Goal: Task Accomplishment & Management: Manage account settings

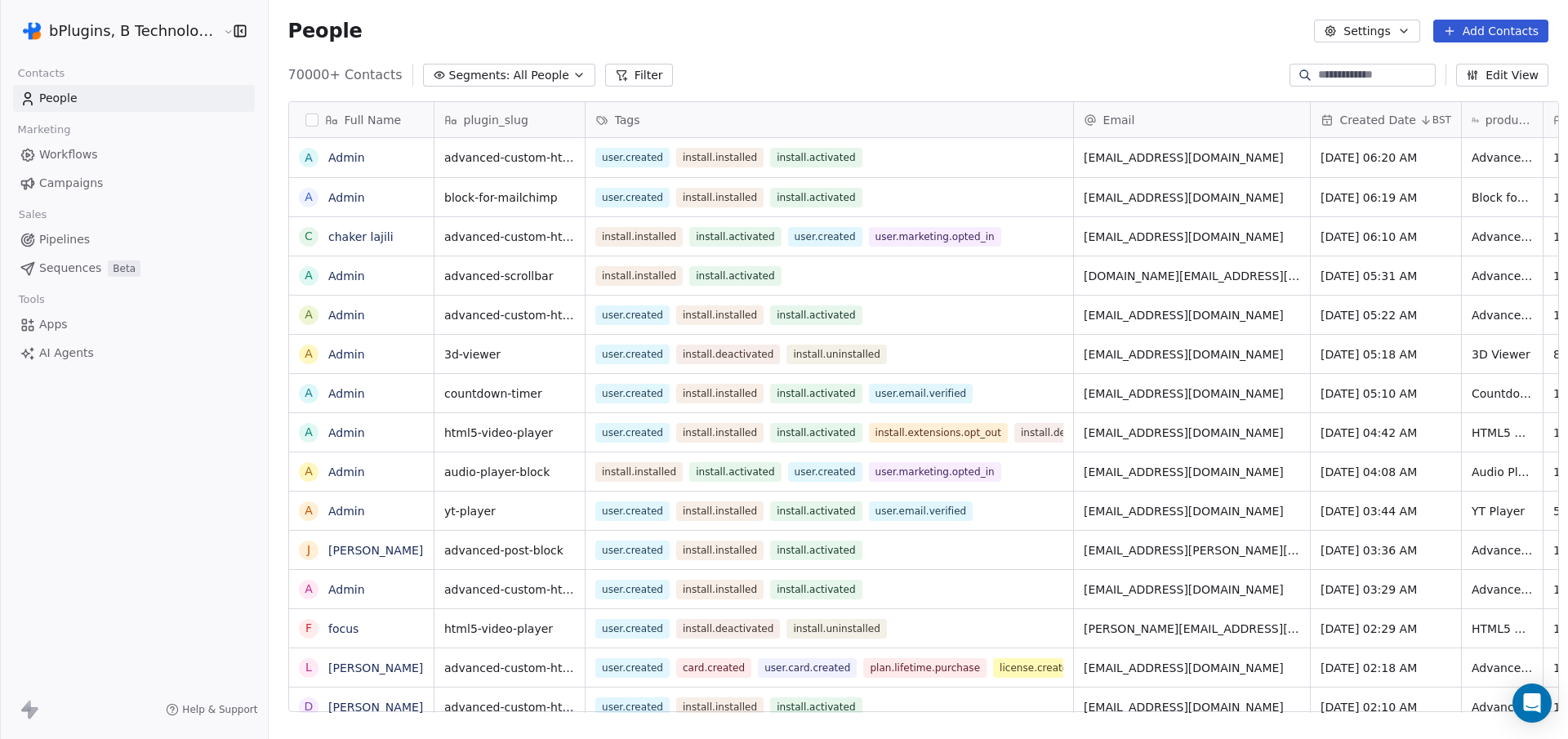
click at [68, 154] on span "Workflows" at bounding box center [69, 155] width 59 height 17
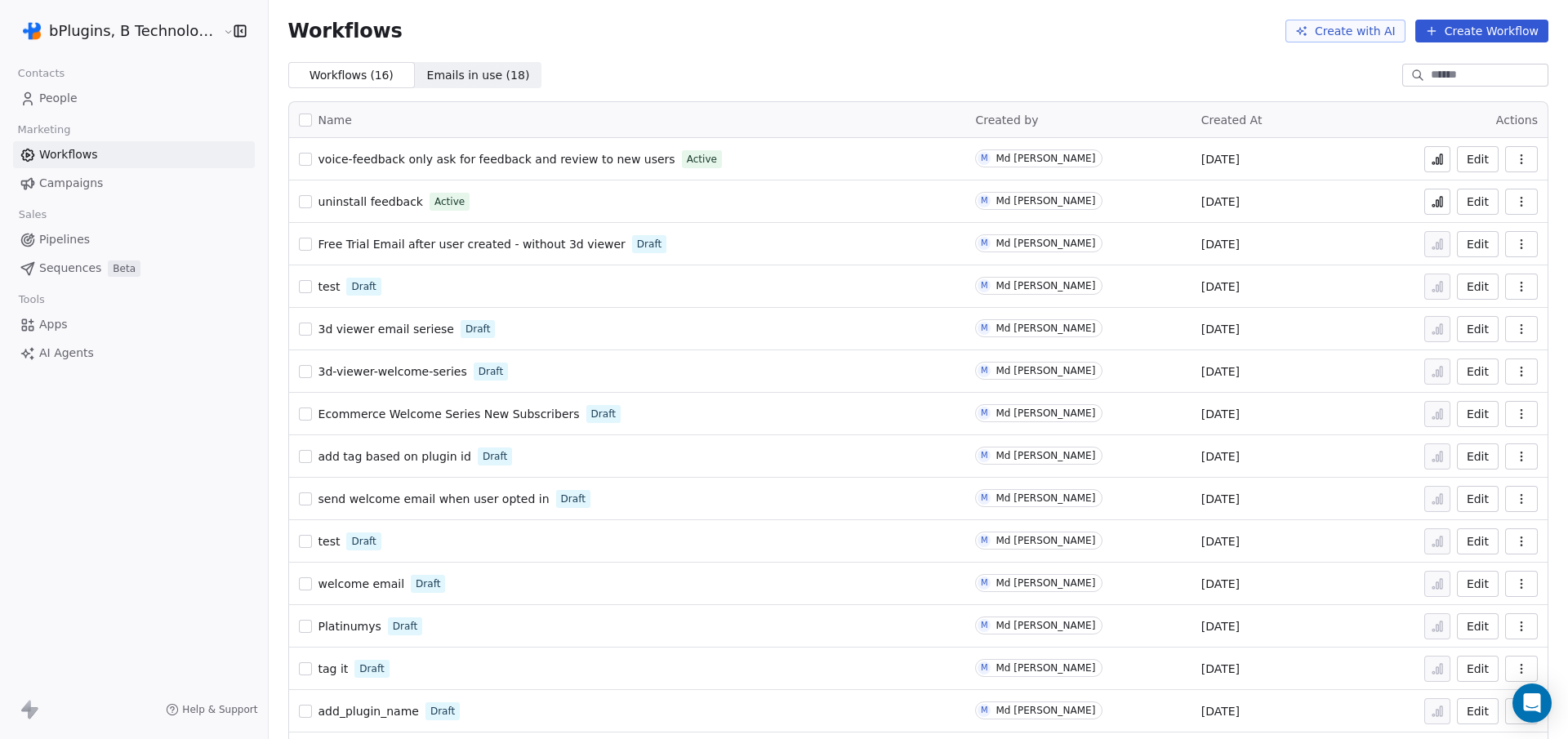
click at [1436, 163] on icon at bounding box center [1437, 161] width 3 height 7
click at [1430, 209] on button at bounding box center [1437, 201] width 26 height 26
click at [204, 28] on html "bPlugins, B Technologies LLC Contacts People Marketing Workflows Campaigns Sale…" at bounding box center [784, 370] width 1568 height 739
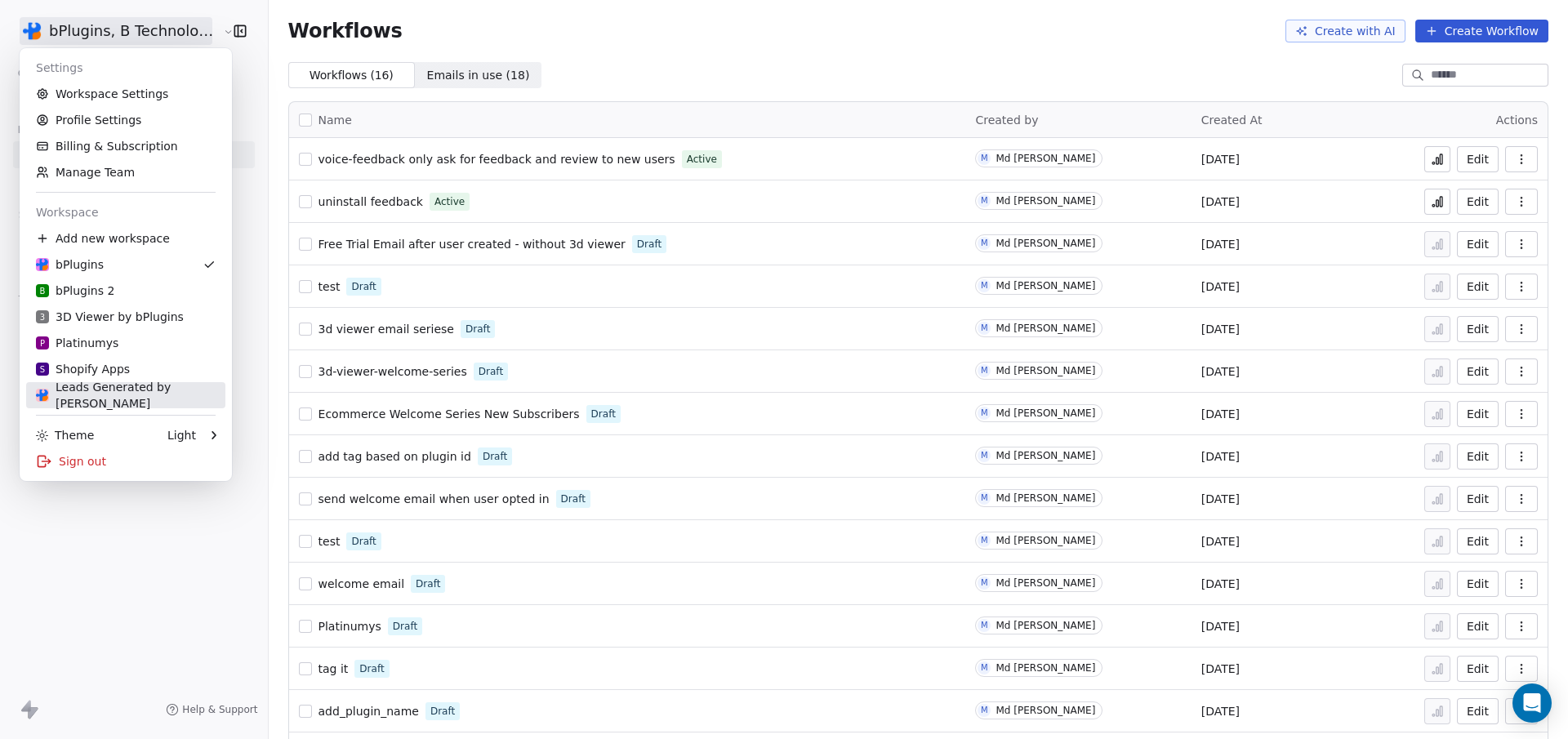
click at [108, 385] on link "Leads Generated by Nil" at bounding box center [126, 395] width 199 height 26
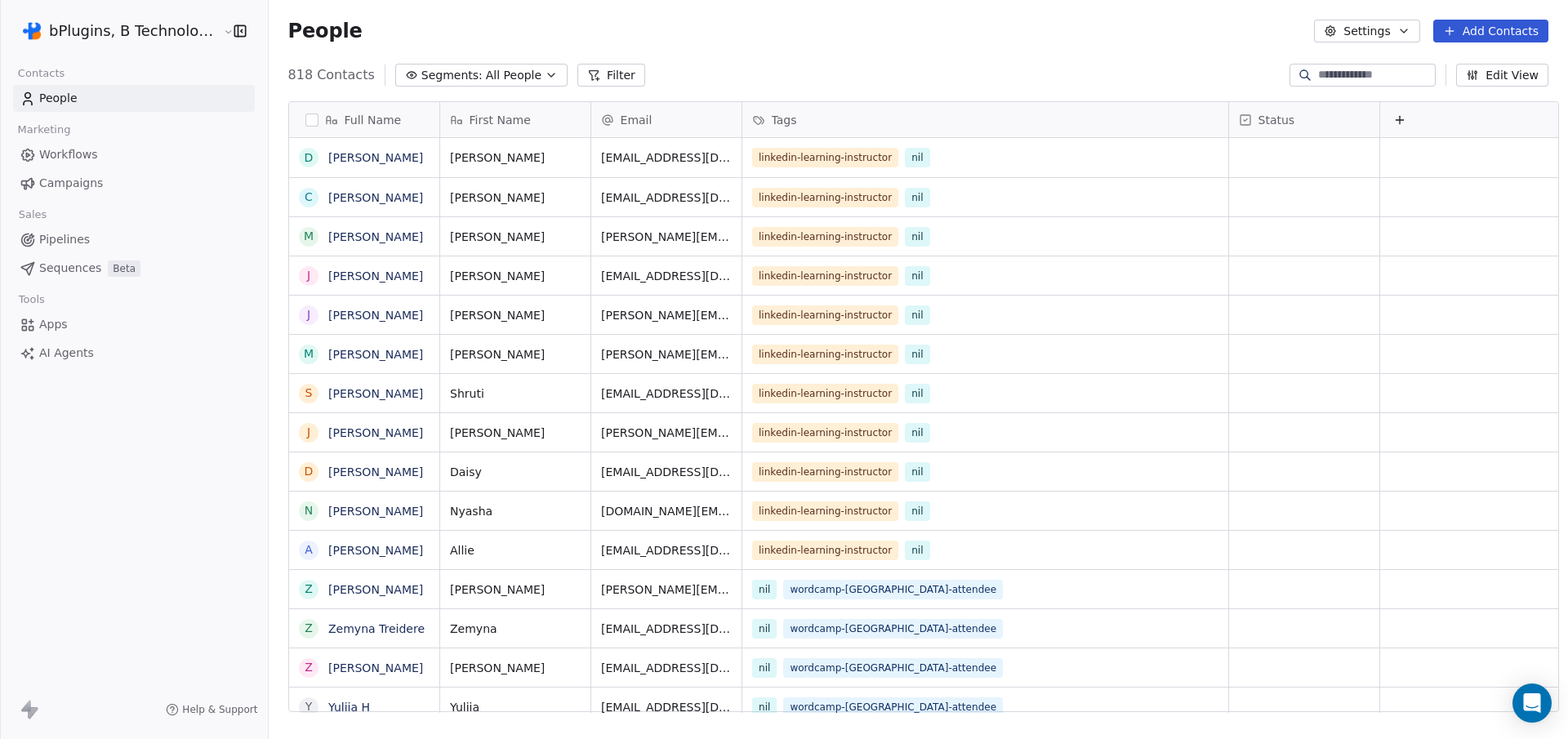
click at [59, 324] on span "Apps" at bounding box center [54, 324] width 28 height 17
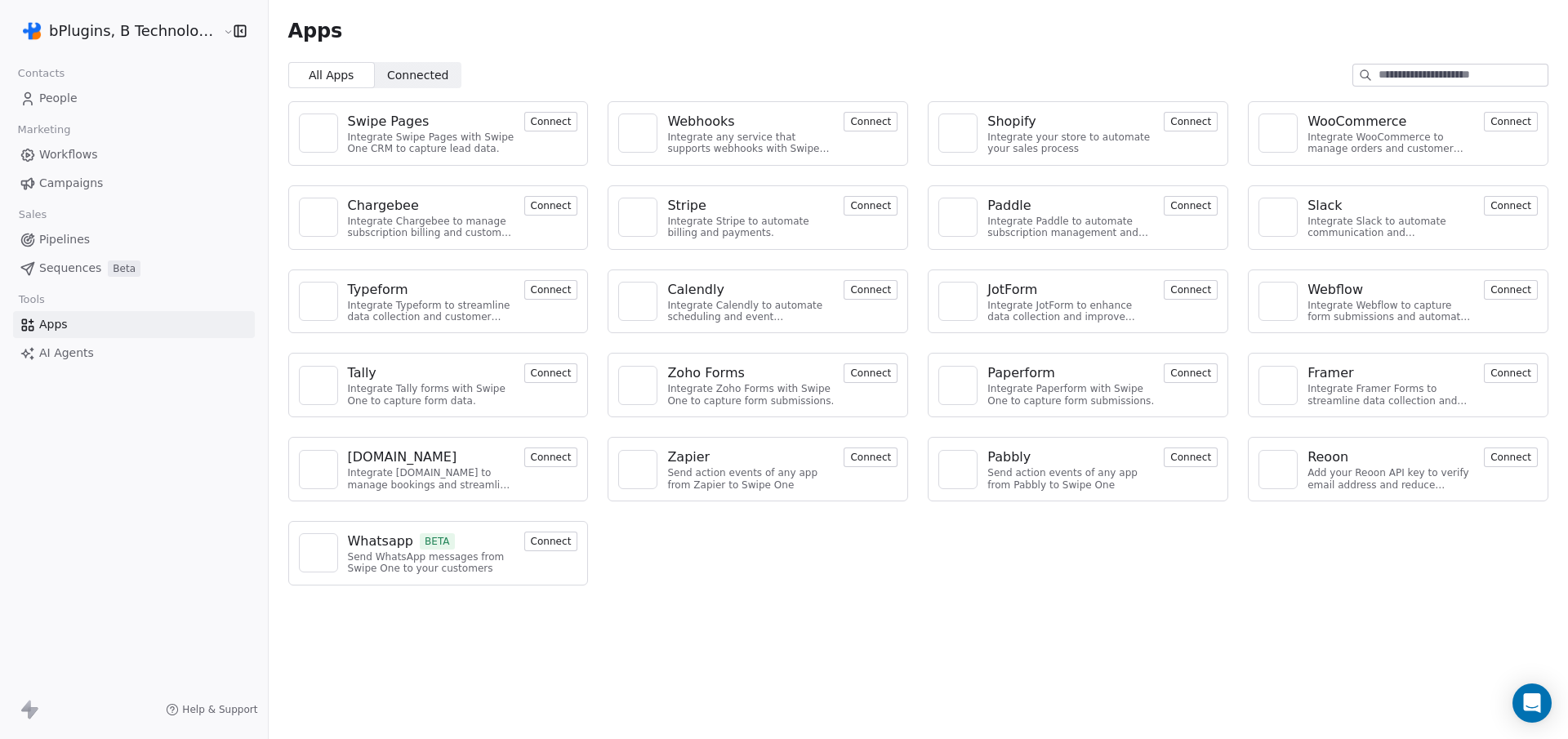
click at [867, 447] on button "Connect" at bounding box center [870, 457] width 54 height 19
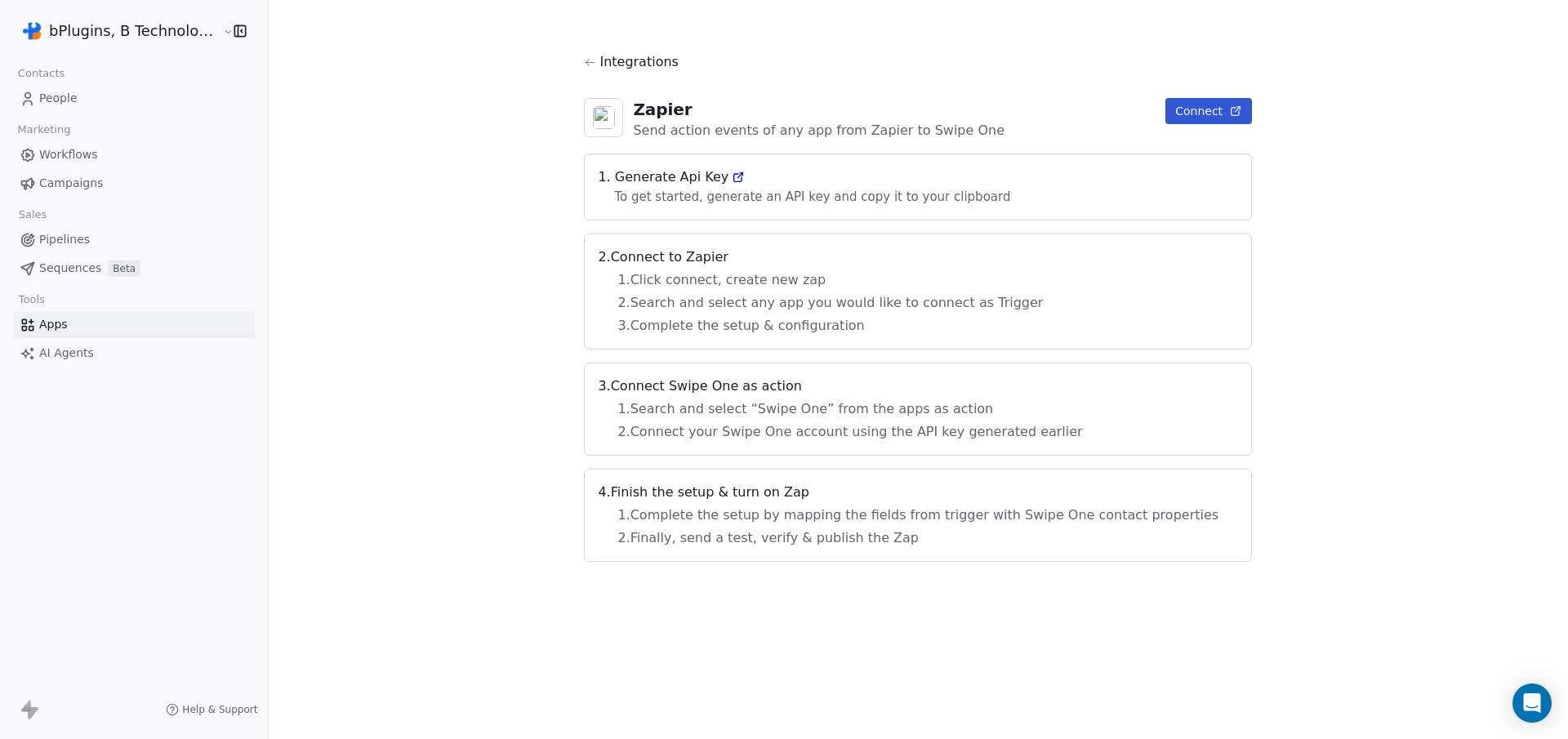
click at [1166, 108] on button "Connect" at bounding box center [1209, 111] width 86 height 26
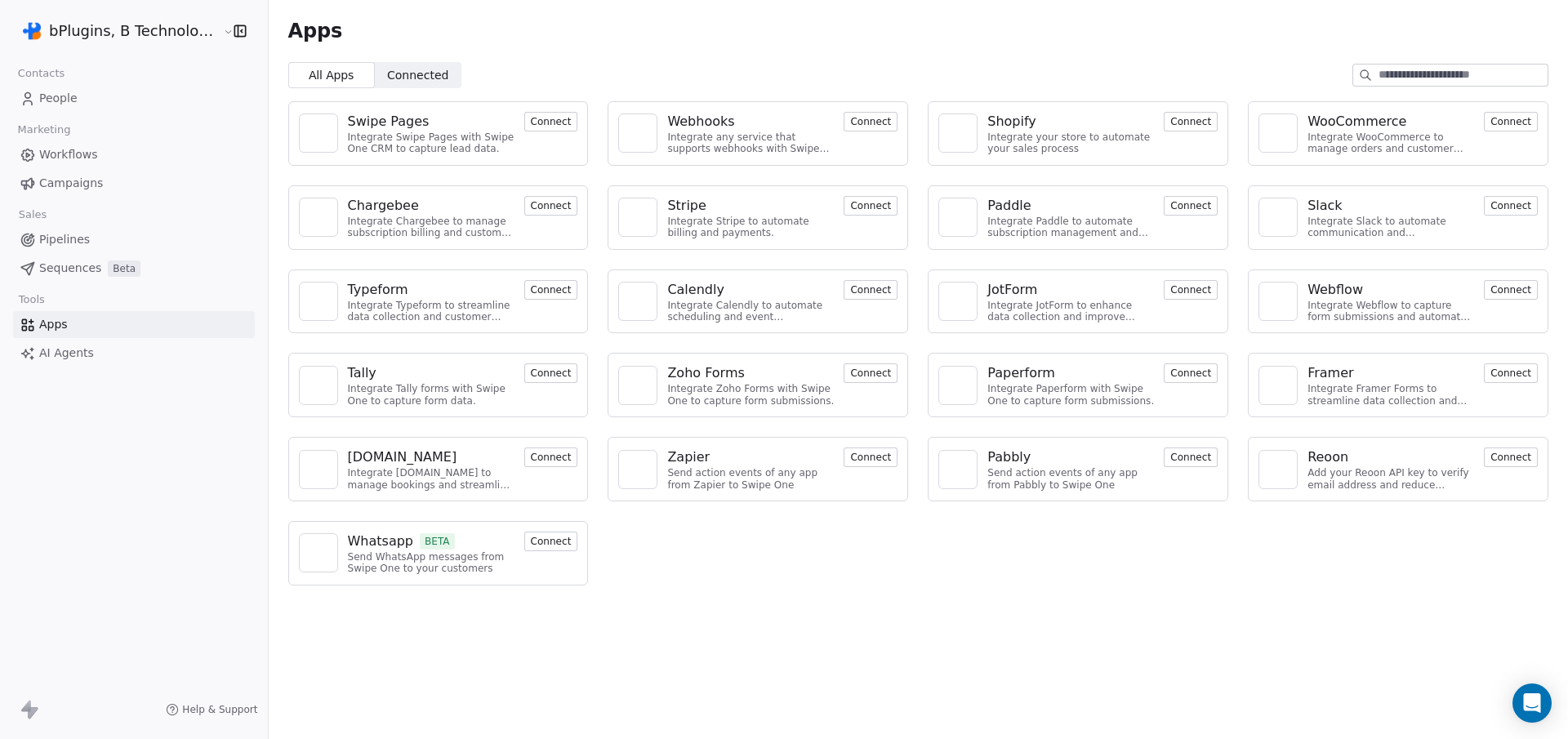
click at [555, 121] on button "Connect" at bounding box center [551, 121] width 54 height 19
click at [869, 115] on button "Connect" at bounding box center [870, 121] width 54 height 19
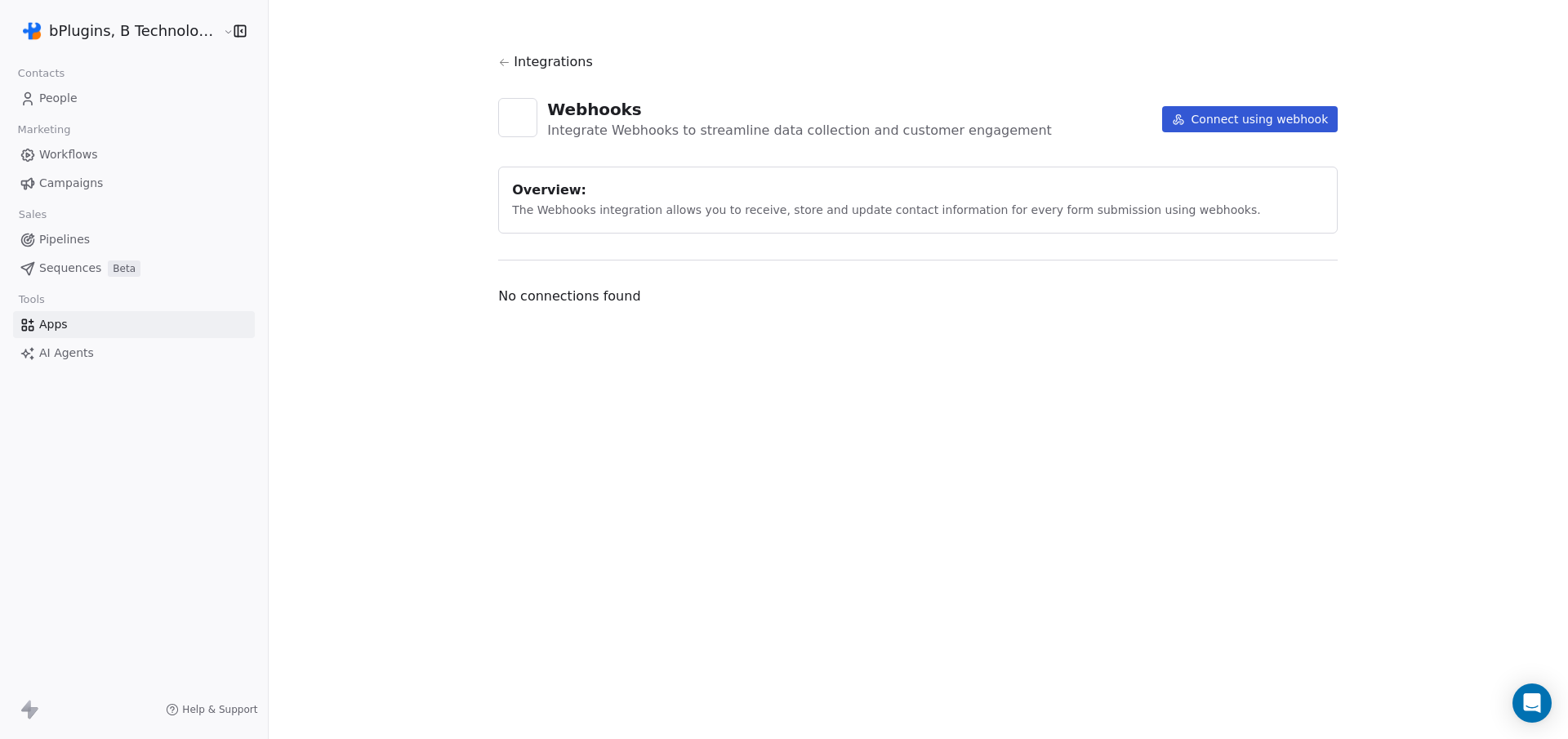
click at [498, 63] on icon at bounding box center [504, 62] width 13 height 13
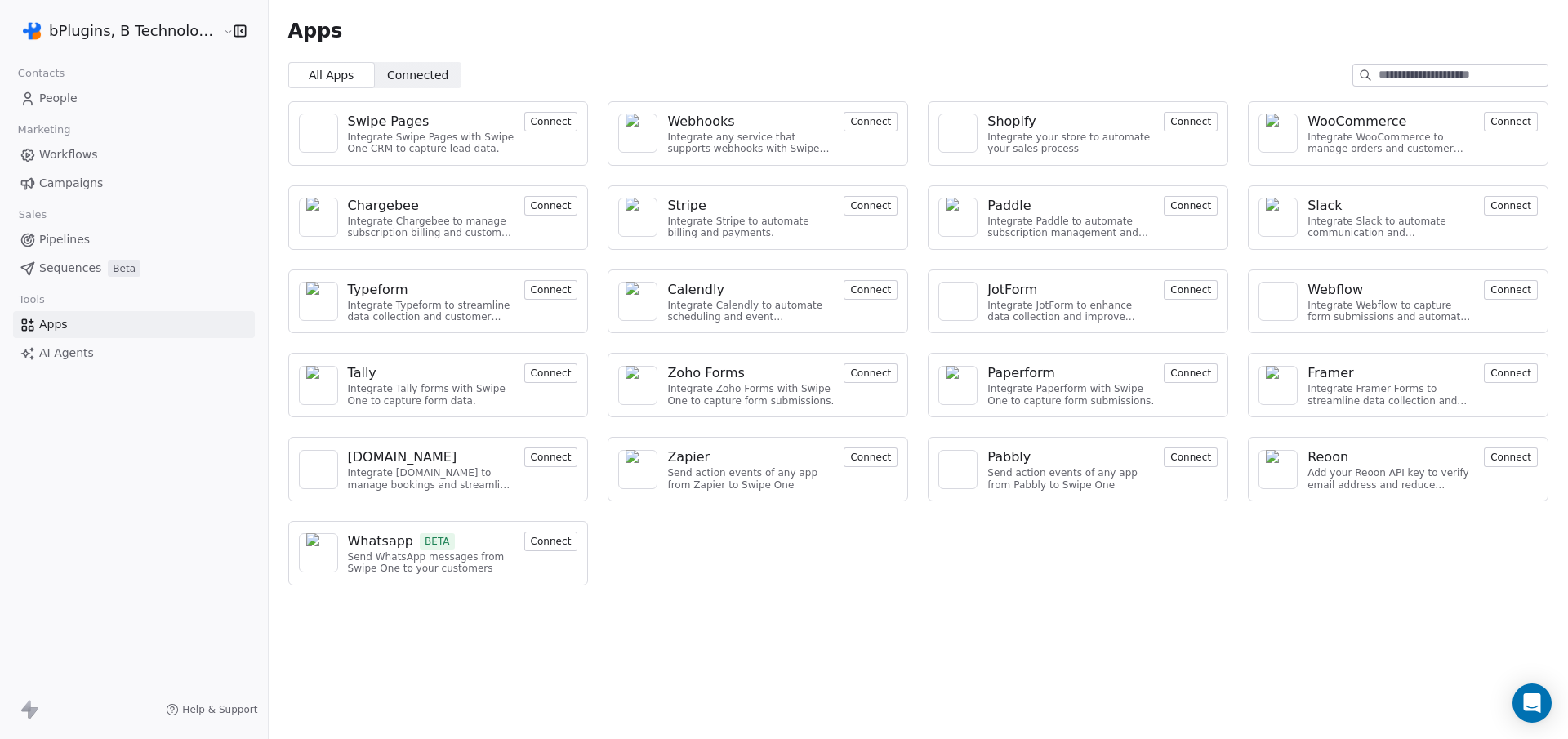
click at [845, 115] on button "Connect" at bounding box center [870, 121] width 54 height 19
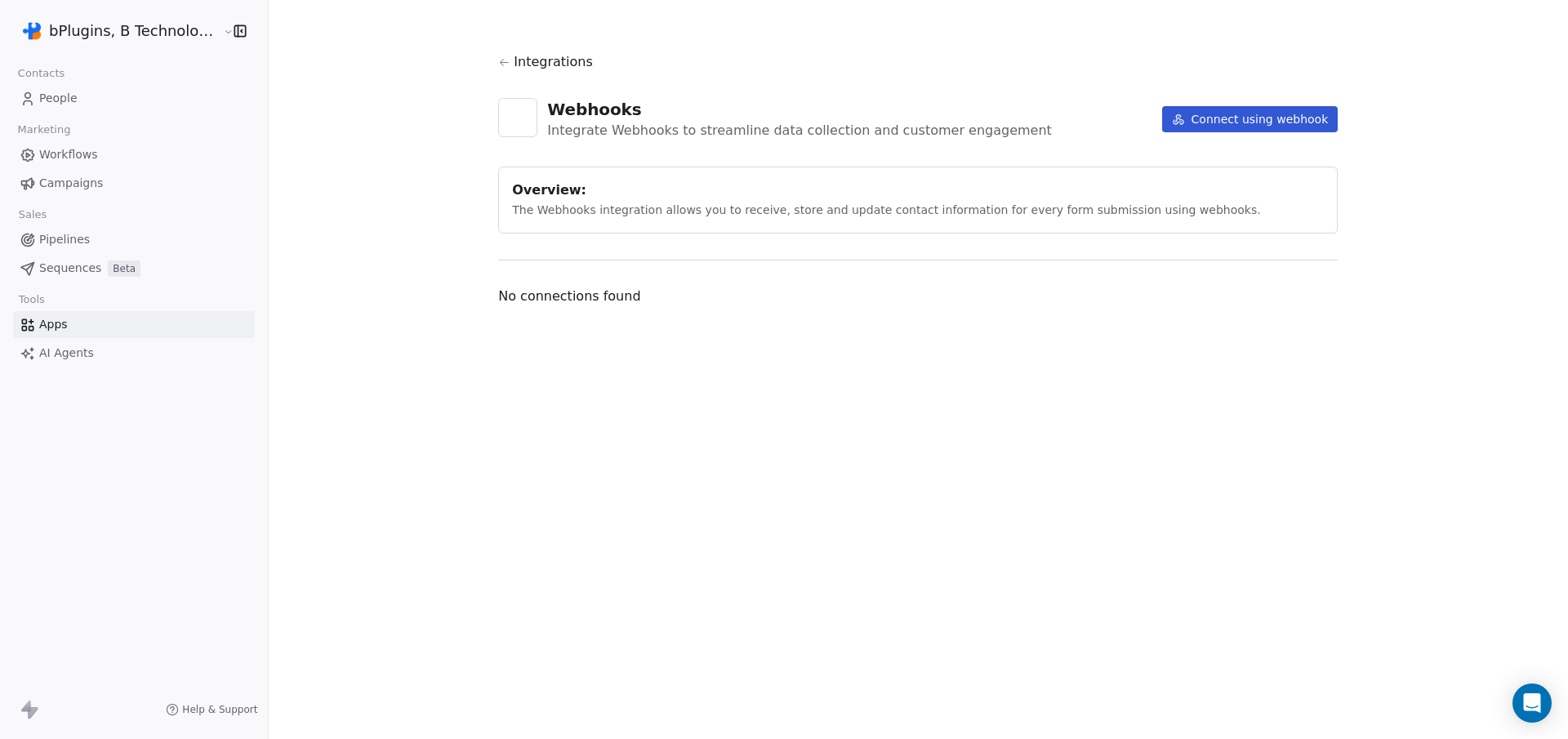
click at [1276, 120] on button "Connect using webhook" at bounding box center [1251, 119] width 177 height 26
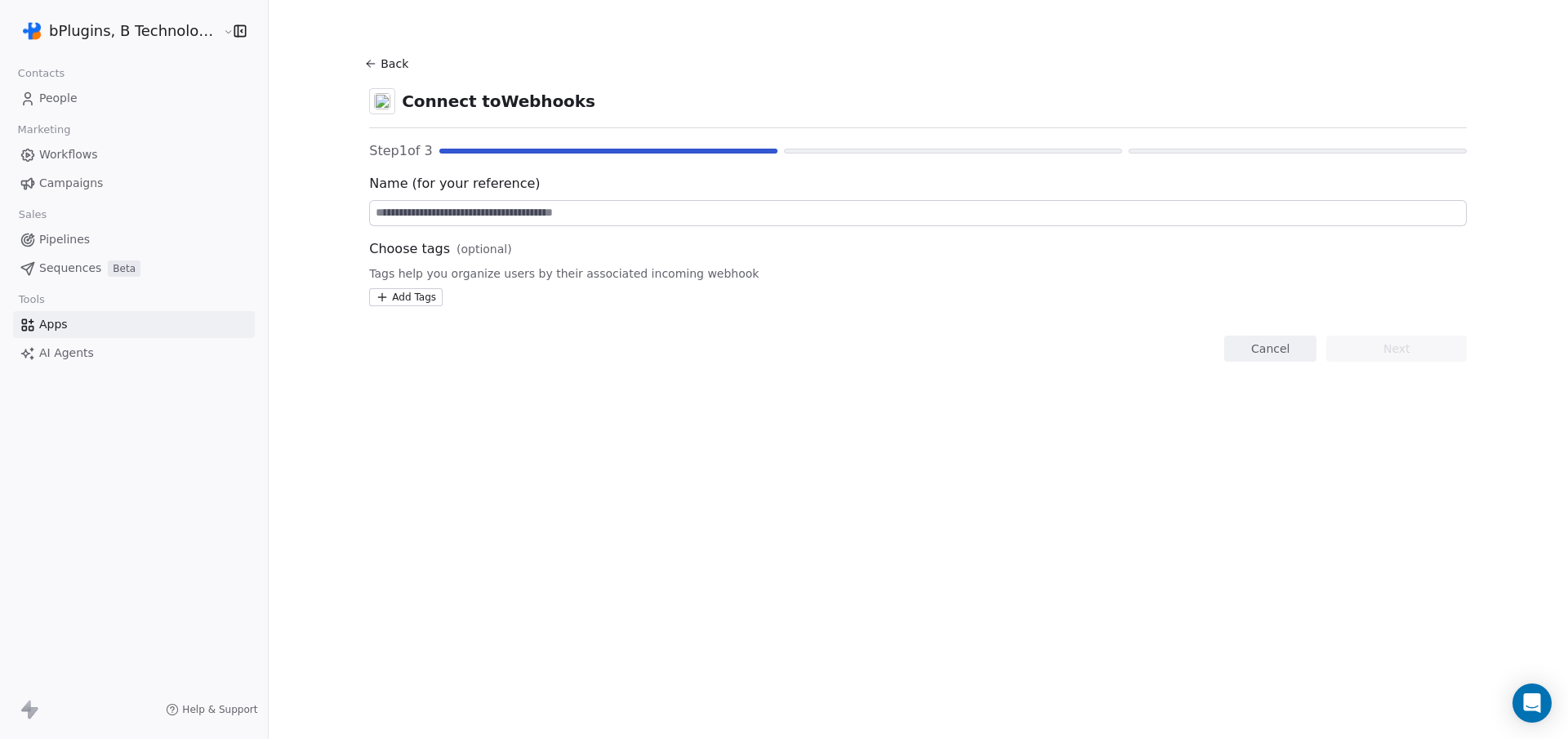
click at [436, 209] on input at bounding box center [918, 213] width 1096 height 24
type input "**********"
click at [1375, 348] on button "Next" at bounding box center [1397, 349] width 141 height 26
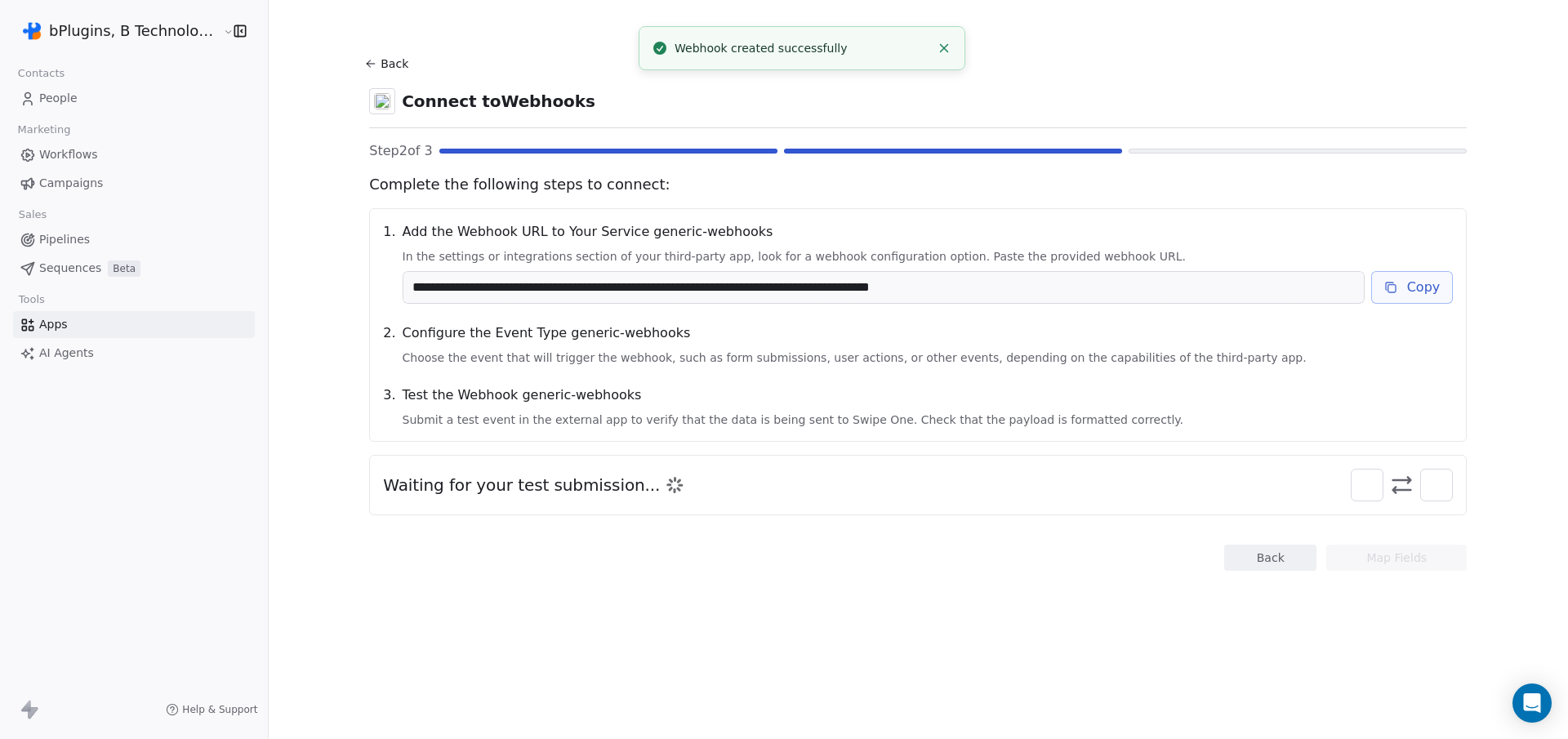
click at [1431, 279] on button "Copy" at bounding box center [1412, 287] width 82 height 33
click at [1423, 286] on button "Copy" at bounding box center [1412, 287] width 82 height 33
click at [1404, 291] on button "Copy" at bounding box center [1412, 287] width 82 height 33
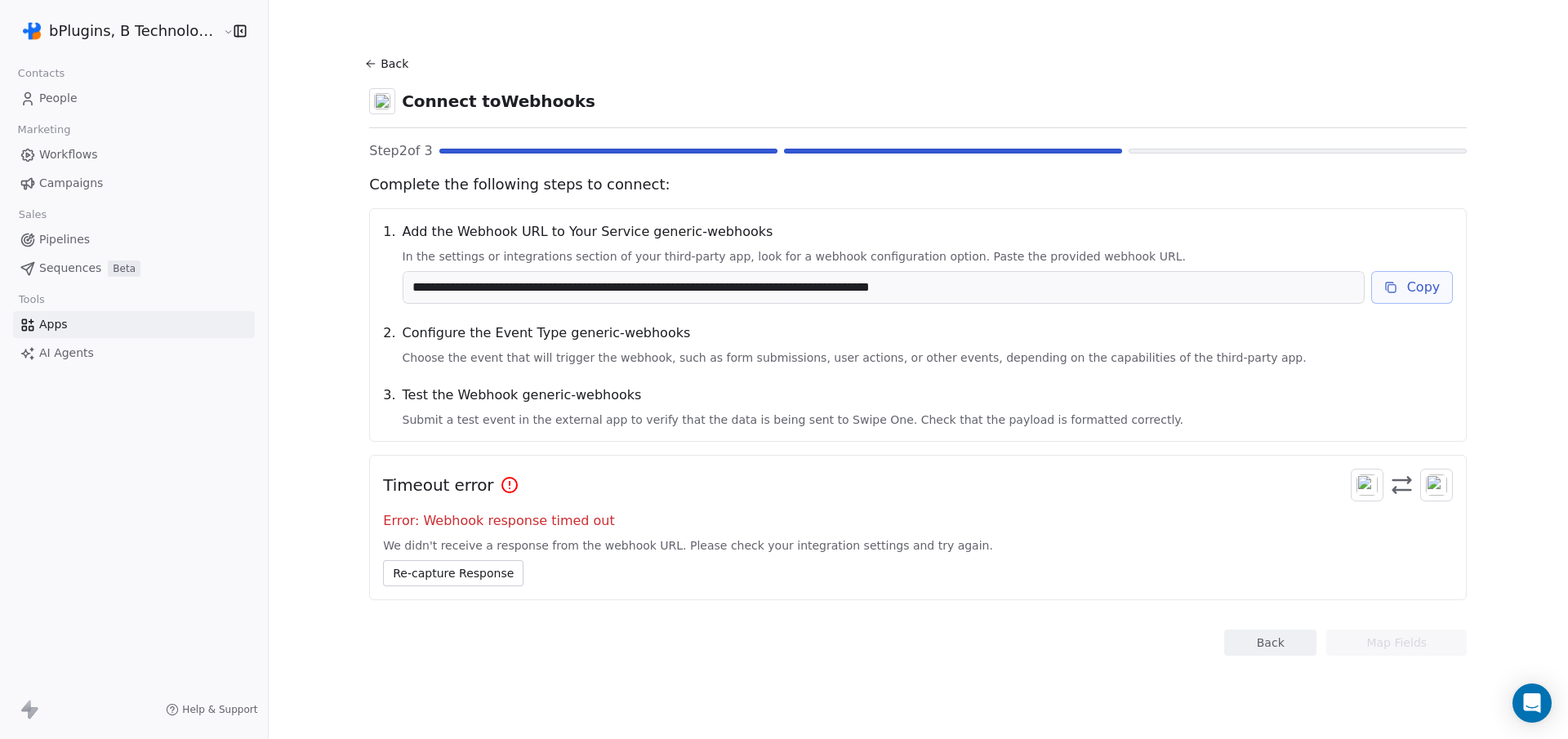
click at [462, 576] on button "Re-capture Response" at bounding box center [453, 573] width 141 height 26
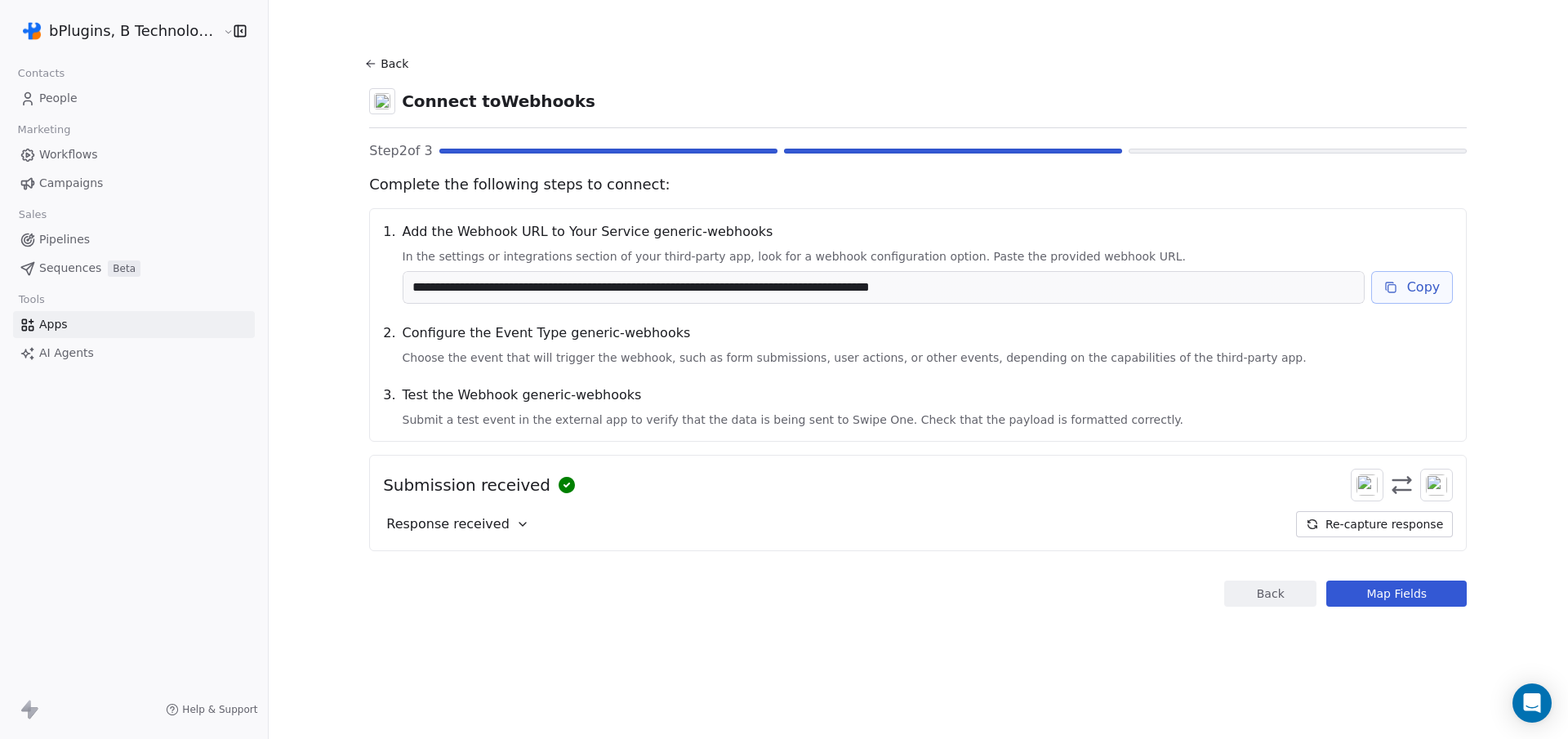
click at [516, 523] on icon at bounding box center [523, 525] width 13 height 13
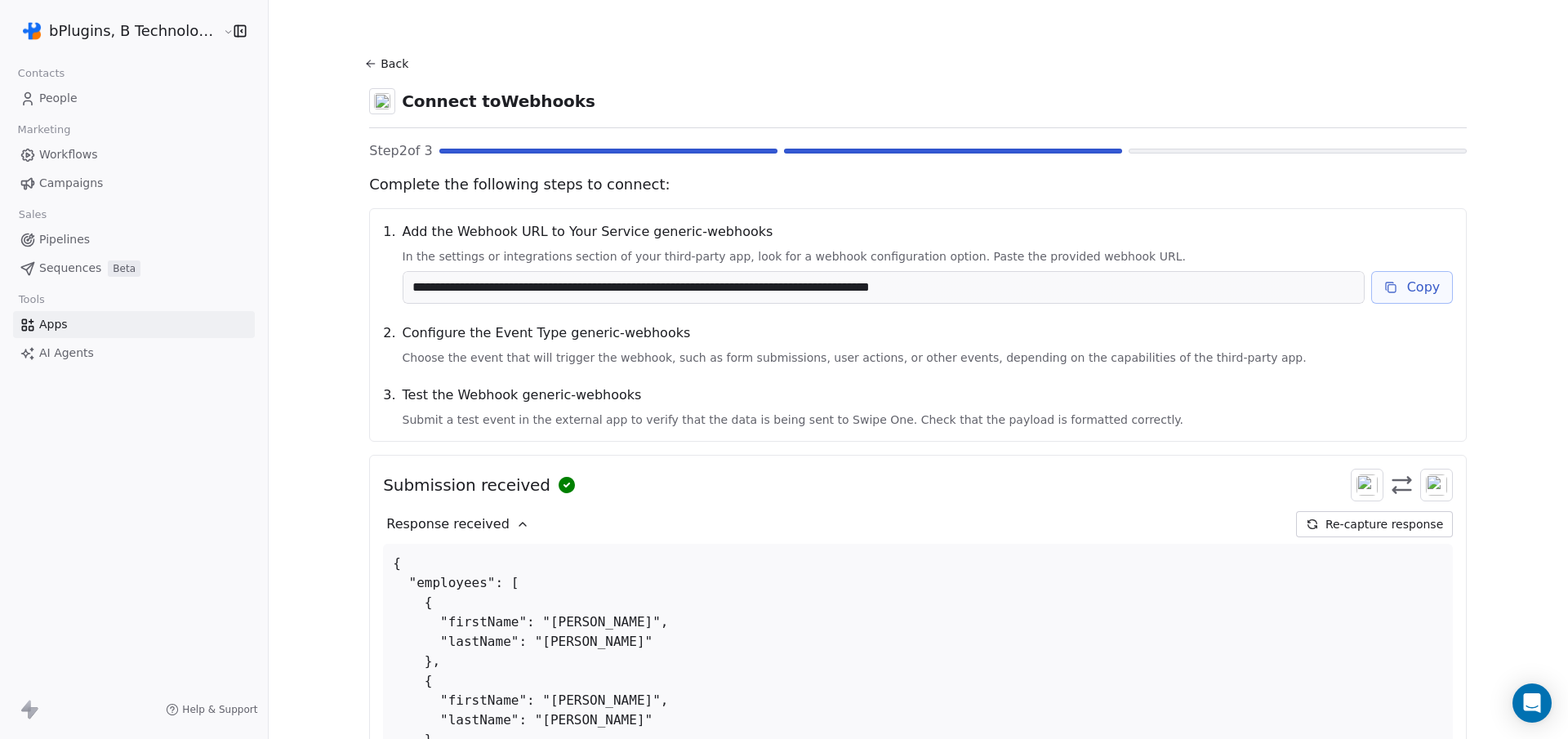
click at [516, 525] on icon at bounding box center [523, 525] width 13 height 13
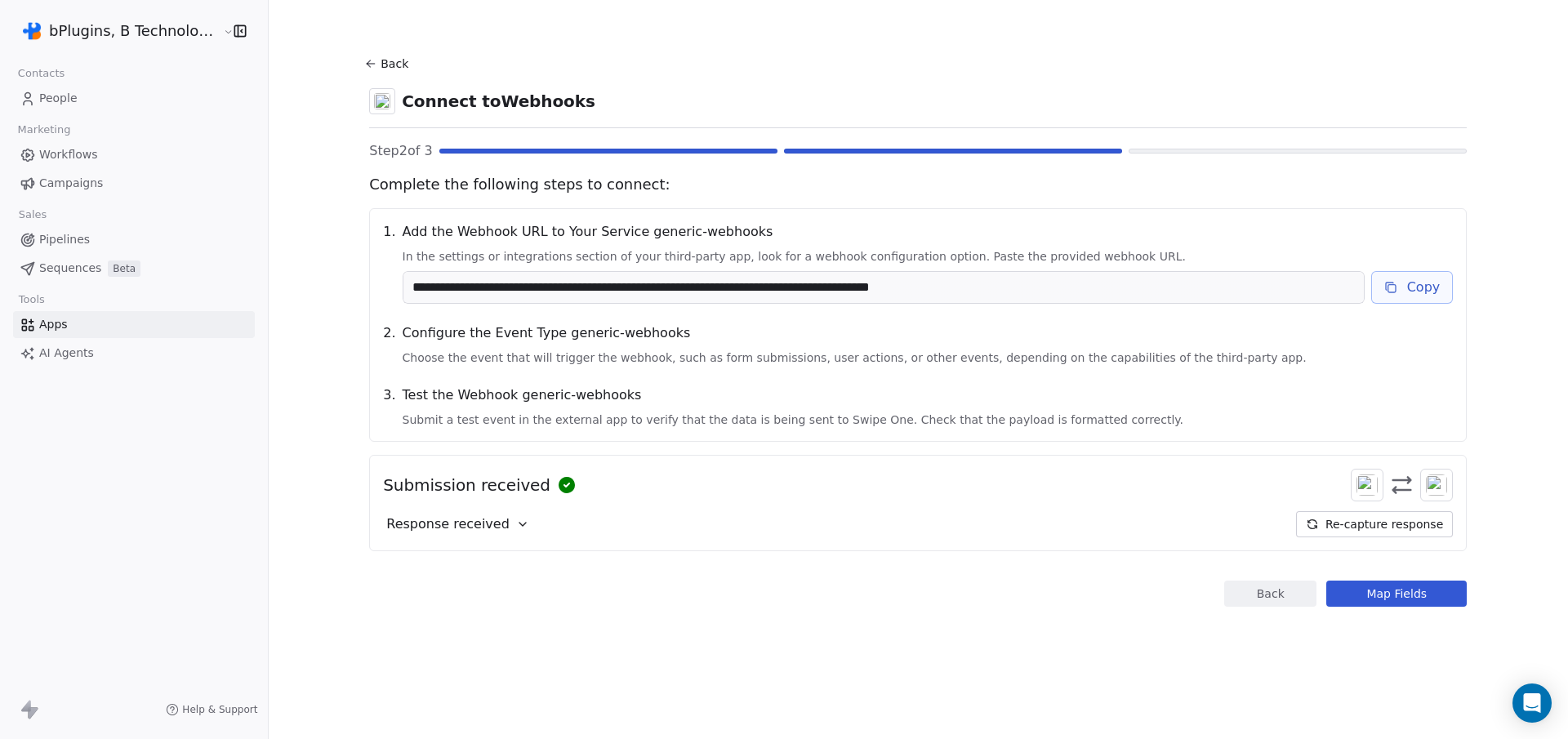
click at [1387, 602] on button "Map Fields" at bounding box center [1397, 593] width 141 height 26
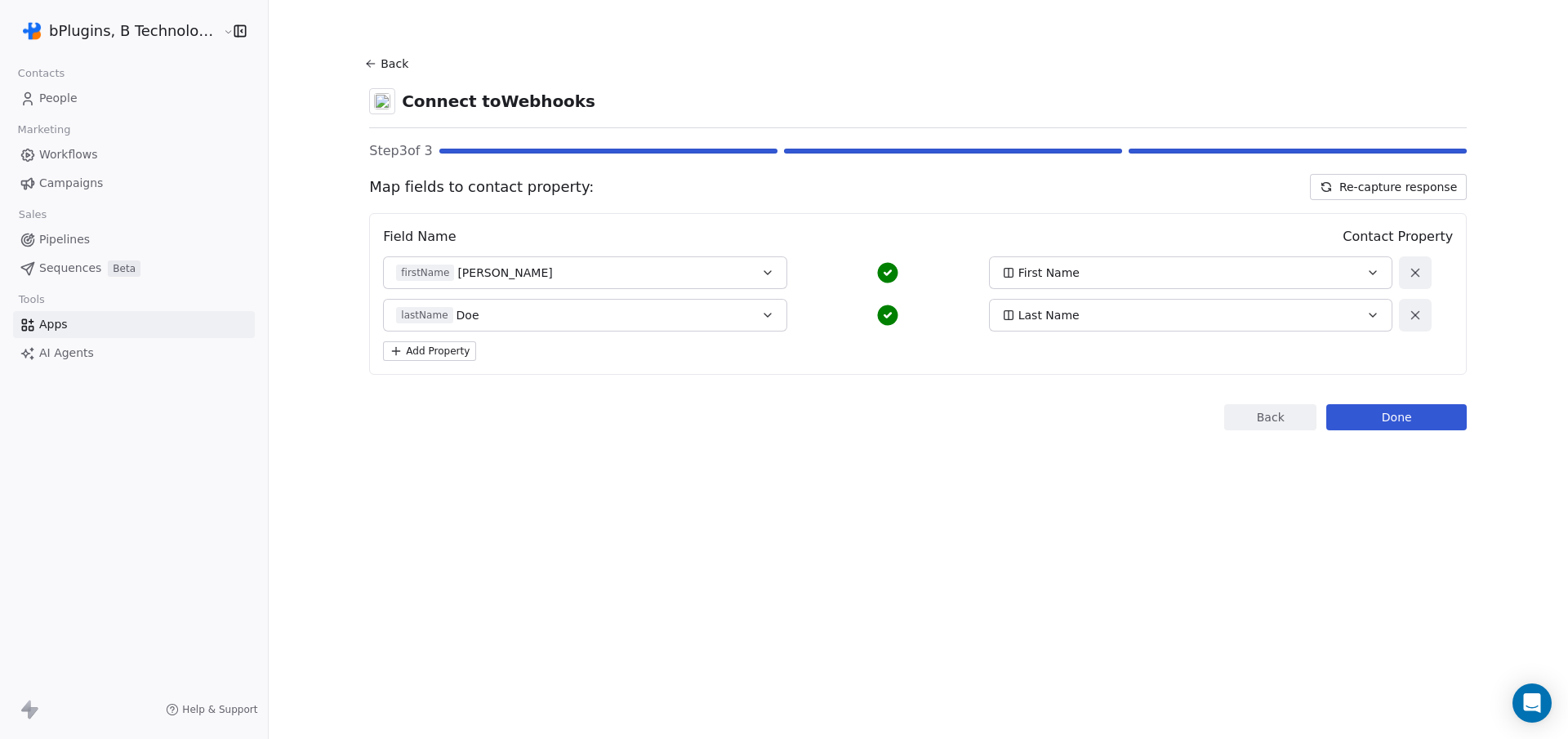
click at [420, 345] on button "Add Property" at bounding box center [429, 351] width 93 height 19
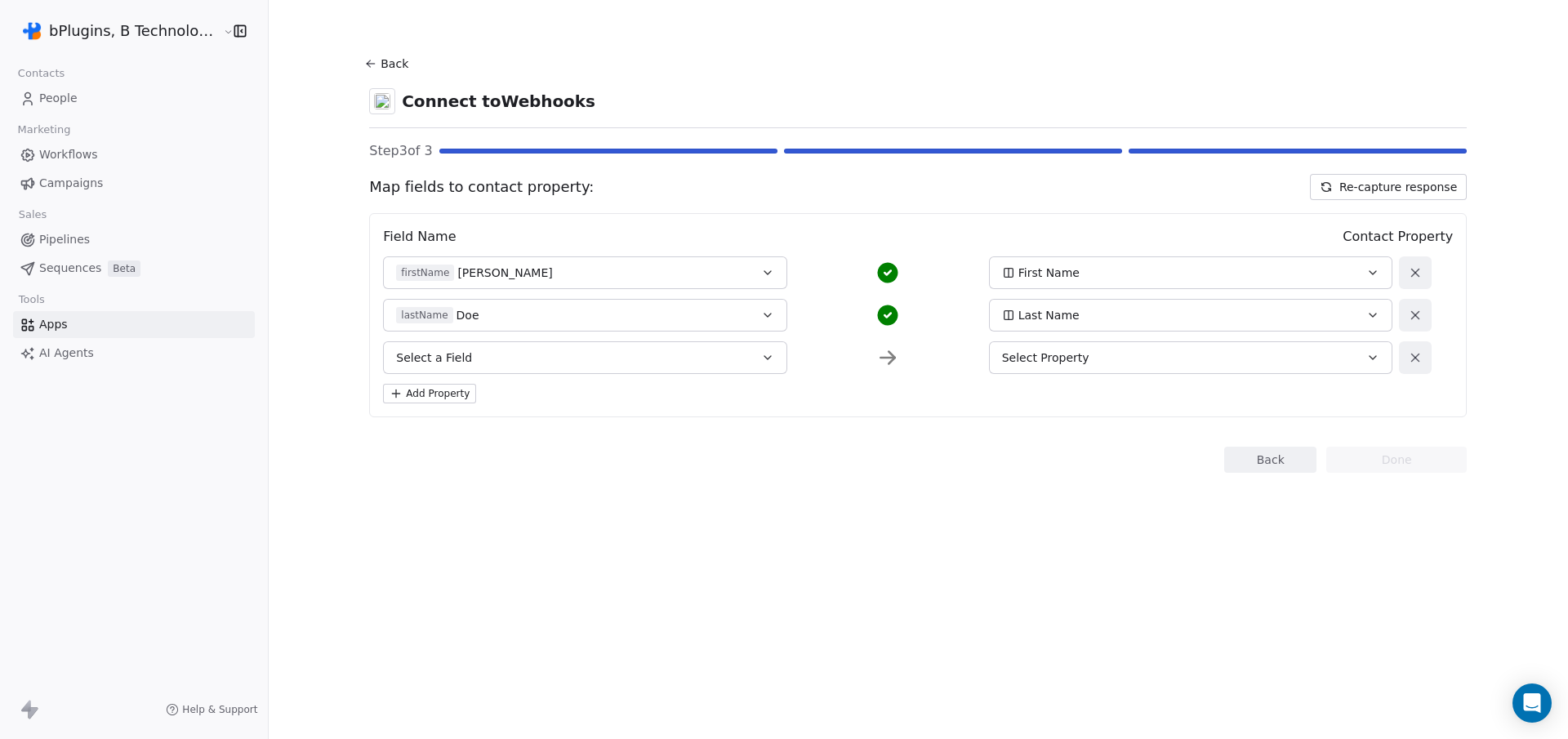
click at [459, 351] on span "Select a Field" at bounding box center [434, 358] width 76 height 17
click at [399, 429] on button at bounding box center [395, 432] width 13 height 13
click at [420, 492] on icon at bounding box center [422, 493] width 5 height 6
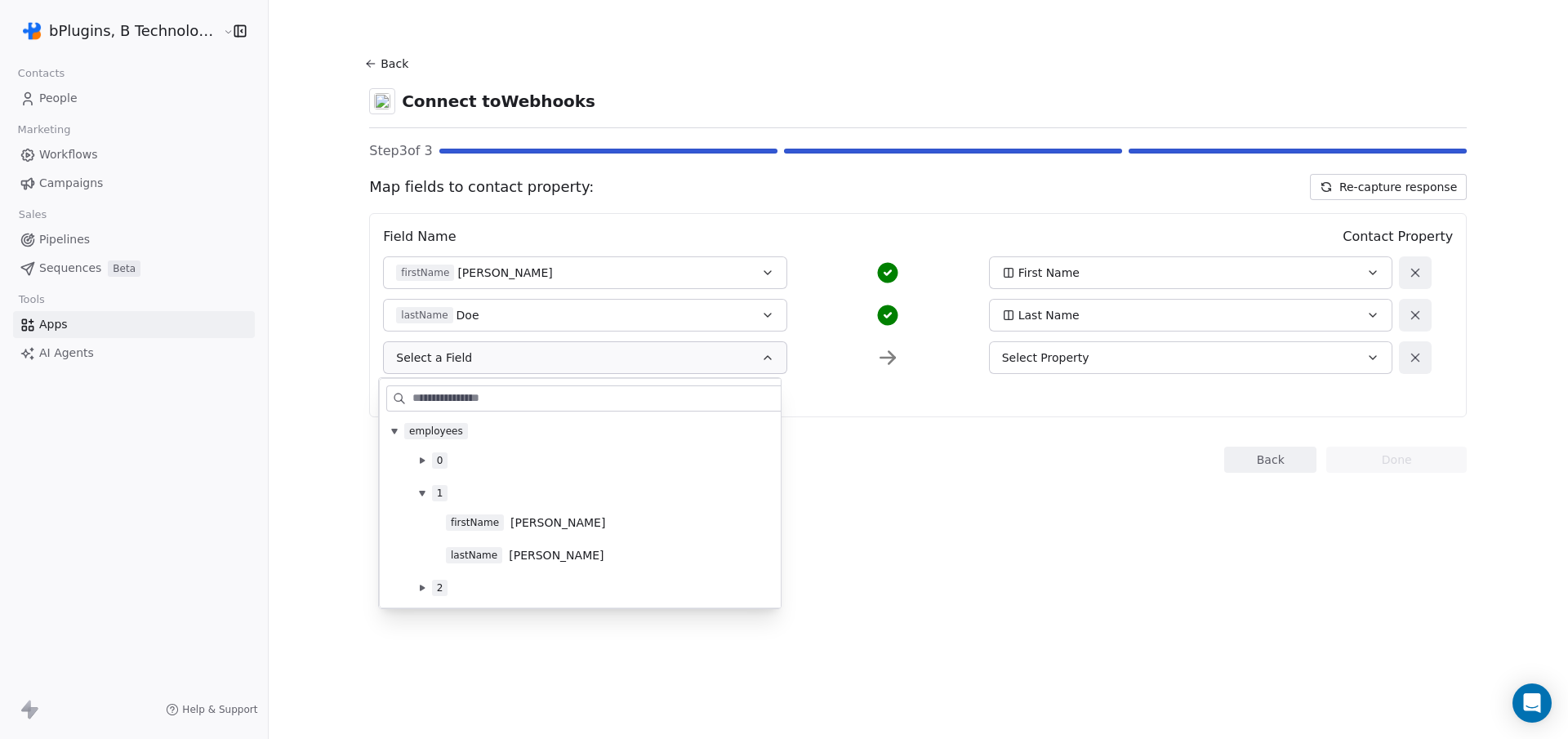
click at [420, 492] on icon at bounding box center [421, 494] width 6 height 5
click at [420, 529] on icon at bounding box center [422, 526] width 7 height 7
click at [426, 522] on button at bounding box center [422, 526] width 13 height 13
click at [421, 462] on icon at bounding box center [422, 460] width 5 height 6
click at [421, 462] on icon at bounding box center [421, 461] width 6 height 5
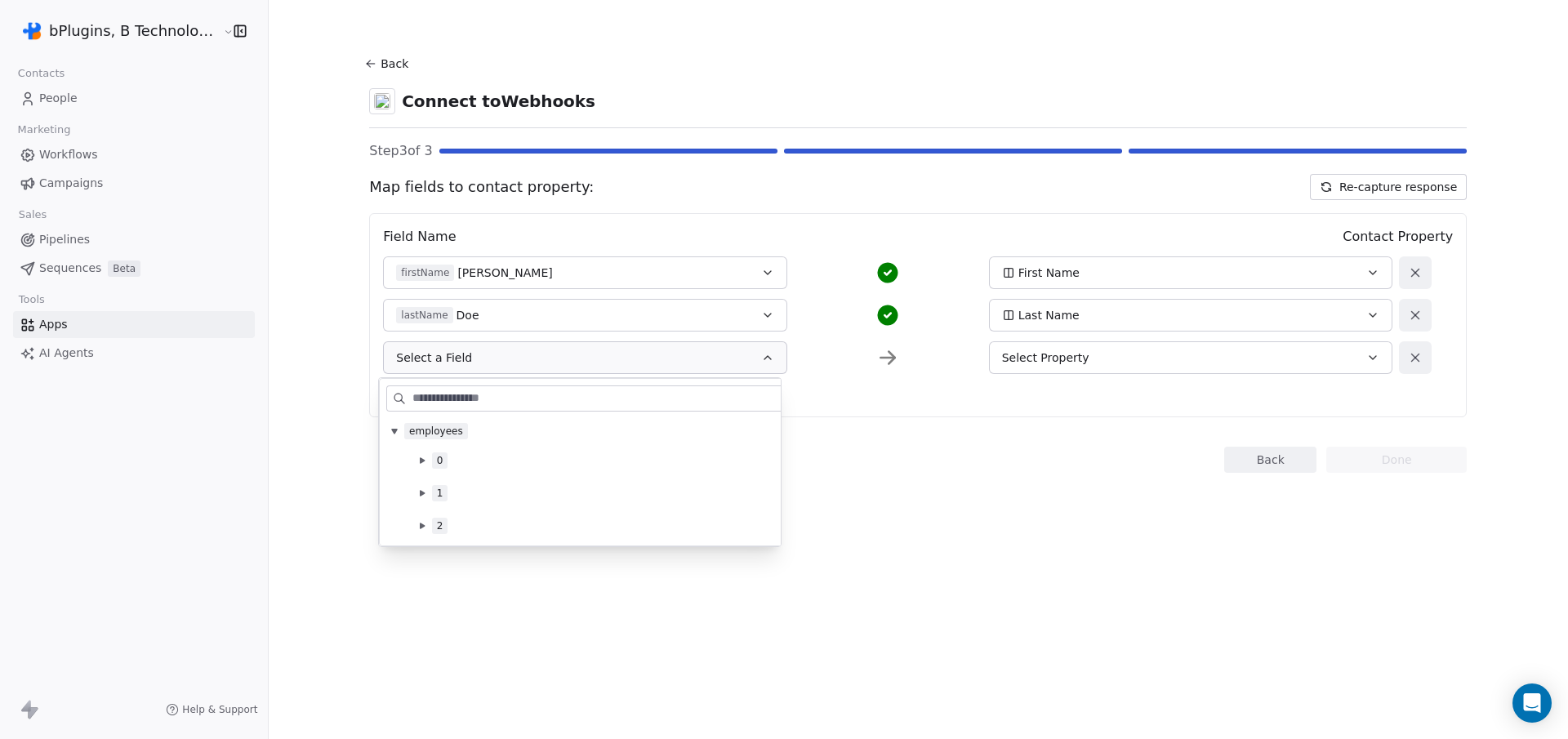
click at [421, 498] on button at bounding box center [422, 494] width 13 height 13
click at [417, 521] on button at bounding box center [422, 526] width 13 height 13
click at [960, 496] on section "Back Connect to Webhooks Step 3 of 3 Map fields to contact property: Re-capture…" at bounding box center [918, 262] width 1176 height 525
click at [1364, 184] on button "Re-capture response" at bounding box center [1388, 187] width 157 height 26
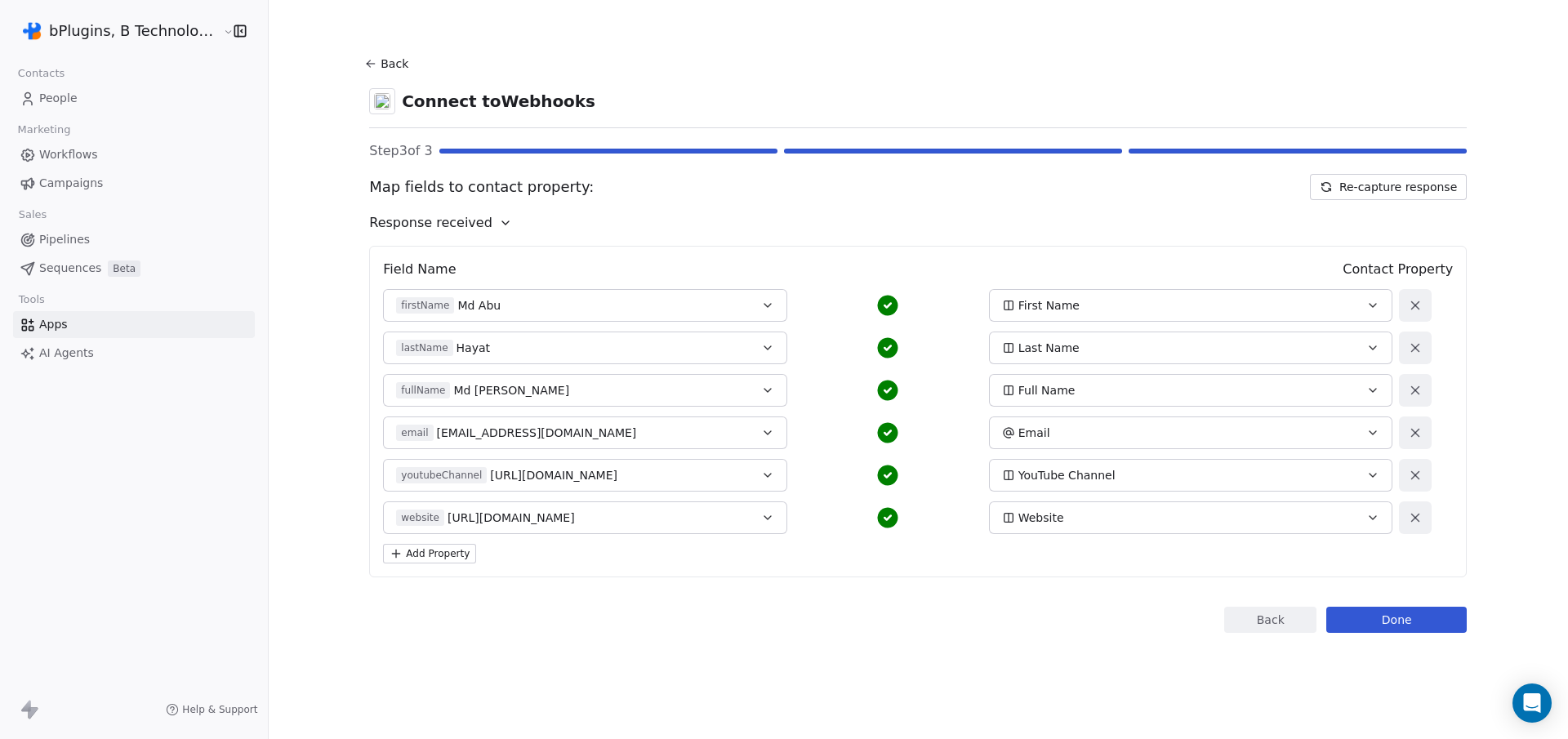
click at [1400, 627] on button "Done" at bounding box center [1397, 620] width 141 height 26
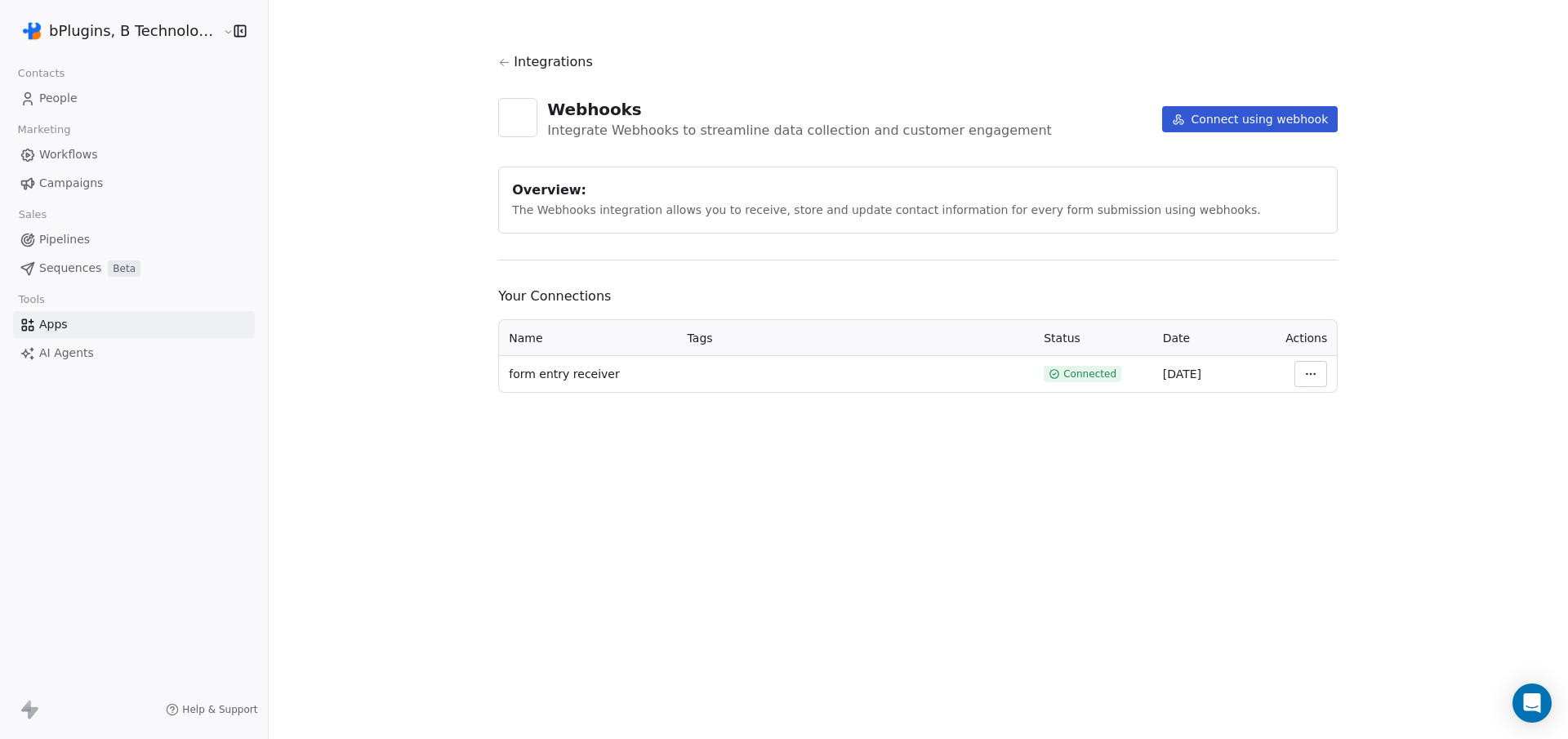
click at [48, 82] on span "Contacts" at bounding box center [41, 73] width 61 height 24
click at [54, 91] on span "People" at bounding box center [59, 98] width 39 height 17
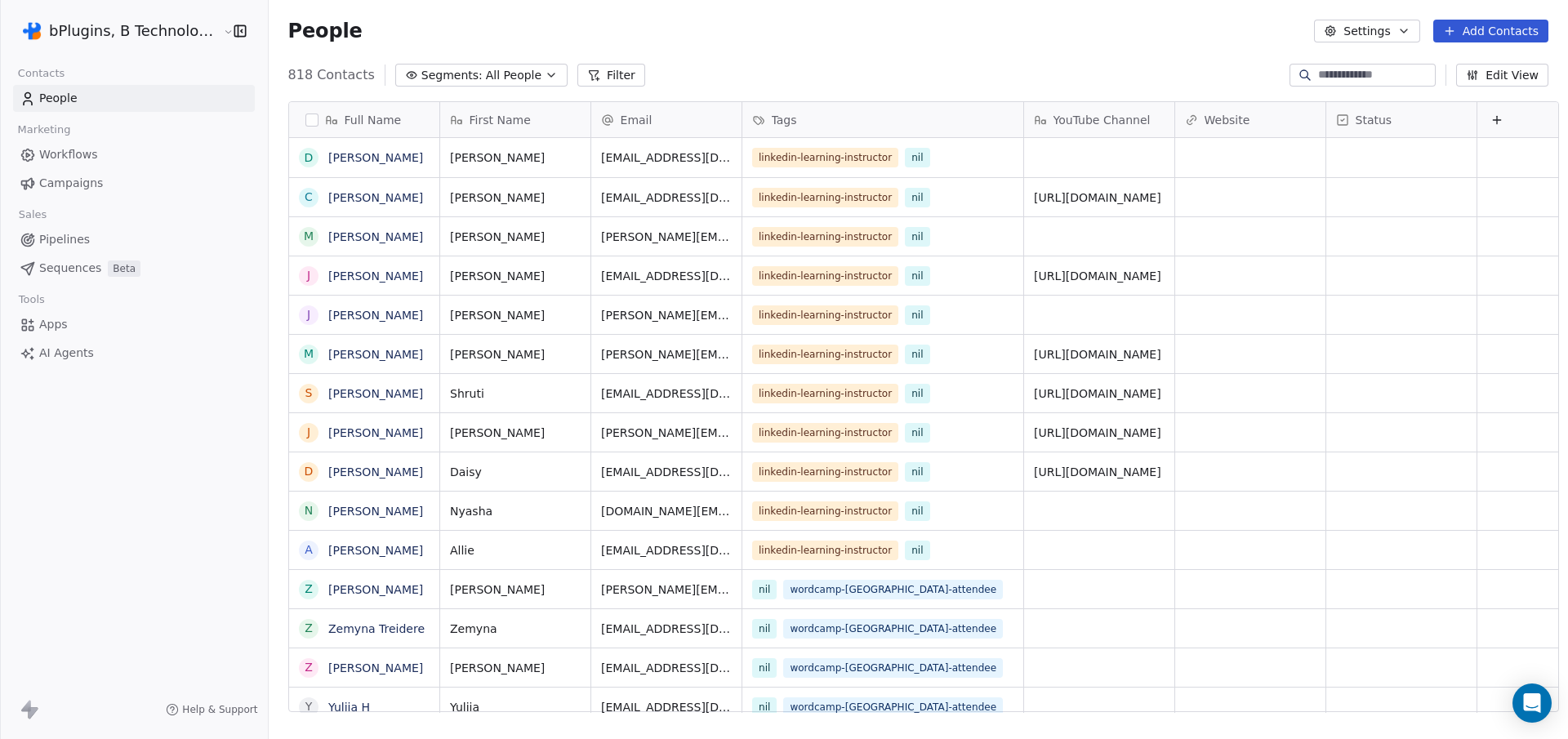
scroll to position [639, 1297]
click at [204, 26] on html "bPlugins, B Technologies LLC Contacts People Marketing Workflows Campaigns Sale…" at bounding box center [784, 370] width 1568 height 739
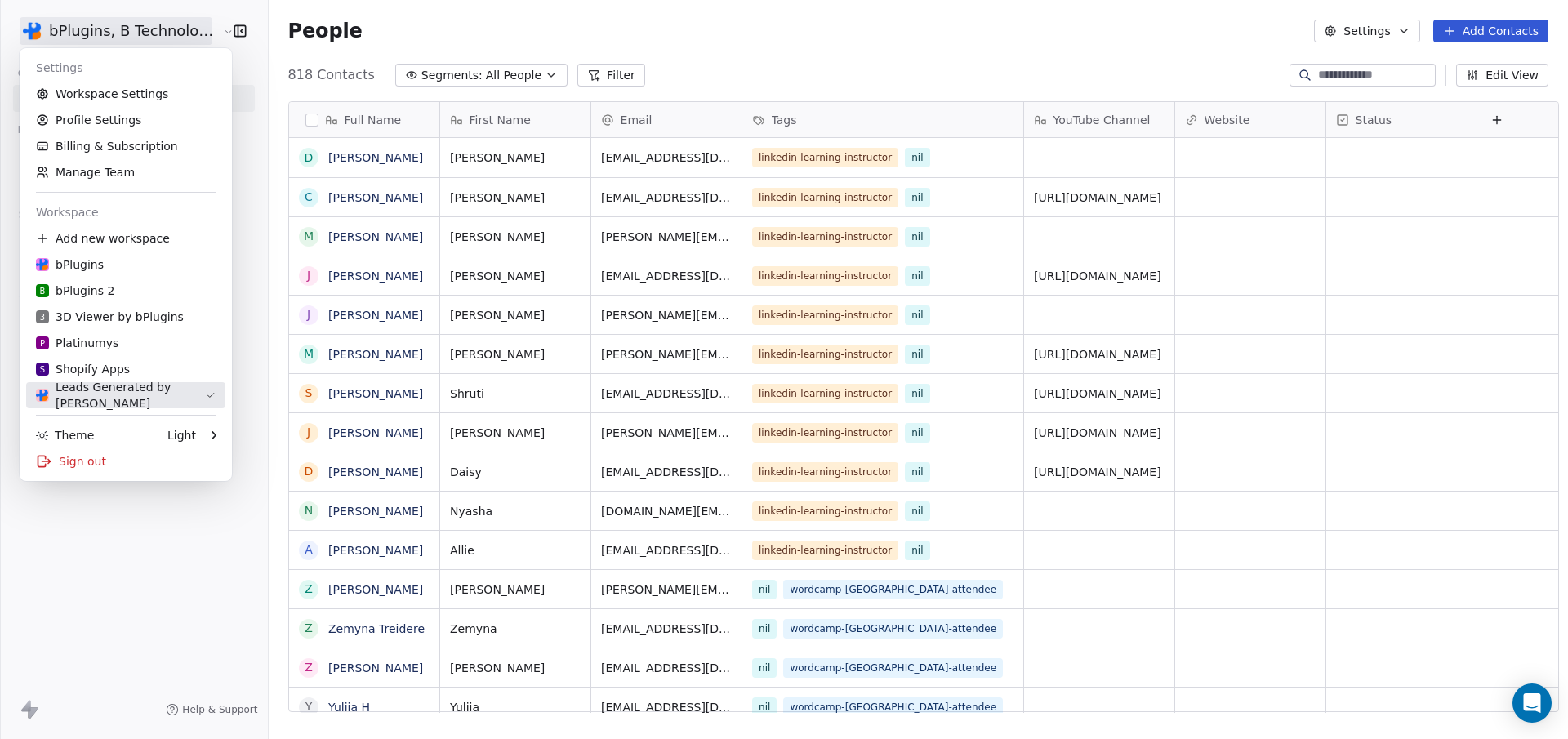
click at [95, 391] on div "Leads Generated by Nil" at bounding box center [121, 395] width 170 height 33
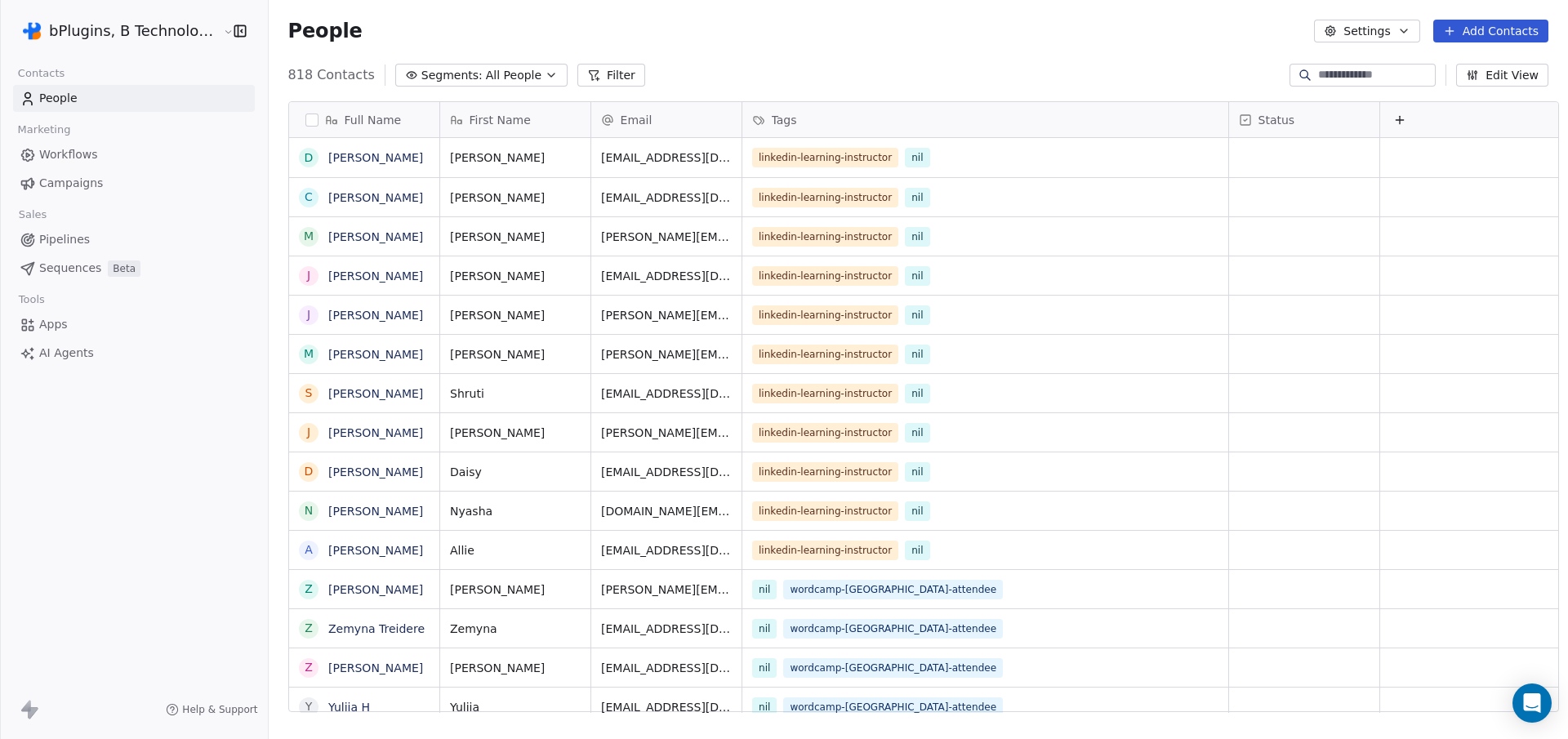
scroll to position [0, 14]
click at [1389, 116] on button at bounding box center [1398, 120] width 19 height 19
type input "***"
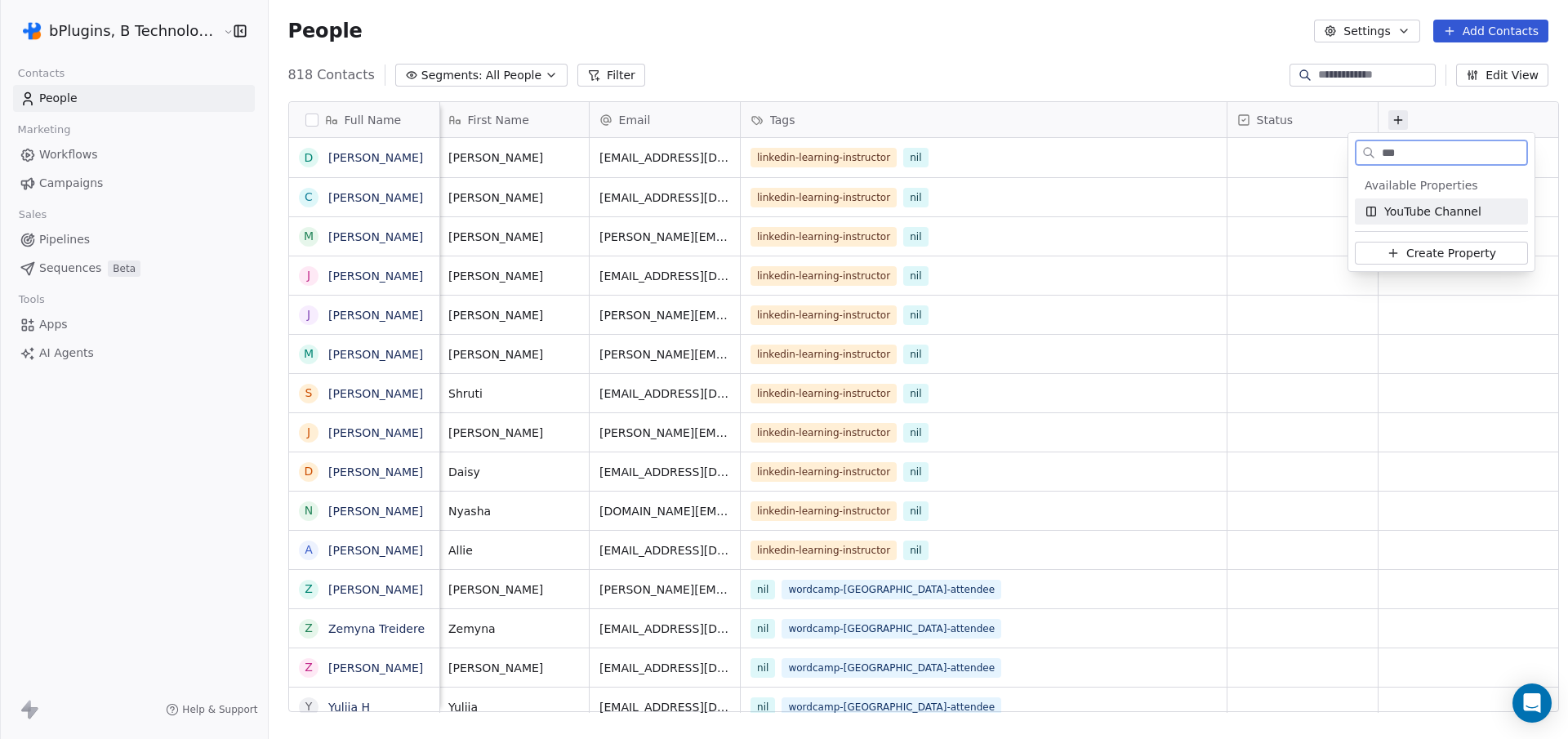
click at [1419, 214] on span "YouTube Channel" at bounding box center [1433, 212] width 97 height 17
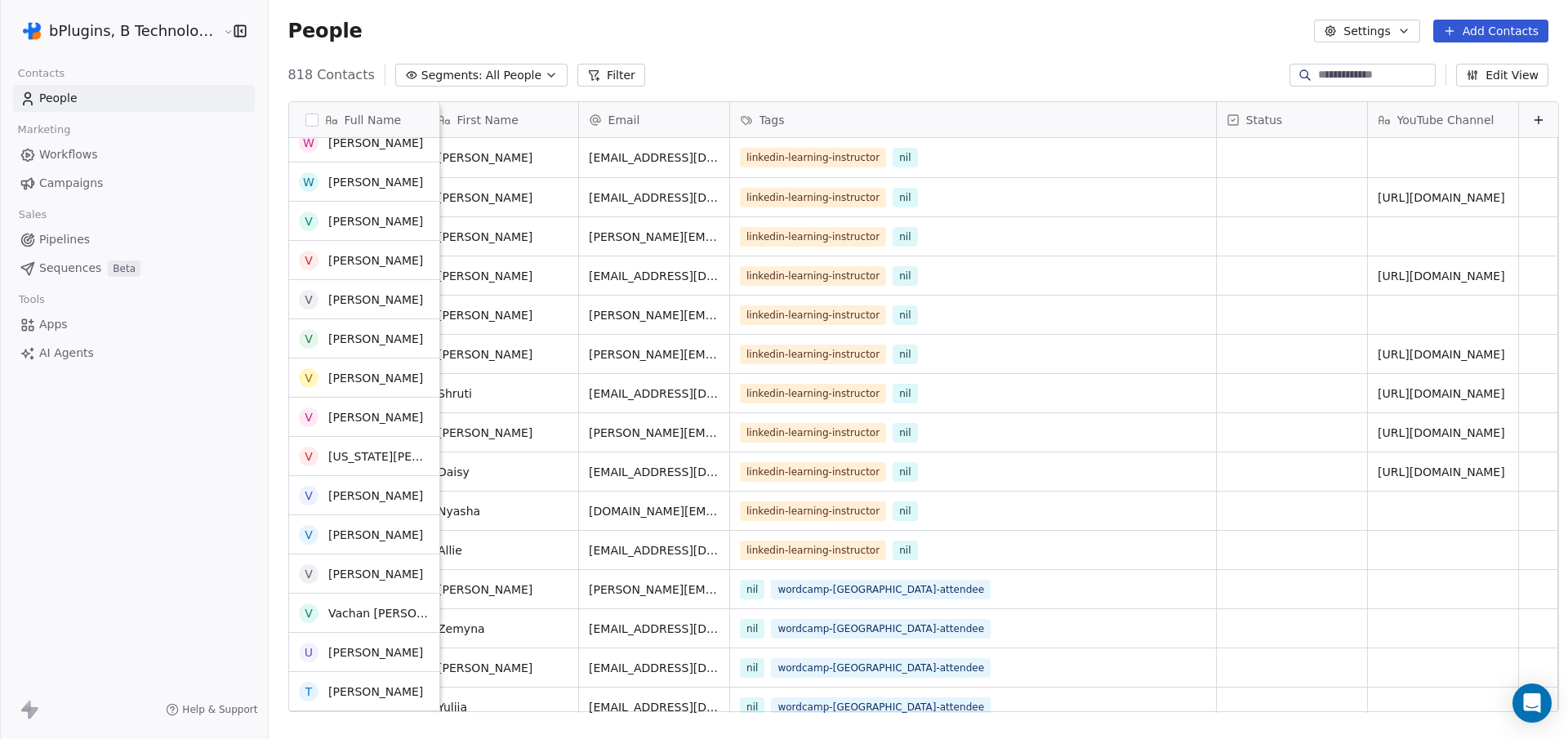
scroll to position [0, 0]
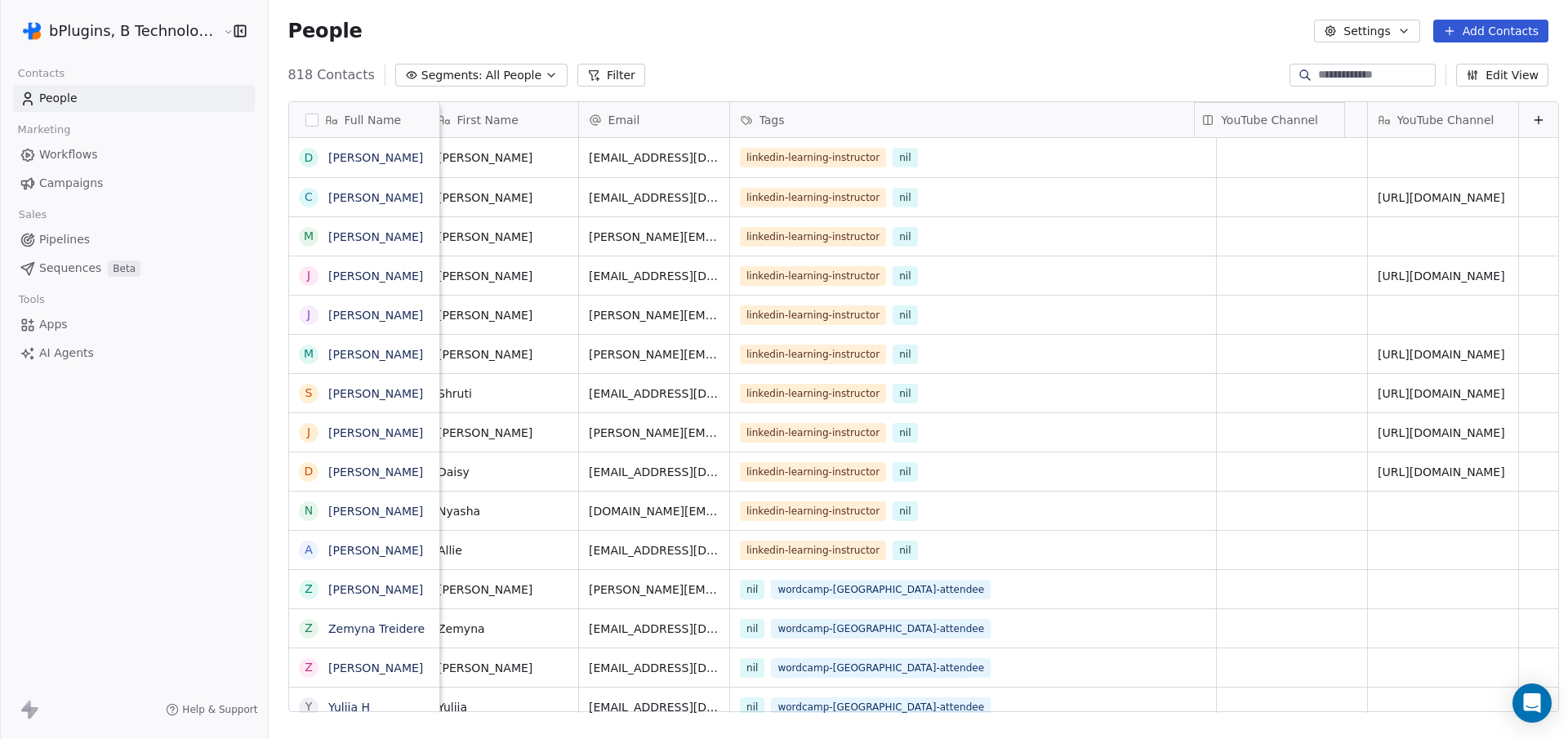
drag, startPoint x: 1422, startPoint y: 116, endPoint x: 1229, endPoint y: 120, distance: 193.0
click at [1229, 120] on div "Full Name D [PERSON_NAME] C [PERSON_NAME] M [PERSON_NAME] J [PERSON_NAME] J [PE…" at bounding box center [923, 407] width 1269 height 611
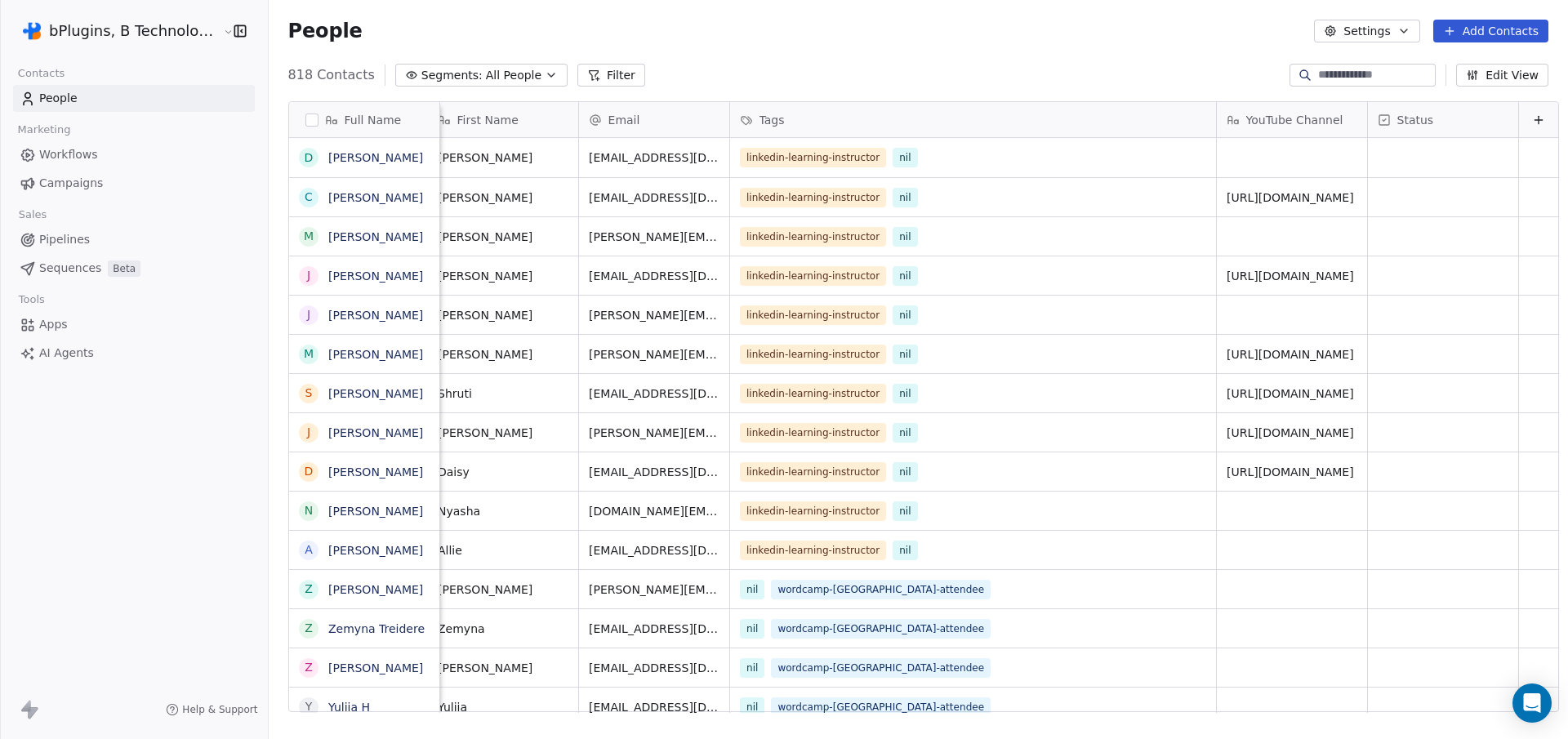
click at [1529, 121] on button at bounding box center [1538, 120] width 19 height 19
type input "*"
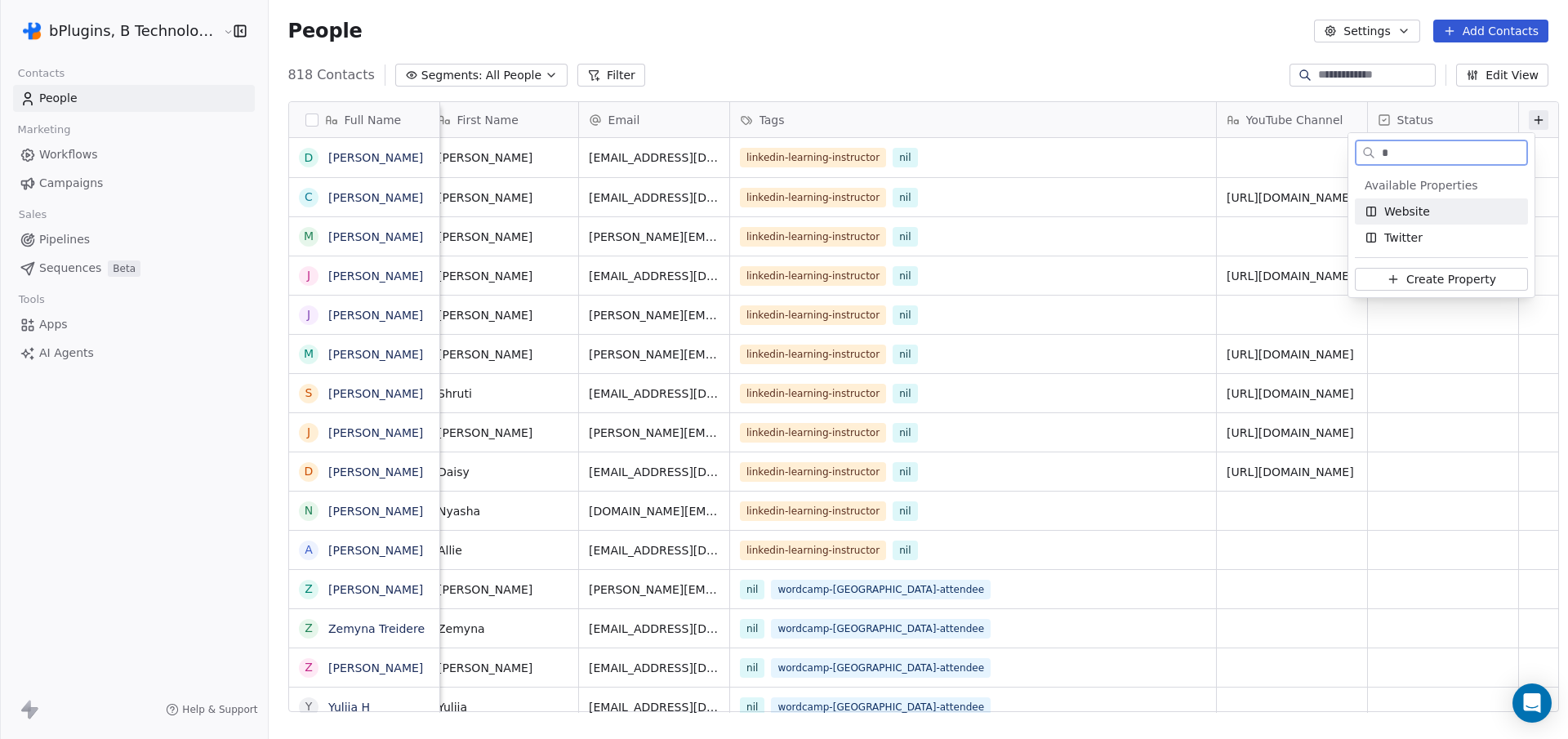
click at [1410, 204] on span "Website" at bounding box center [1407, 212] width 46 height 17
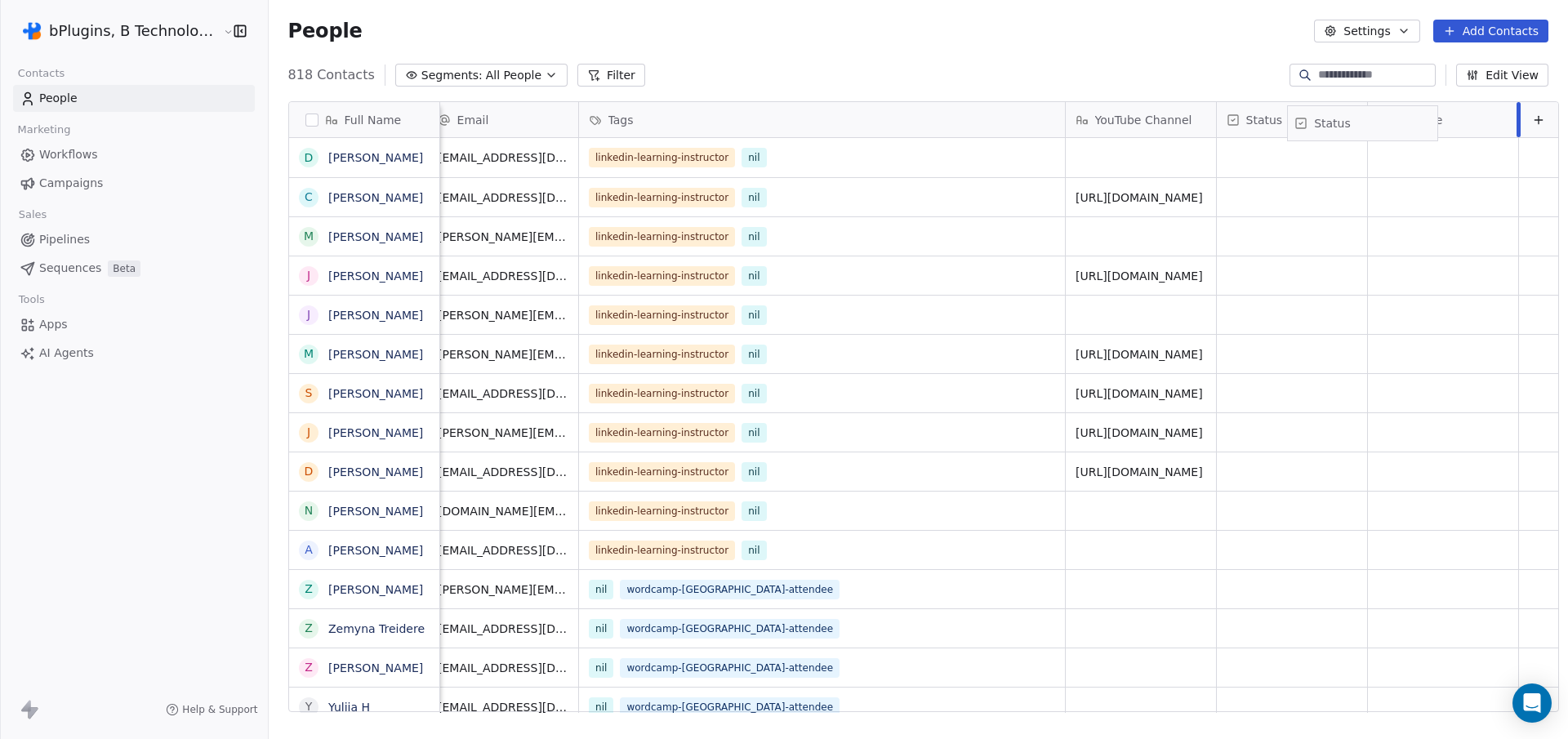
drag, startPoint x: 1278, startPoint y: 111, endPoint x: 1371, endPoint y: 115, distance: 93.1
click at [1371, 115] on div "Full Name D Diane Cronenwett C Chris Mattia M Malcolm Shore J Jen Kramer J Joe …" at bounding box center [923, 407] width 1269 height 611
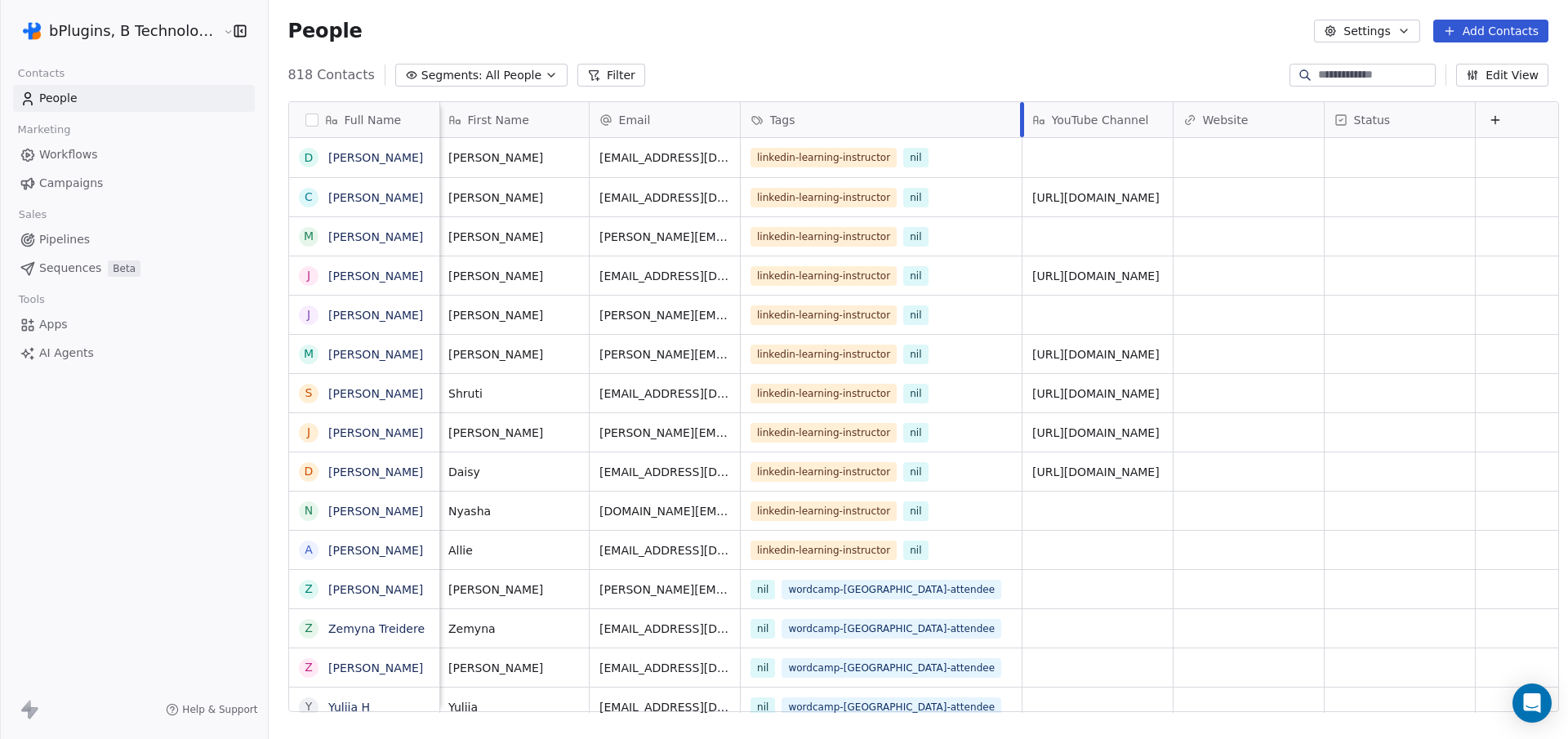
drag, startPoint x: 1040, startPoint y: 109, endPoint x: 836, endPoint y: 119, distance: 204.2
click at [836, 119] on div "Tags" at bounding box center [881, 120] width 281 height 35
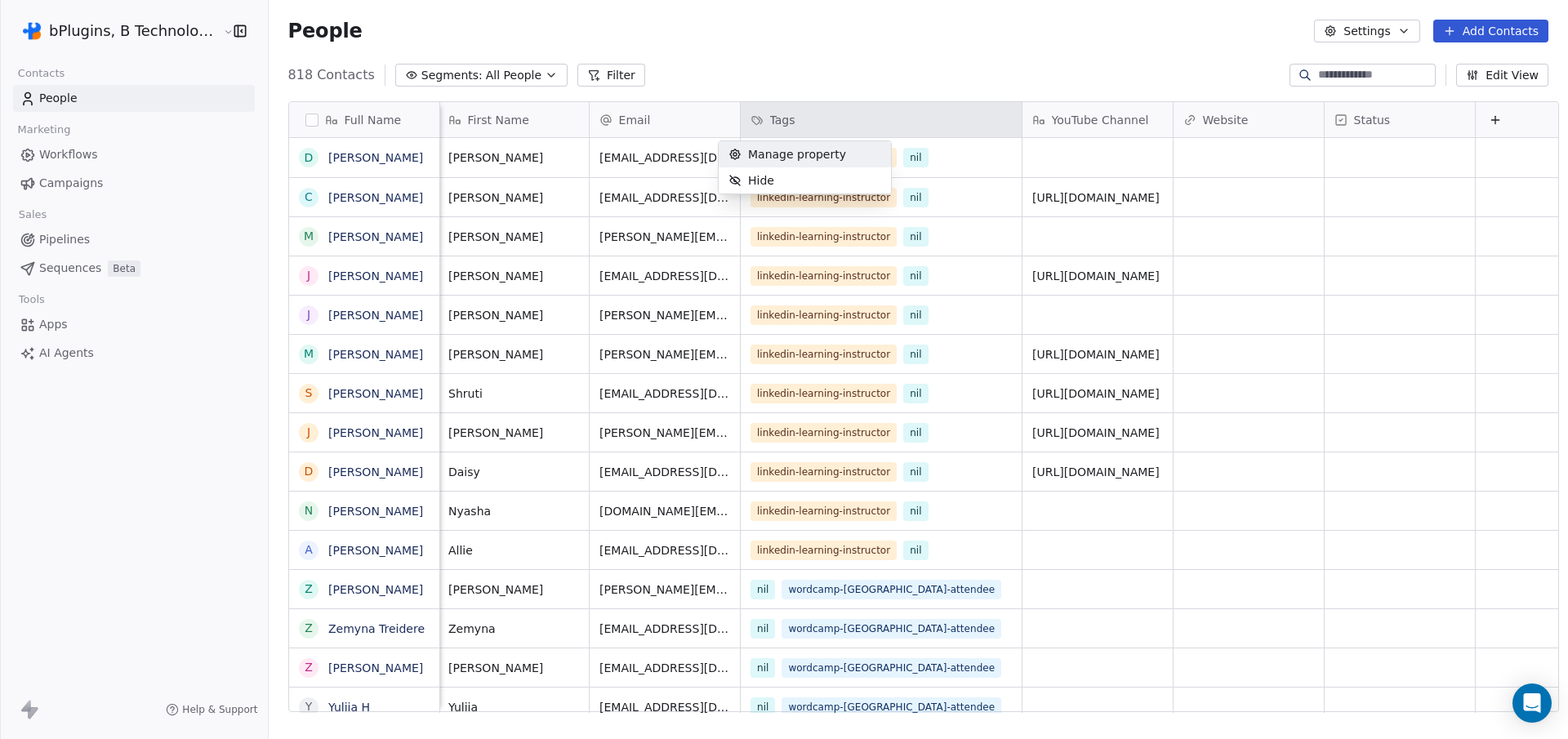
click at [901, 47] on html "bPlugins, B Technologies LLC Contacts People Marketing Workflows Campaigns Sale…" at bounding box center [784, 370] width 1568 height 739
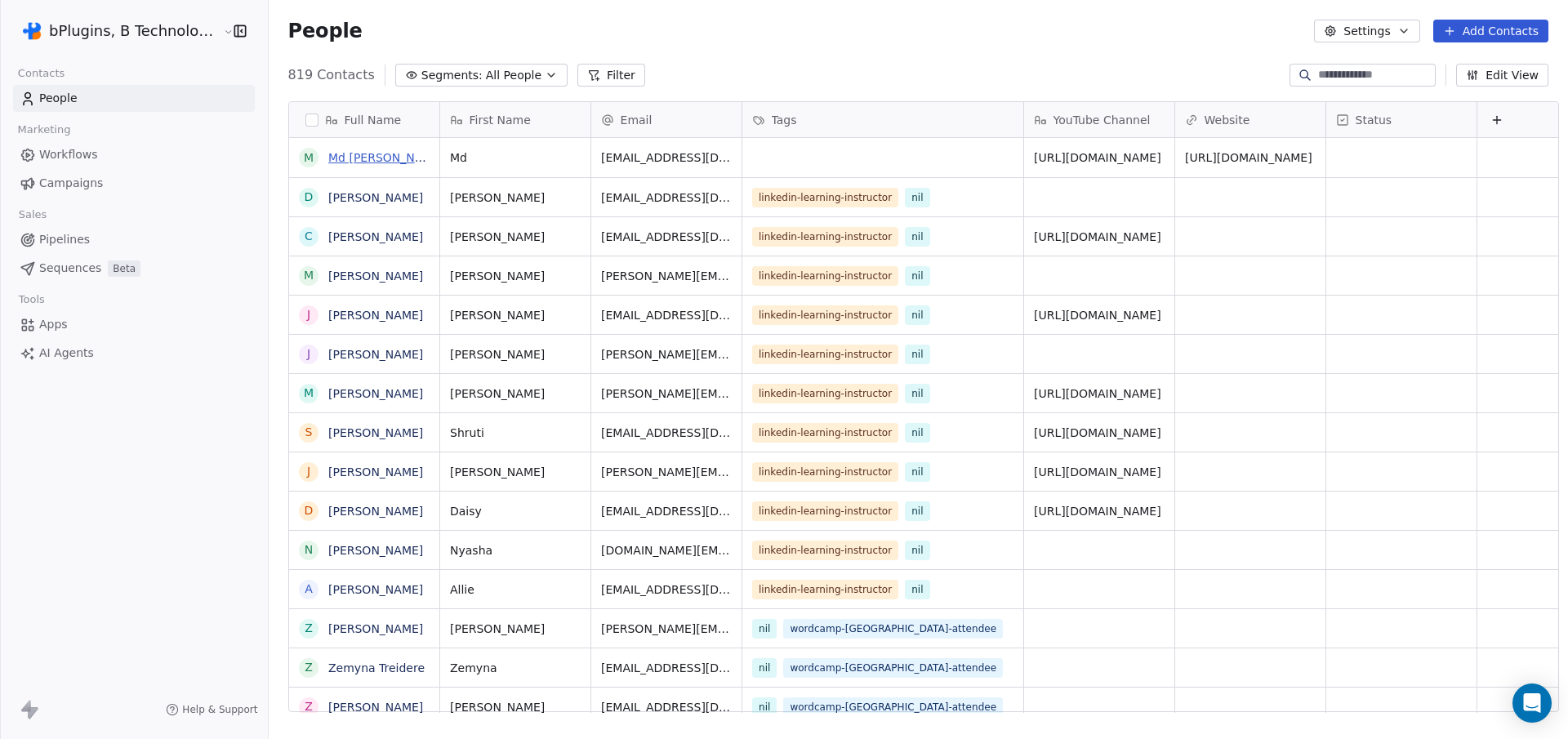
click at [373, 159] on link "Md [PERSON_NAME]" at bounding box center [386, 158] width 116 height 13
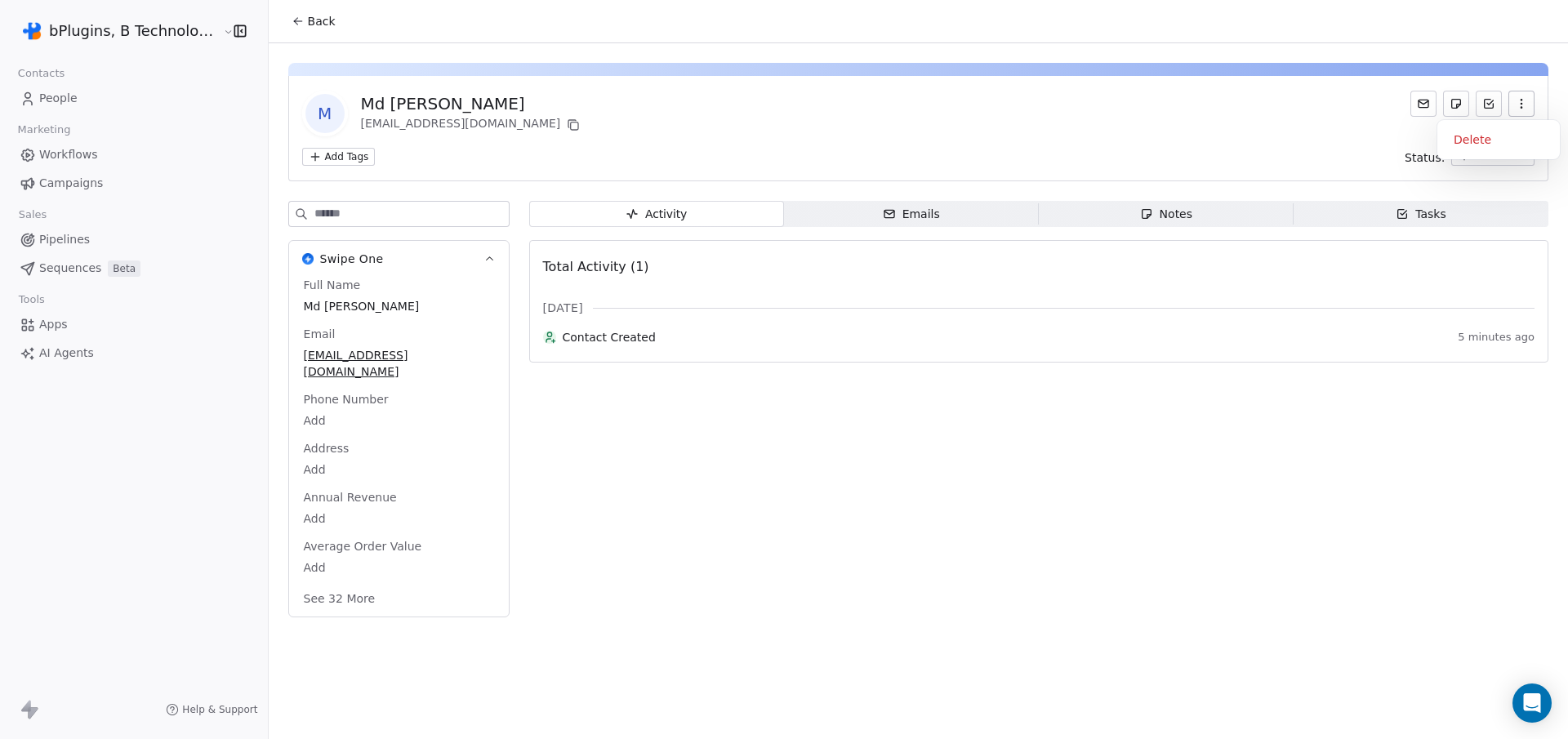
click at [1523, 111] on button "button" at bounding box center [1521, 103] width 26 height 26
click at [1462, 134] on div "Delete" at bounding box center [1498, 139] width 110 height 26
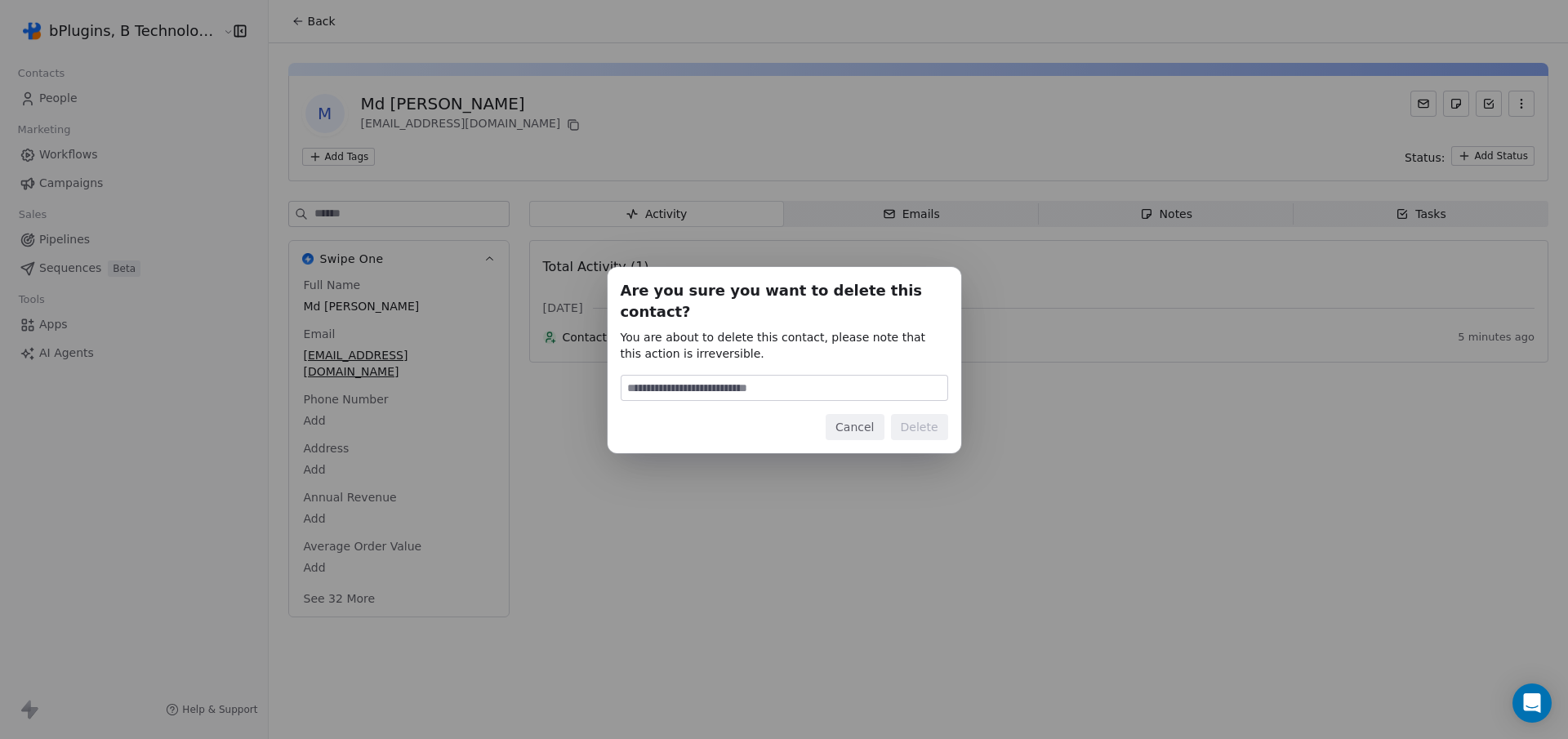
type input "******"
click at [923, 424] on button "Delete" at bounding box center [920, 426] width 57 height 26
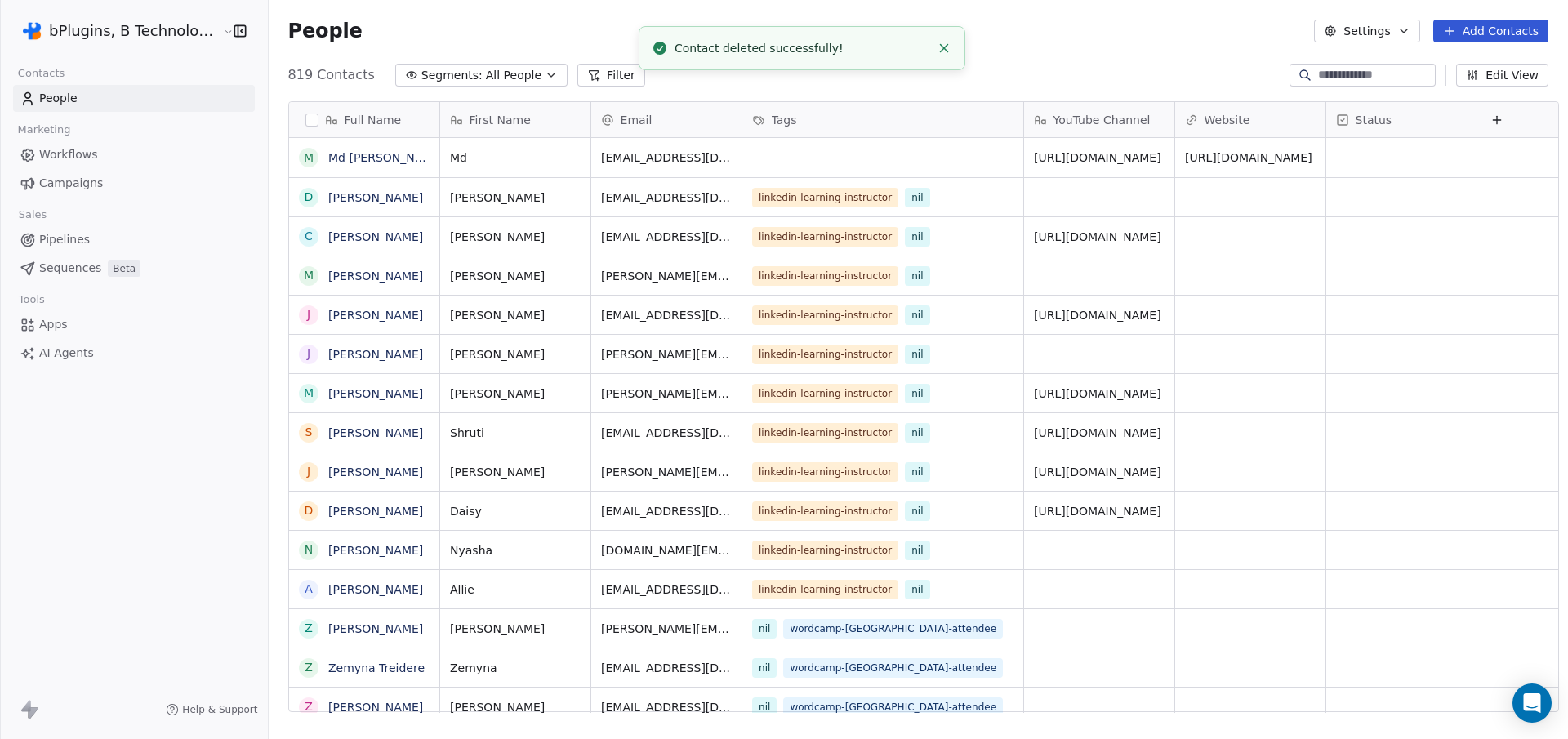
scroll to position [639, 1297]
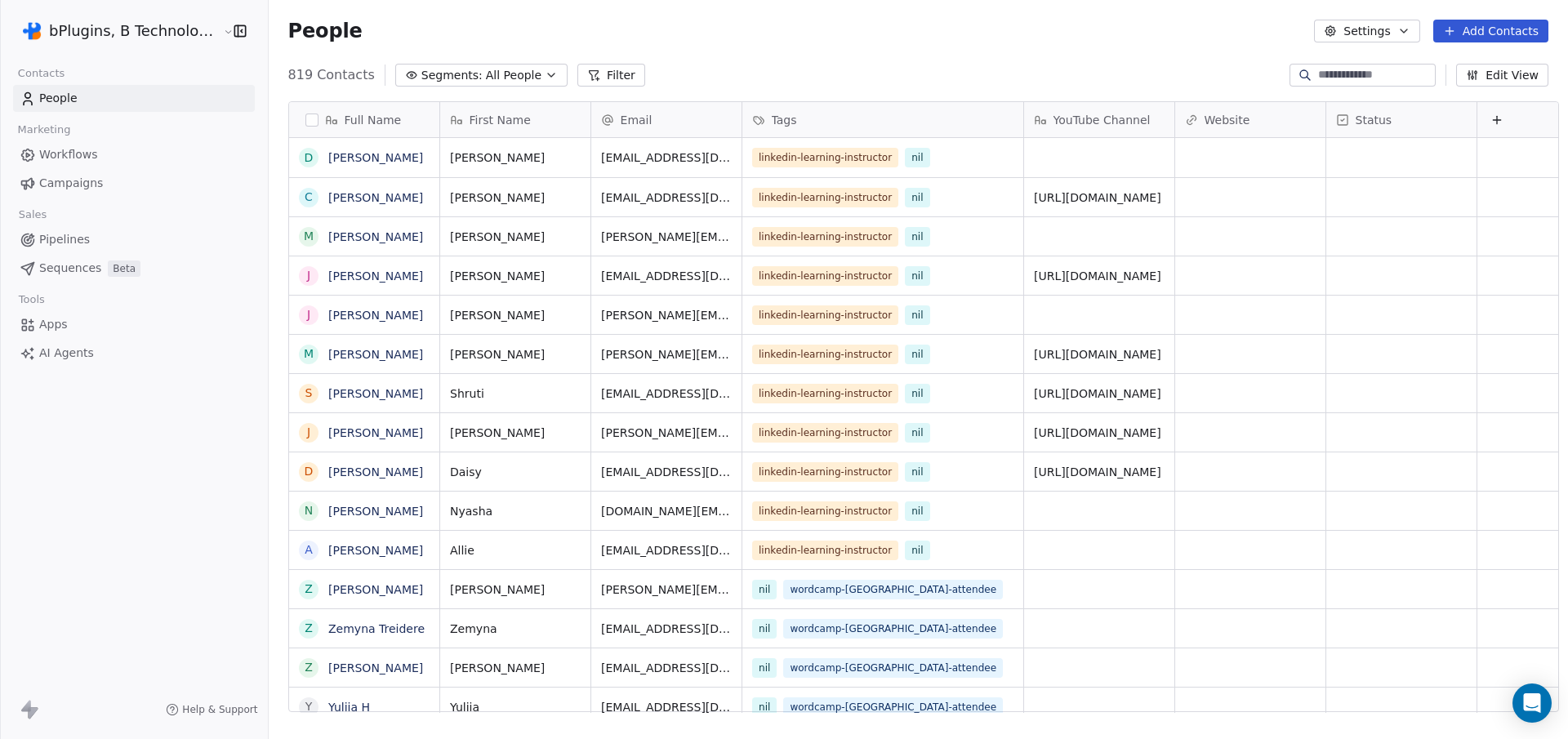
click at [1012, 60] on div "People Settings Add Contacts" at bounding box center [918, 31] width 1299 height 62
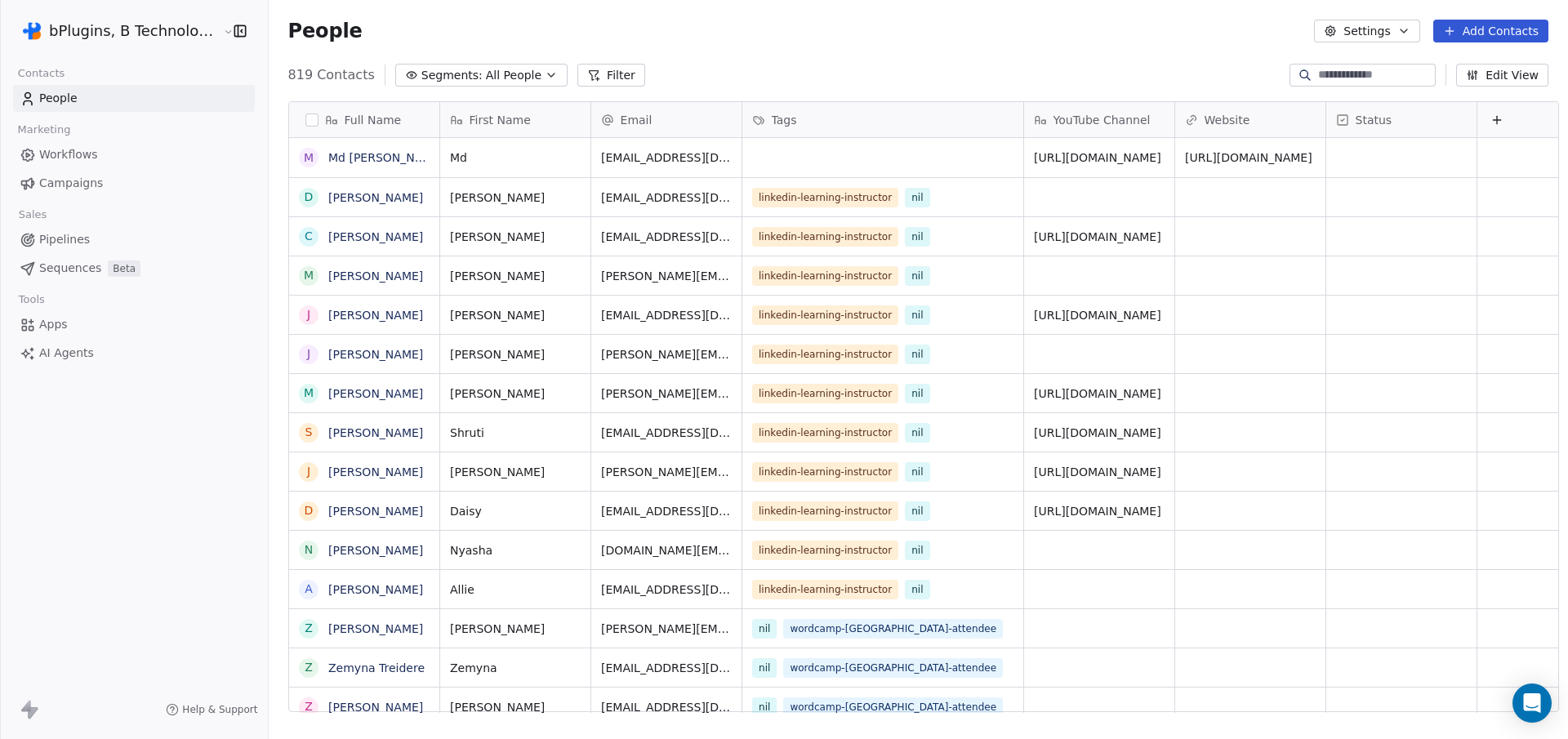
click at [931, 36] on div "People Settings Add Contacts" at bounding box center [918, 30] width 1261 height 23
click at [364, 159] on link "Md Abu Hayat" at bounding box center [386, 158] width 116 height 13
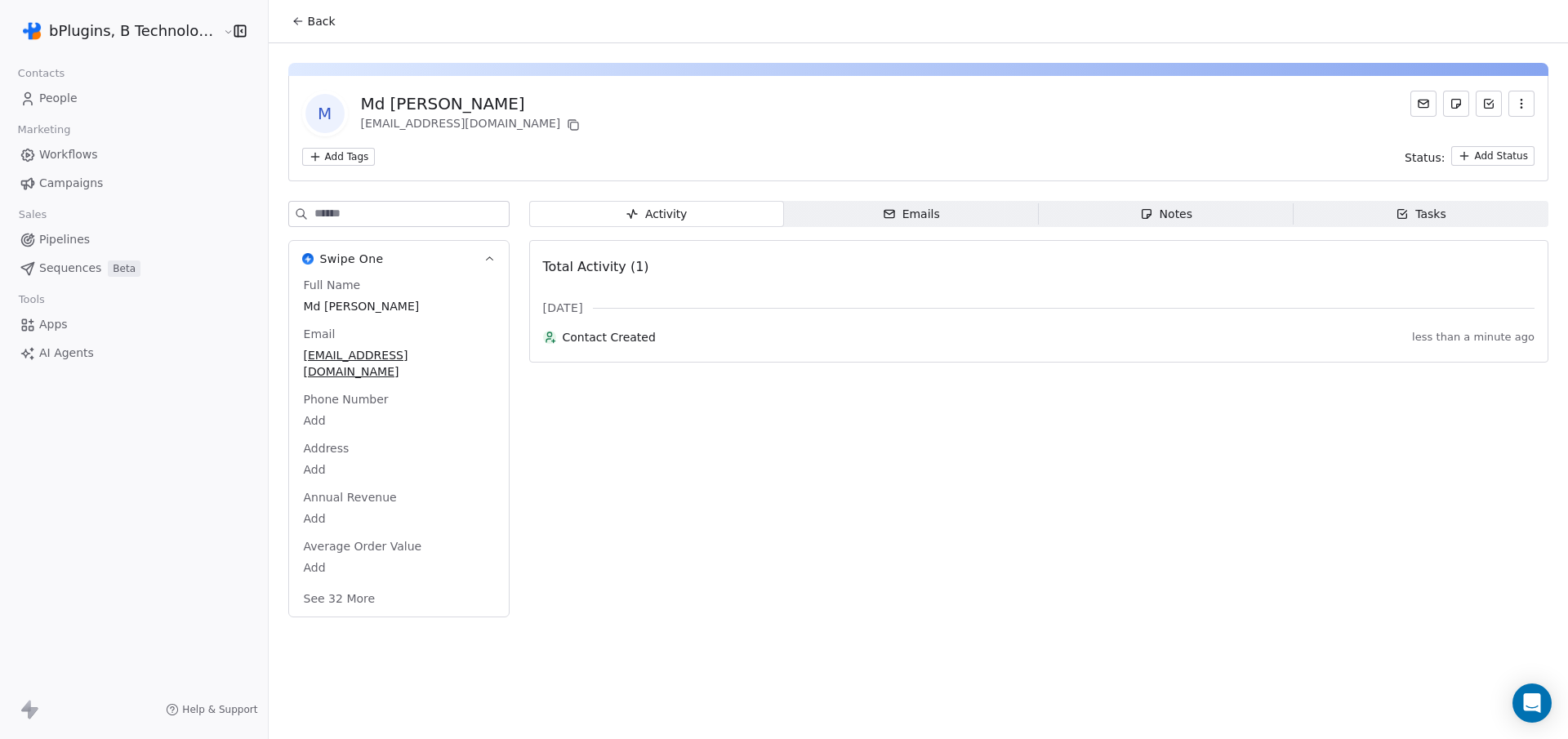
click at [1524, 103] on icon "button" at bounding box center [1522, 104] width 13 height 13
click at [1479, 141] on div "Delete" at bounding box center [1498, 139] width 110 height 26
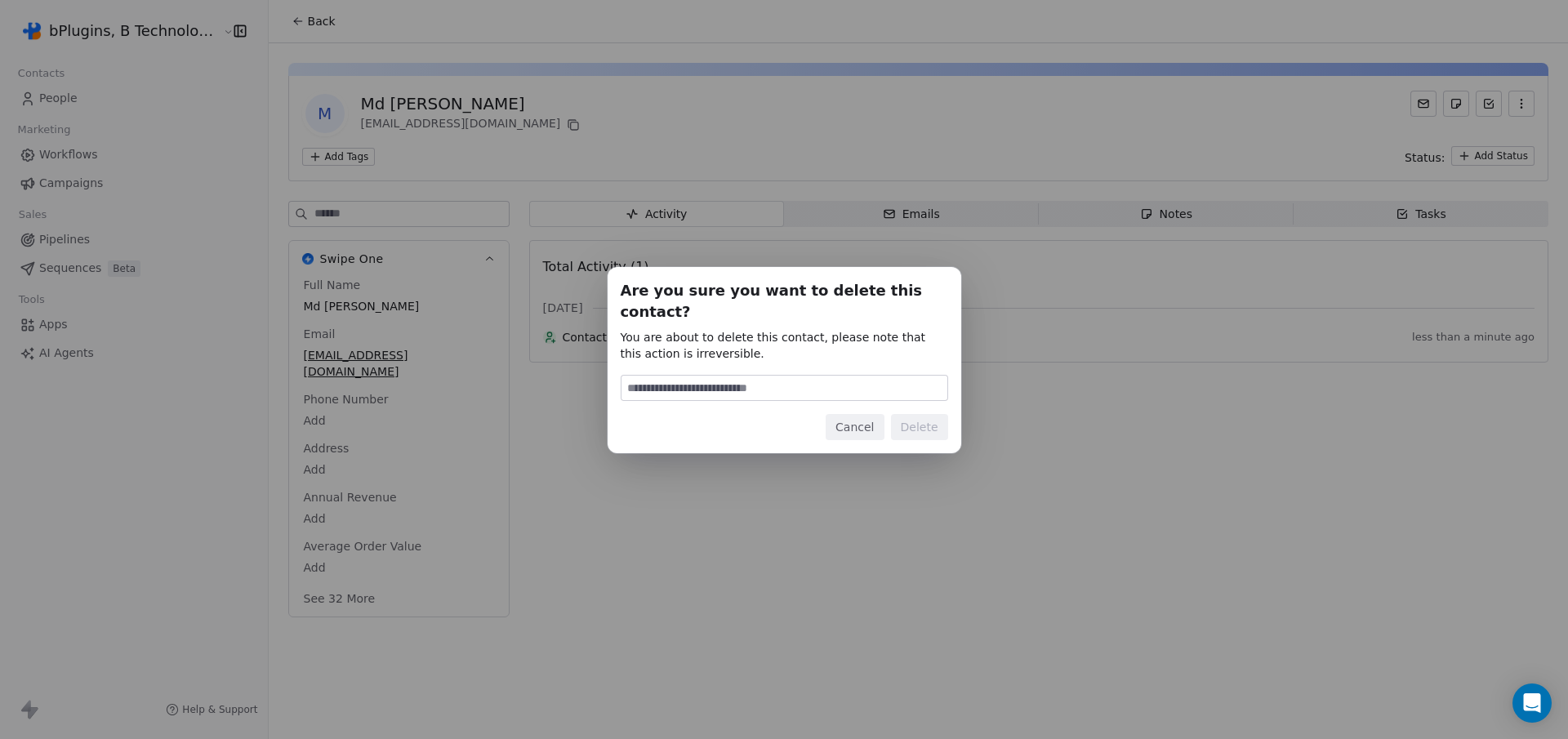
type input "******"
click at [928, 420] on button "Delete" at bounding box center [920, 426] width 57 height 26
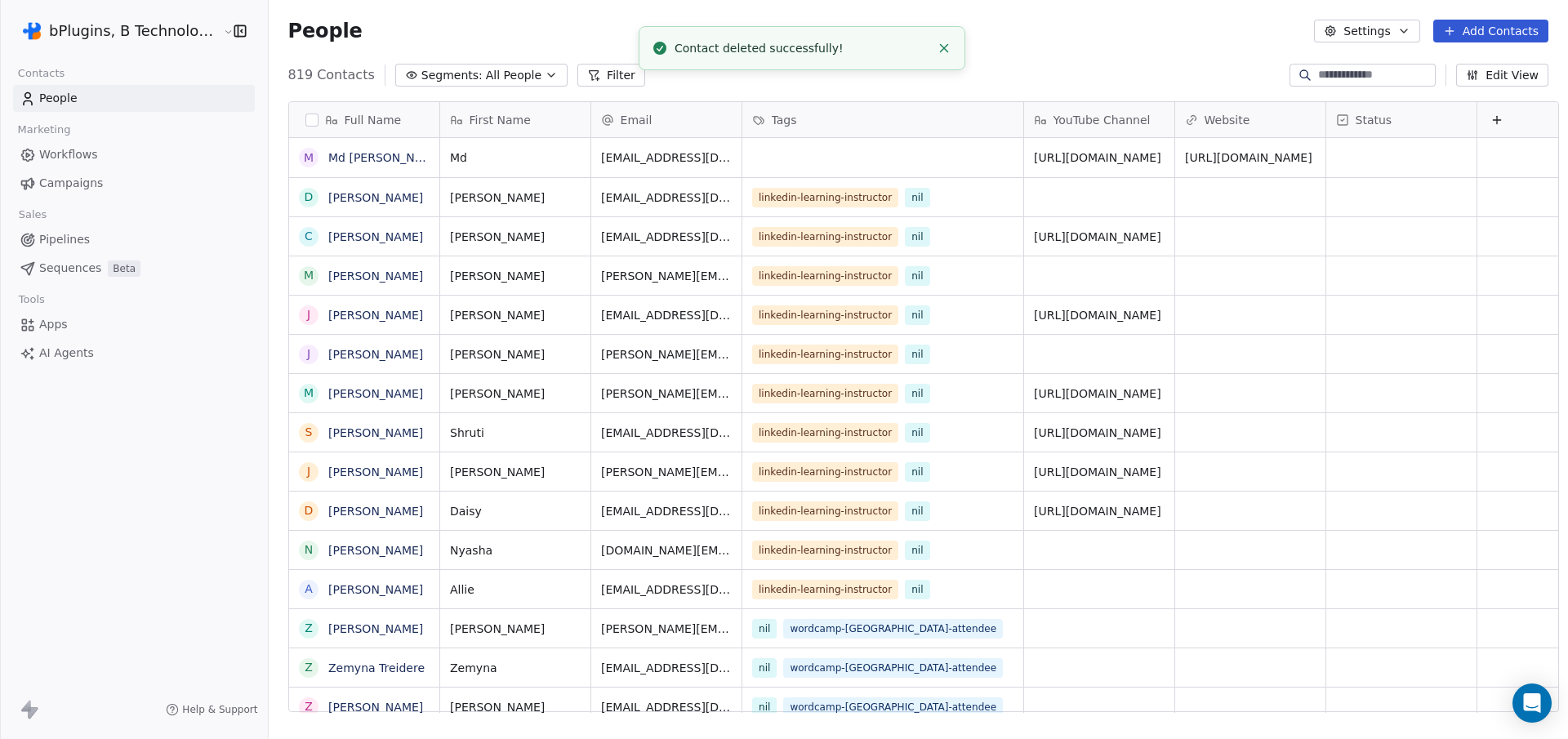
scroll to position [639, 1297]
click at [361, 152] on link "Md Abu Hayat" at bounding box center [386, 158] width 116 height 13
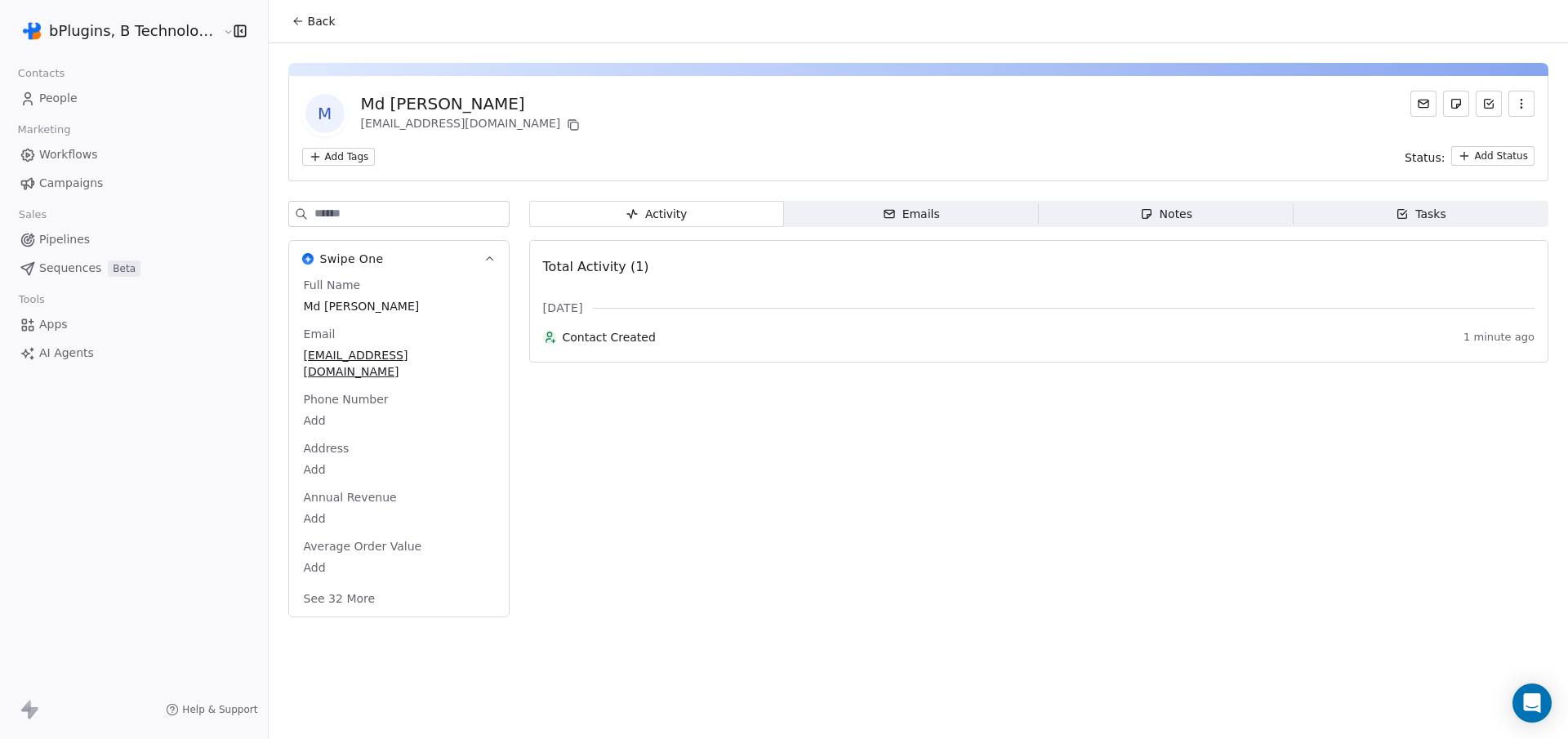
click at [1521, 100] on icon "button" at bounding box center [1521, 100] width 1 height 1
click at [1493, 138] on div "Delete" at bounding box center [1498, 139] width 110 height 26
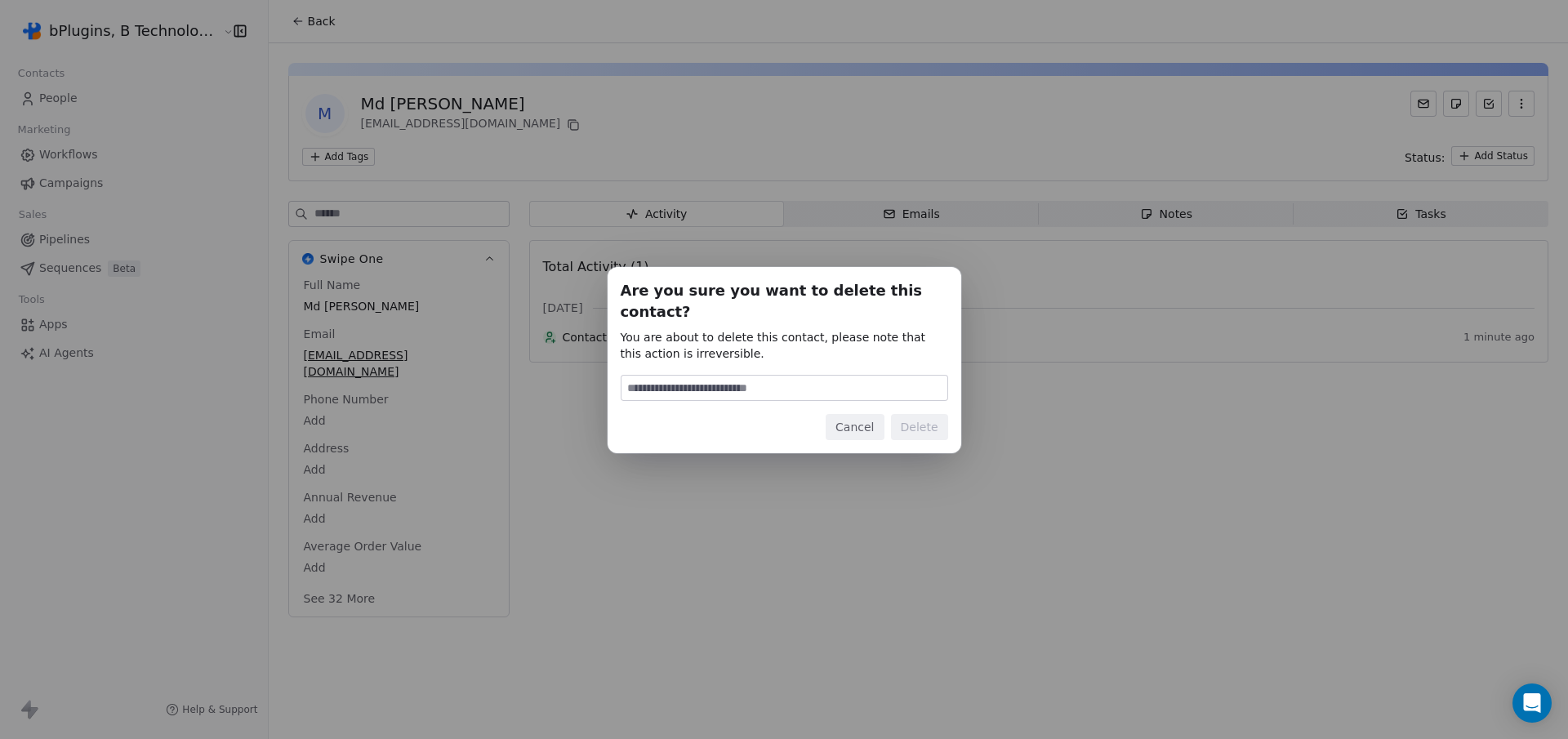
type input "******"
click at [915, 417] on button "Delete" at bounding box center [920, 426] width 57 height 26
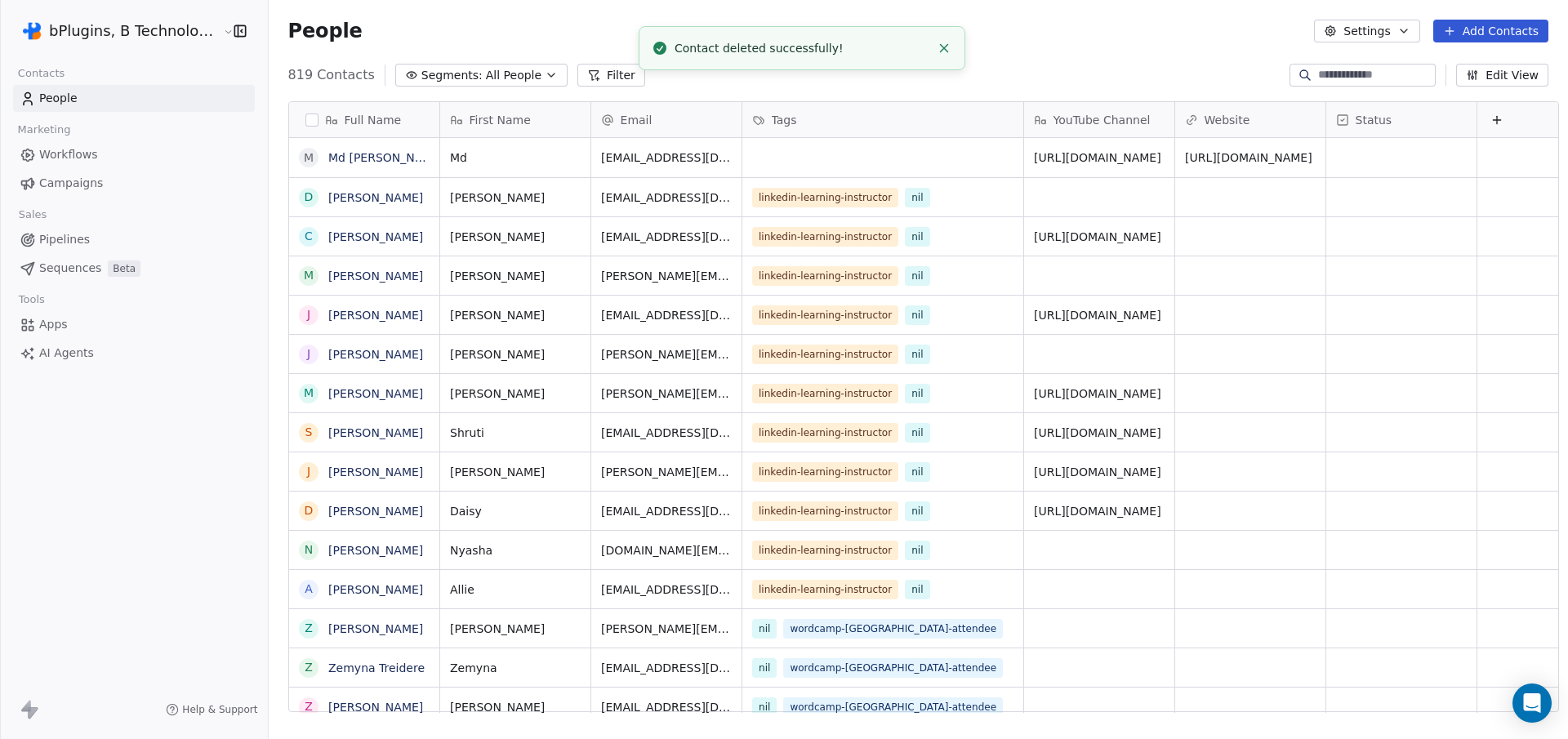
scroll to position [639, 1297]
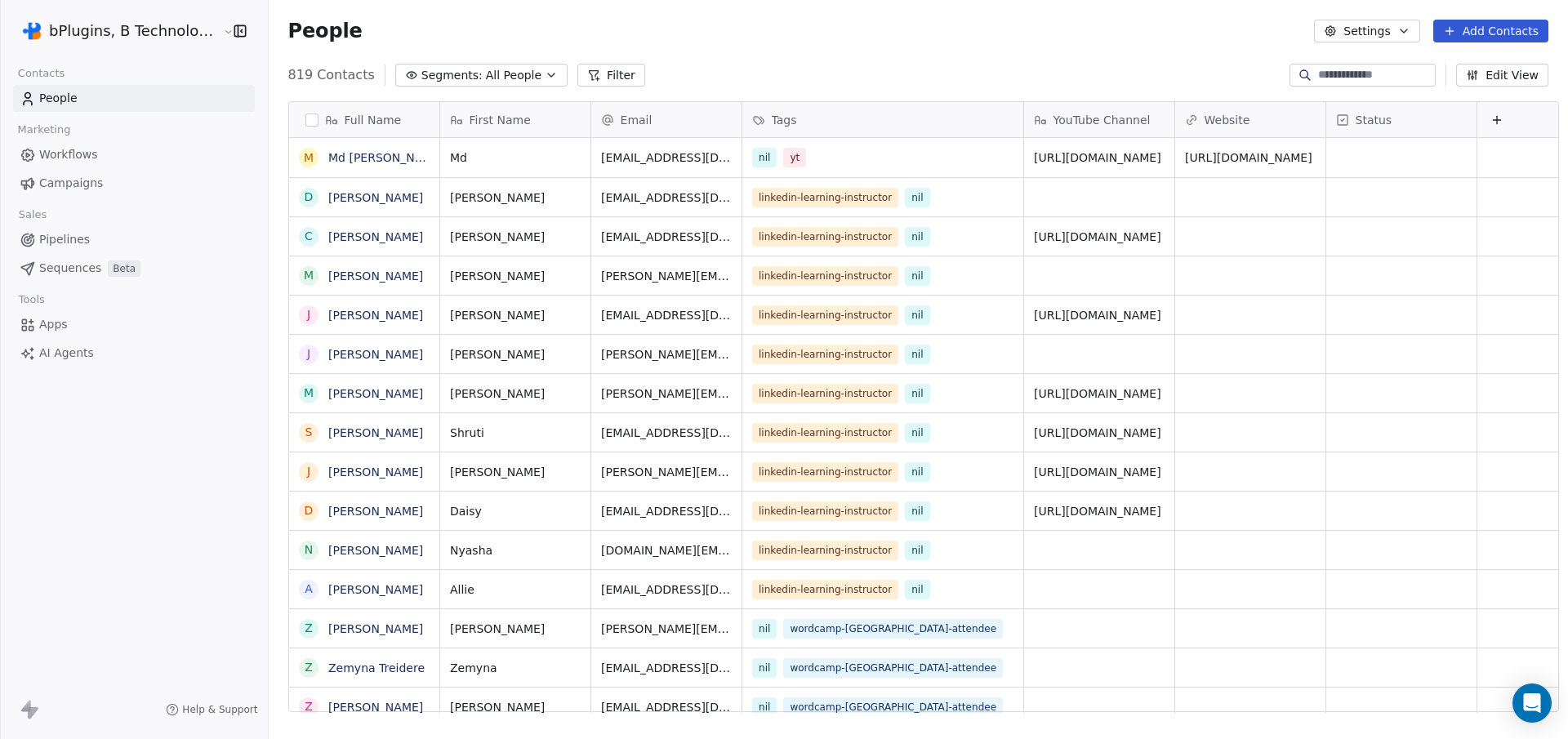
click at [70, 153] on span "Workflows" at bounding box center [69, 155] width 59 height 17
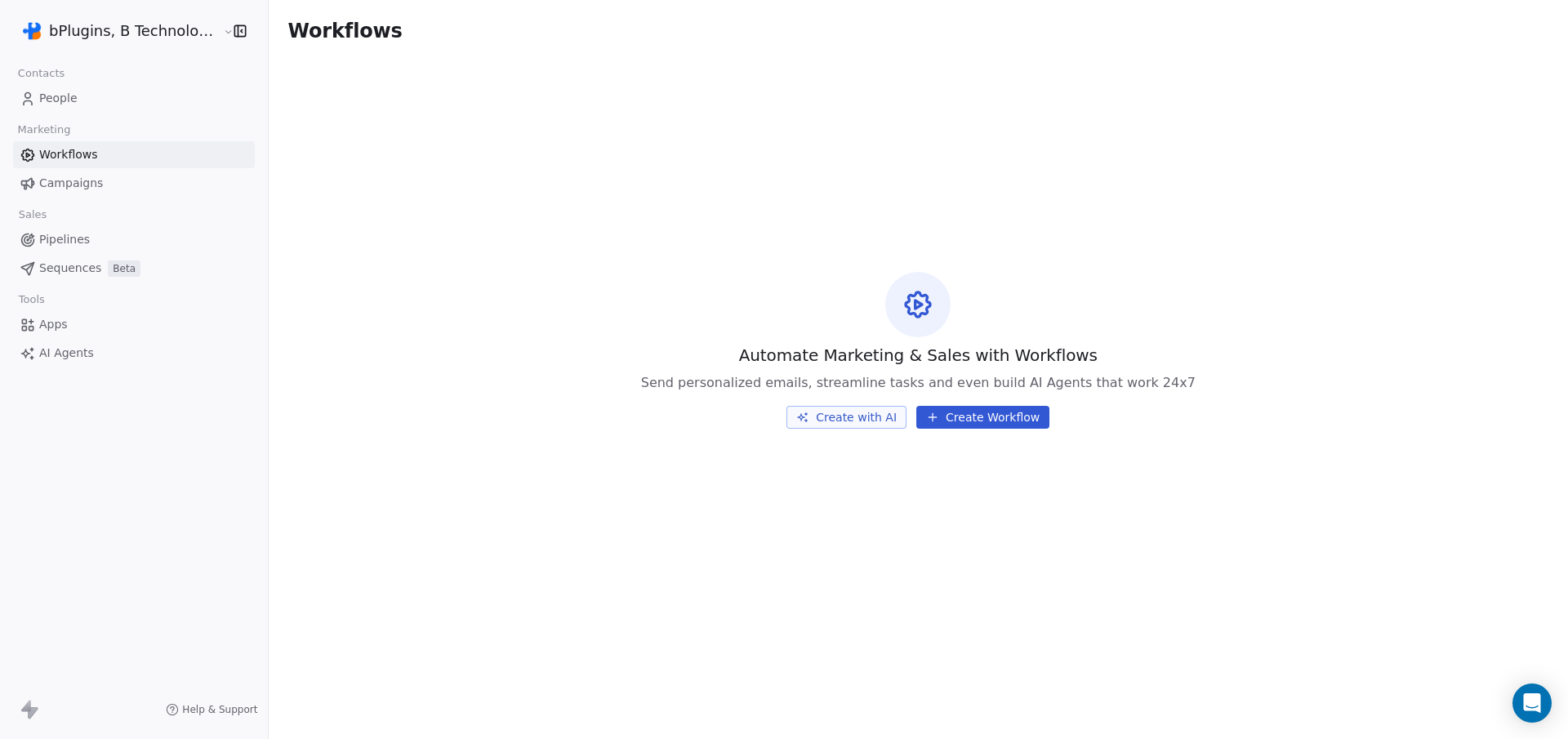
click at [843, 414] on button "Create with AI" at bounding box center [846, 417] width 120 height 23
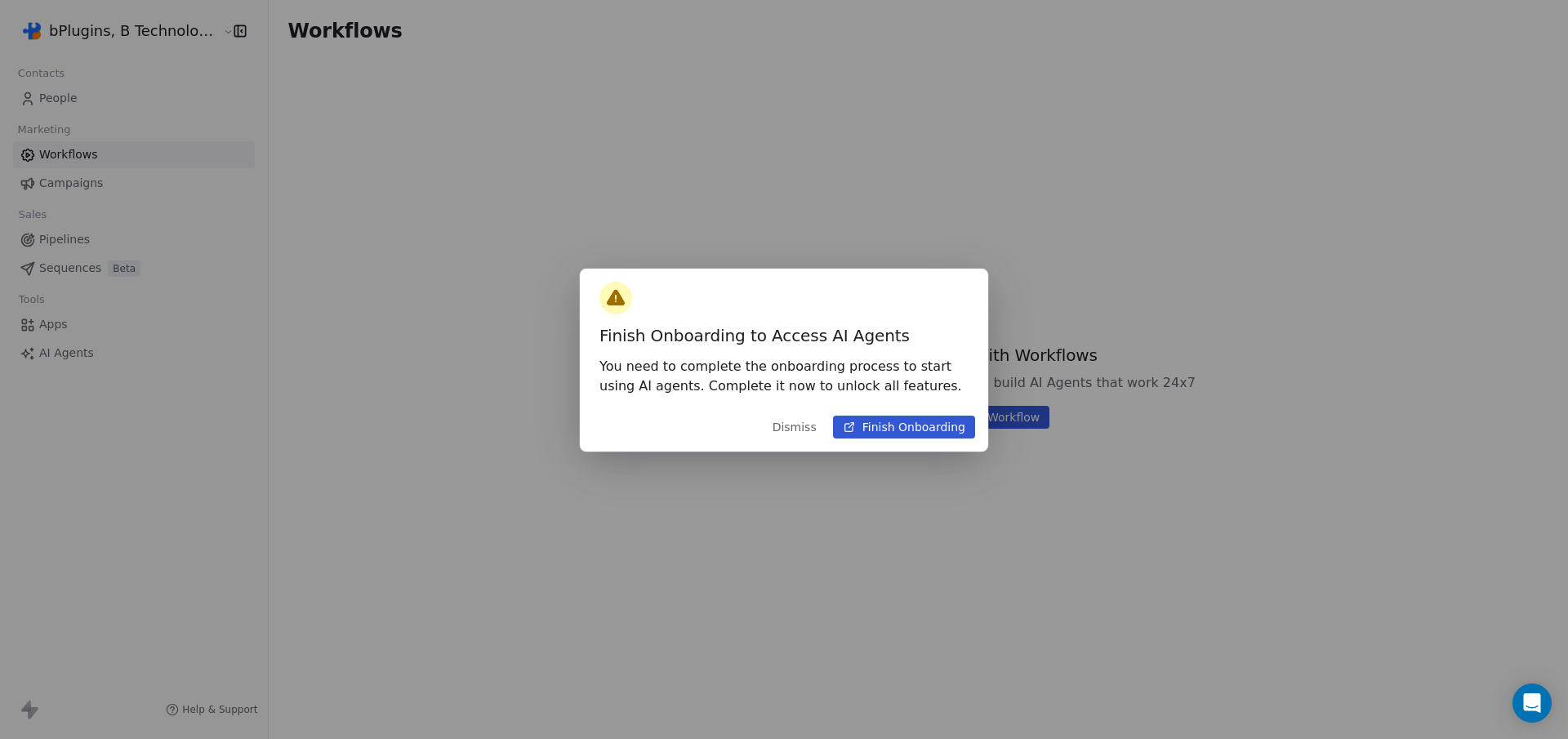
click at [793, 431] on button "Dismiss" at bounding box center [795, 426] width 64 height 29
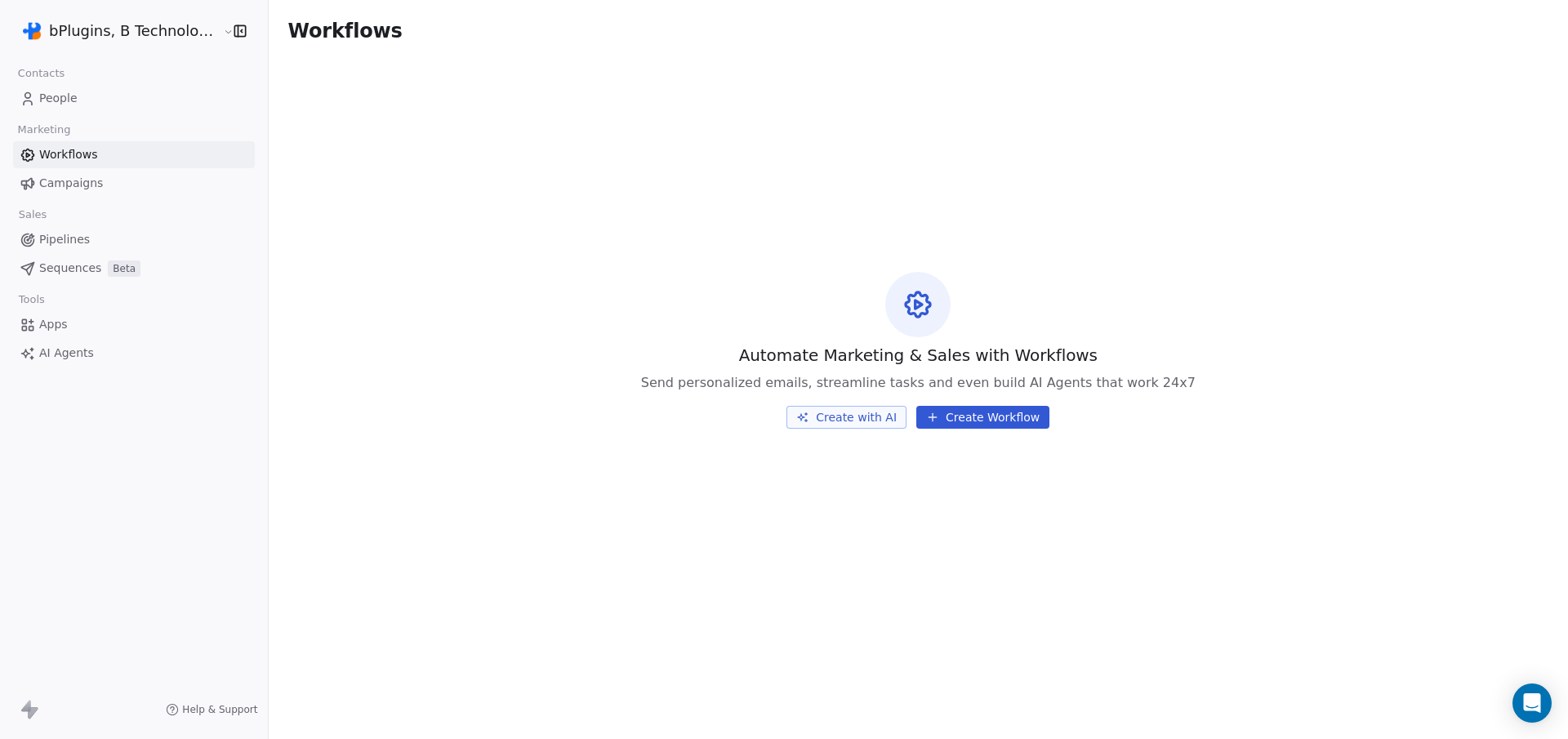
click at [988, 421] on button "Create Workflow" at bounding box center [983, 417] width 133 height 23
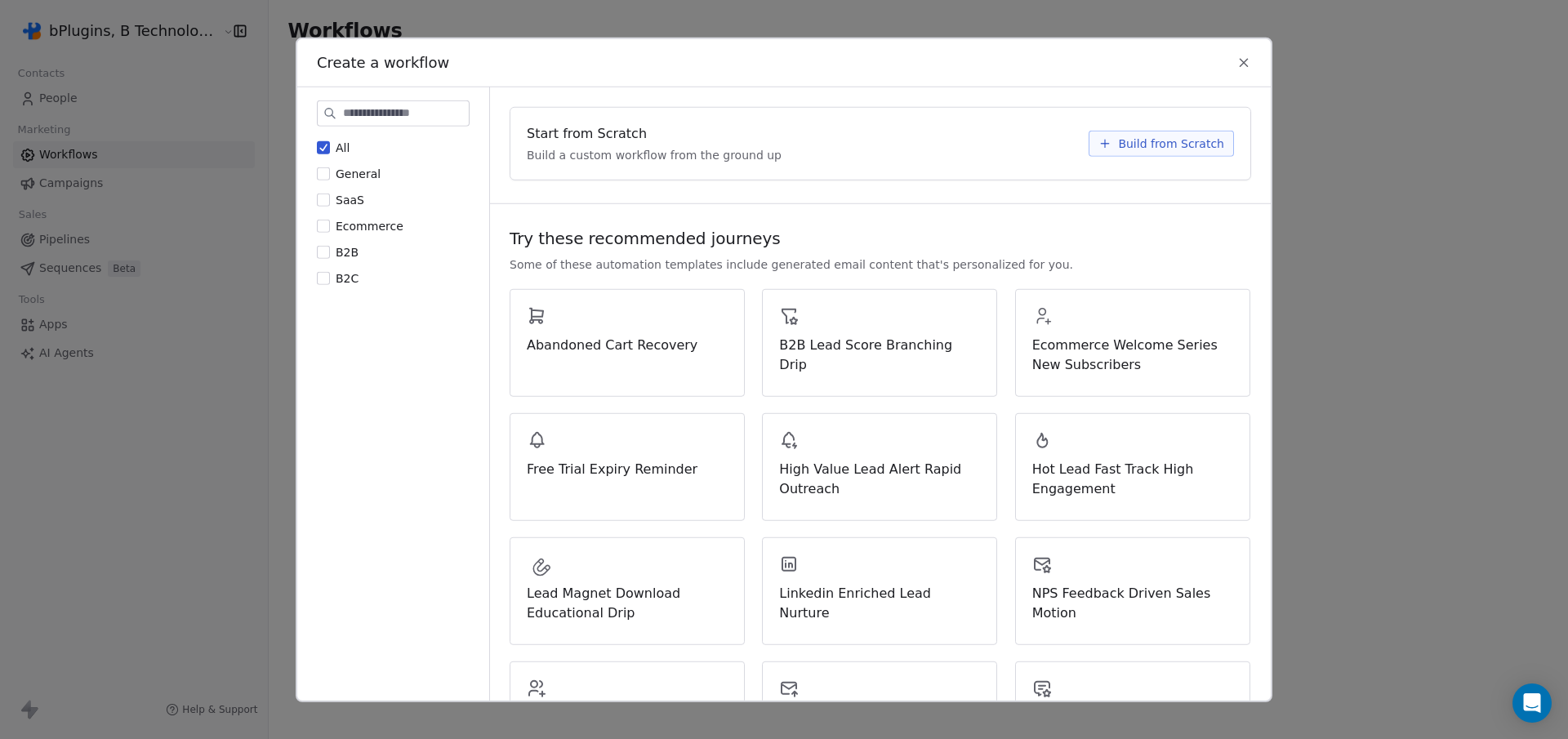
click at [321, 202] on button "SaaS" at bounding box center [323, 199] width 13 height 17
click at [343, 281] on span "B2C" at bounding box center [347, 278] width 23 height 13
click at [330, 281] on button "B2C" at bounding box center [323, 278] width 13 height 17
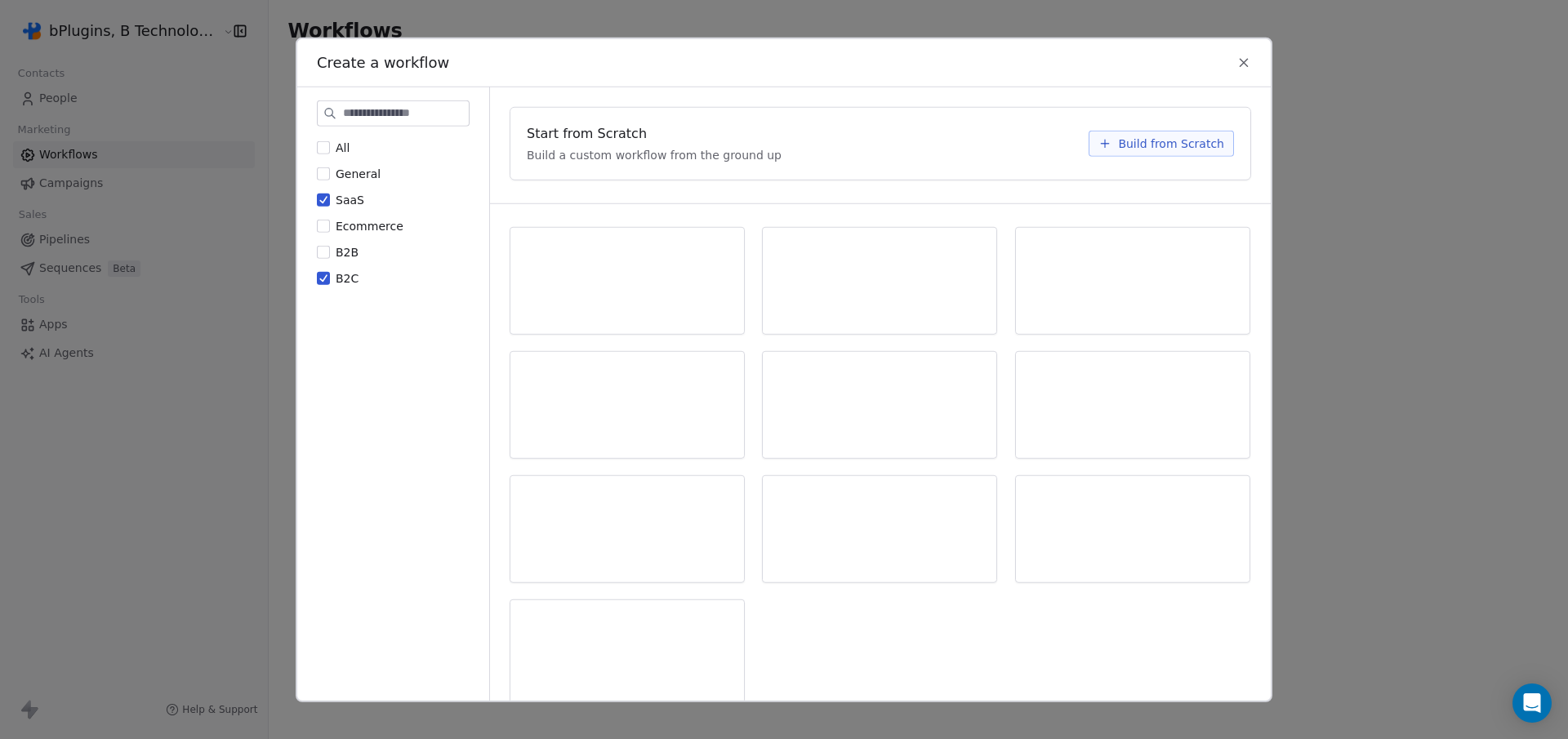
click at [319, 196] on button "SaaS" at bounding box center [323, 199] width 13 height 17
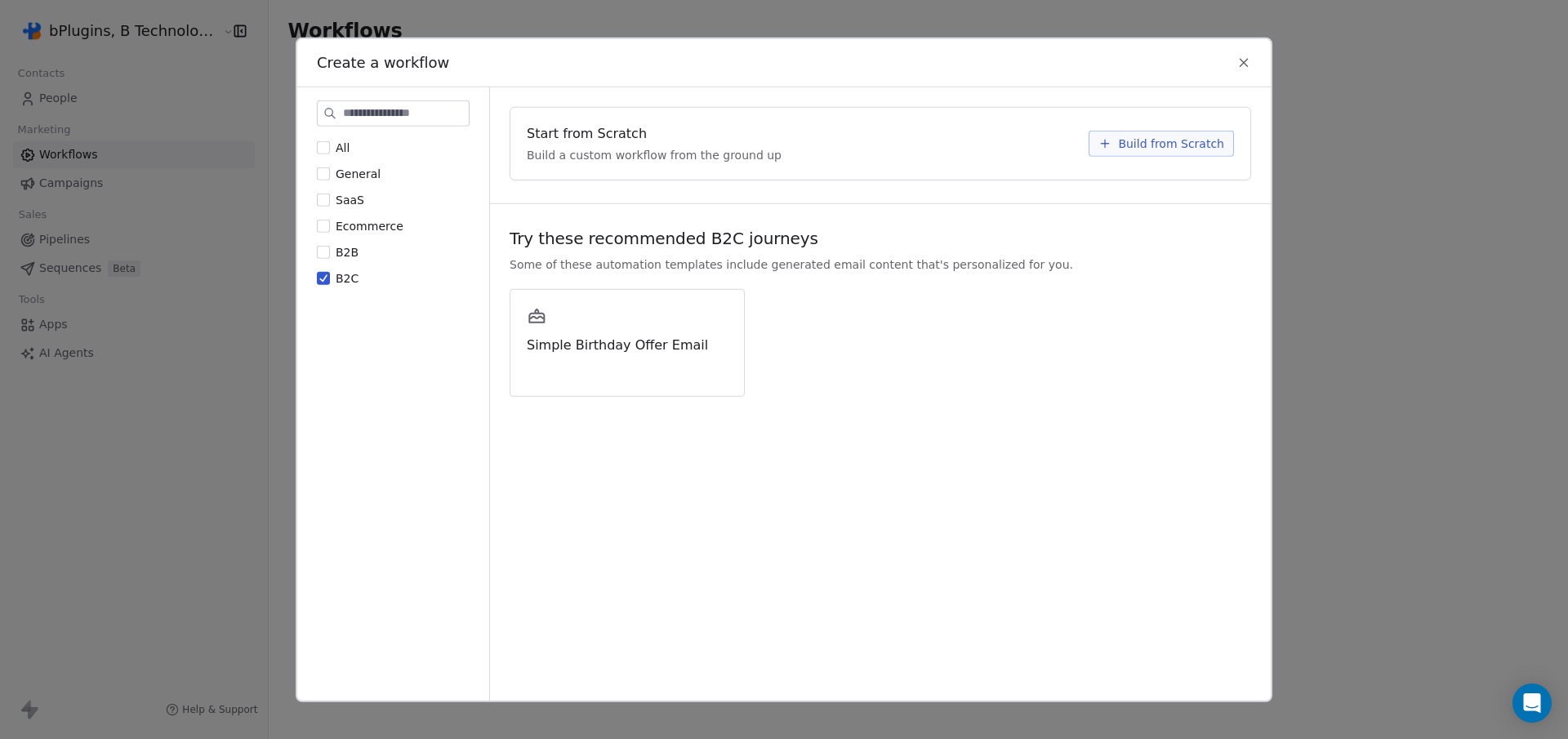
click at [322, 277] on button "B2C" at bounding box center [323, 278] width 13 height 17
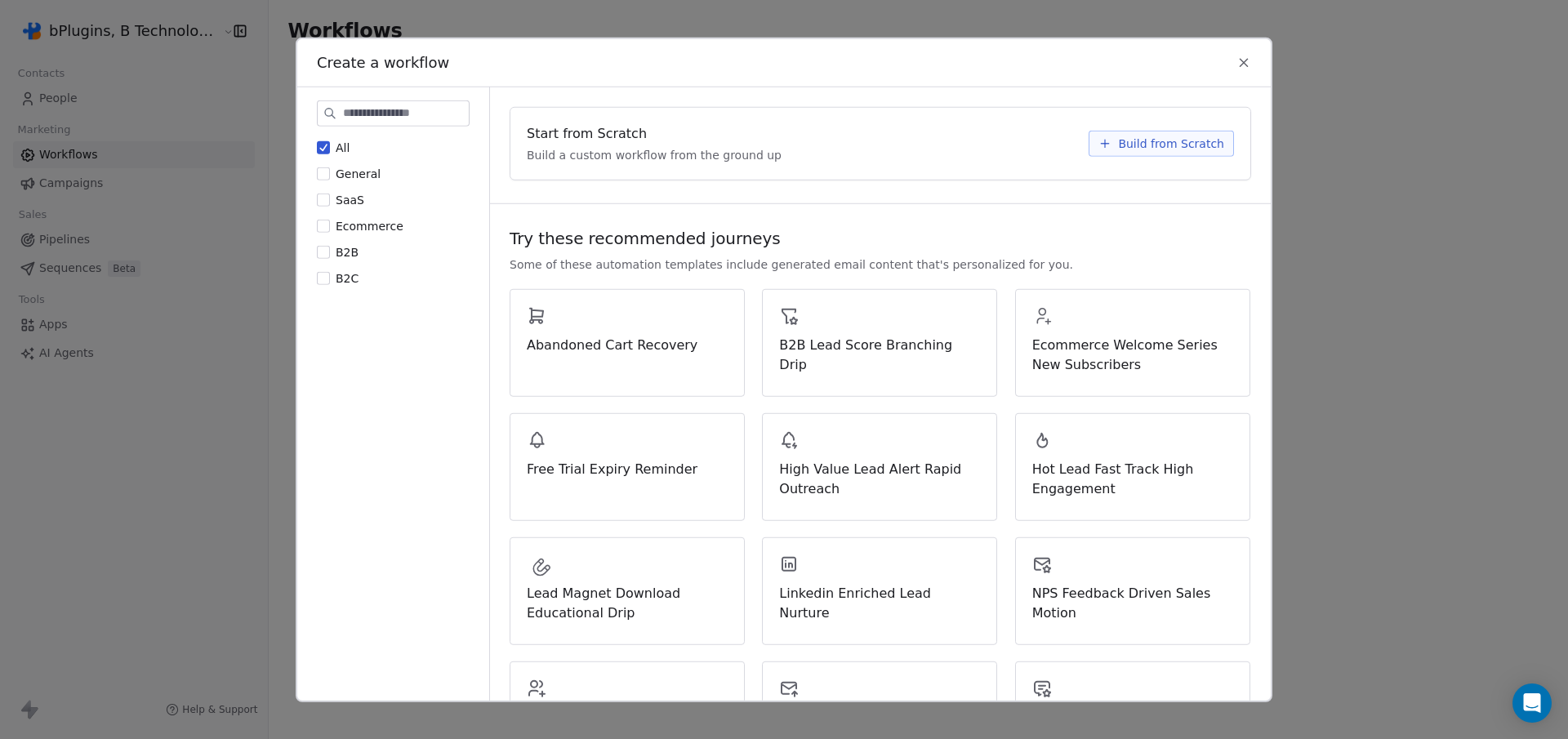
click at [325, 254] on button "B2B" at bounding box center [323, 252] width 13 height 17
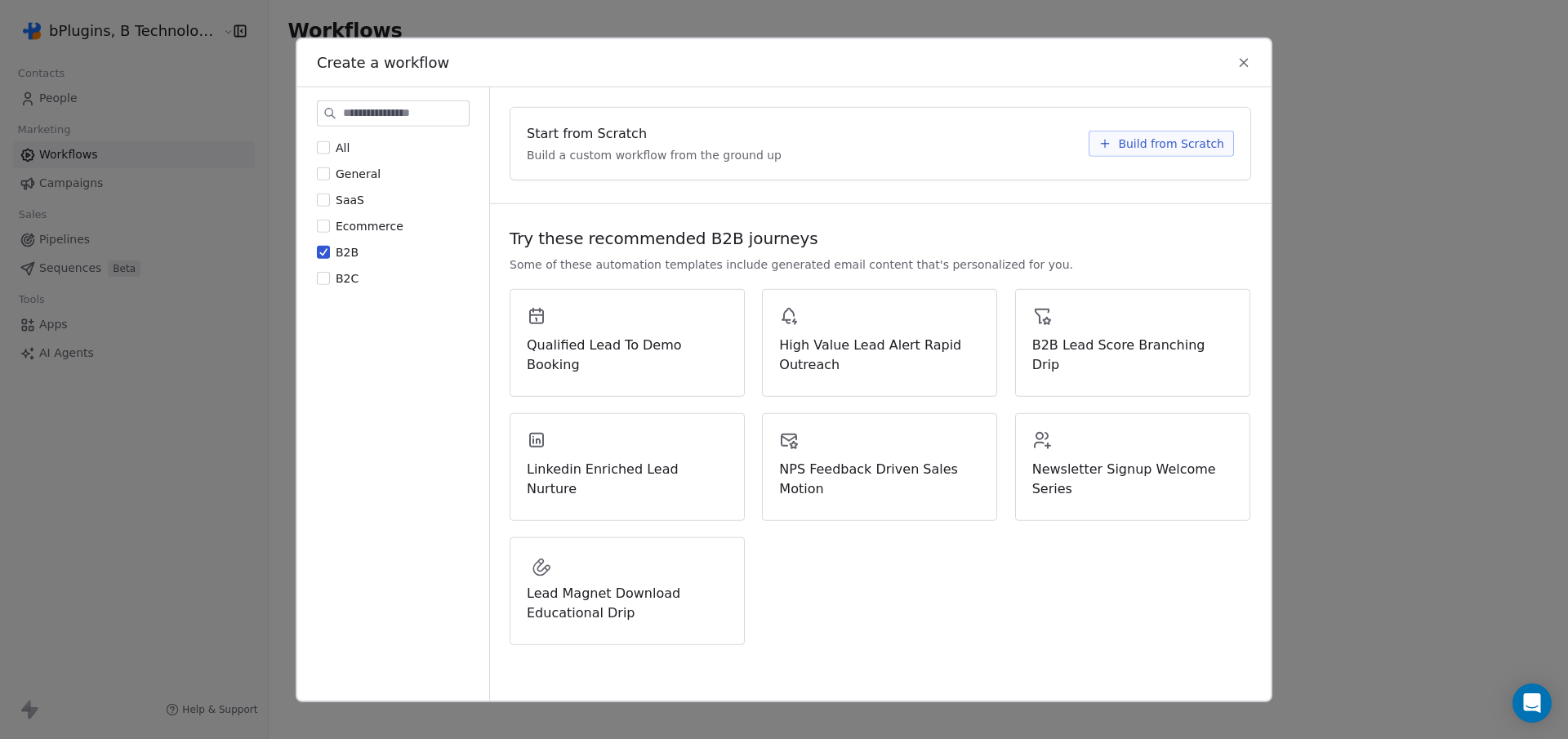
click at [329, 251] on button "B2B" at bounding box center [323, 252] width 13 height 17
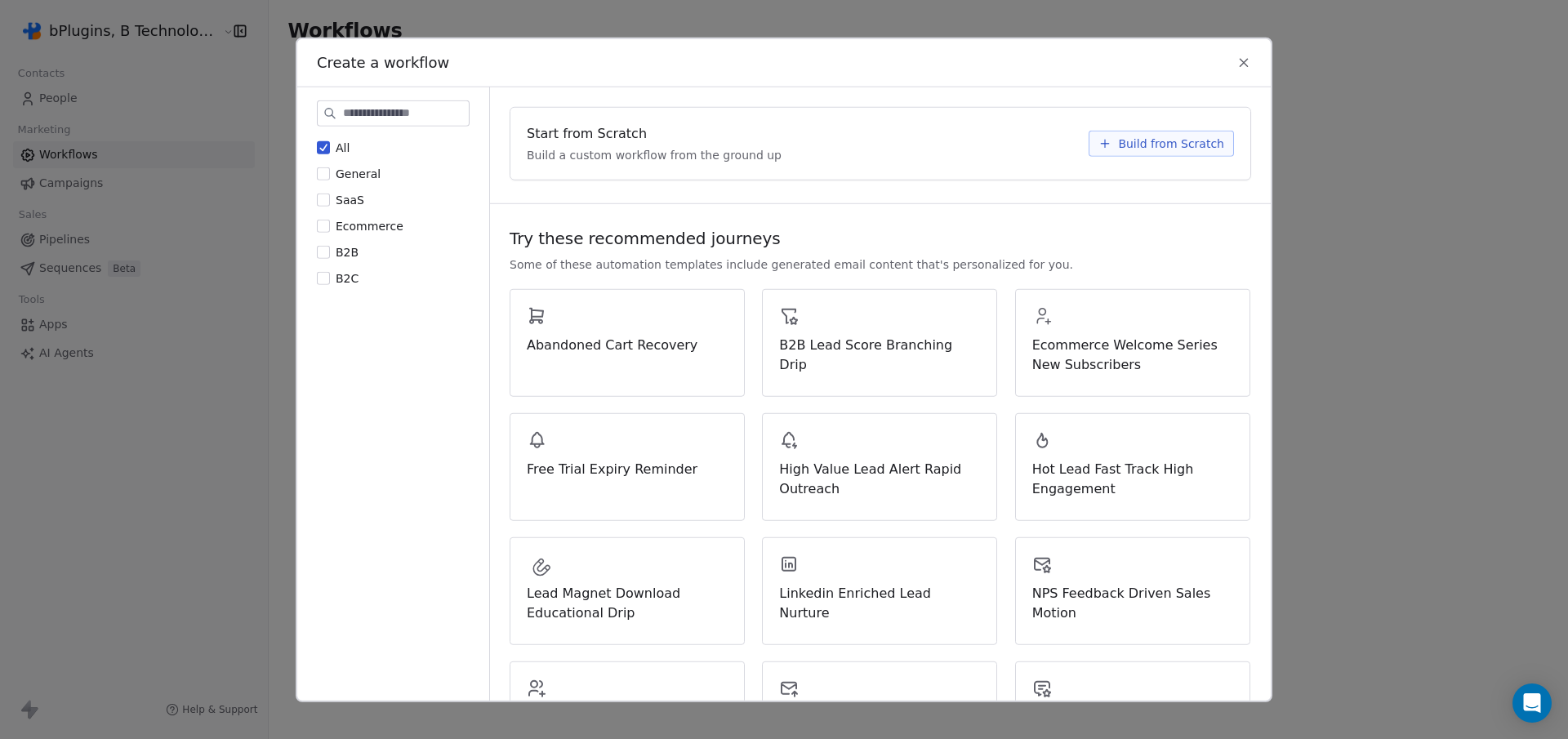
click at [1140, 142] on span "Build from Scratch" at bounding box center [1171, 143] width 106 height 17
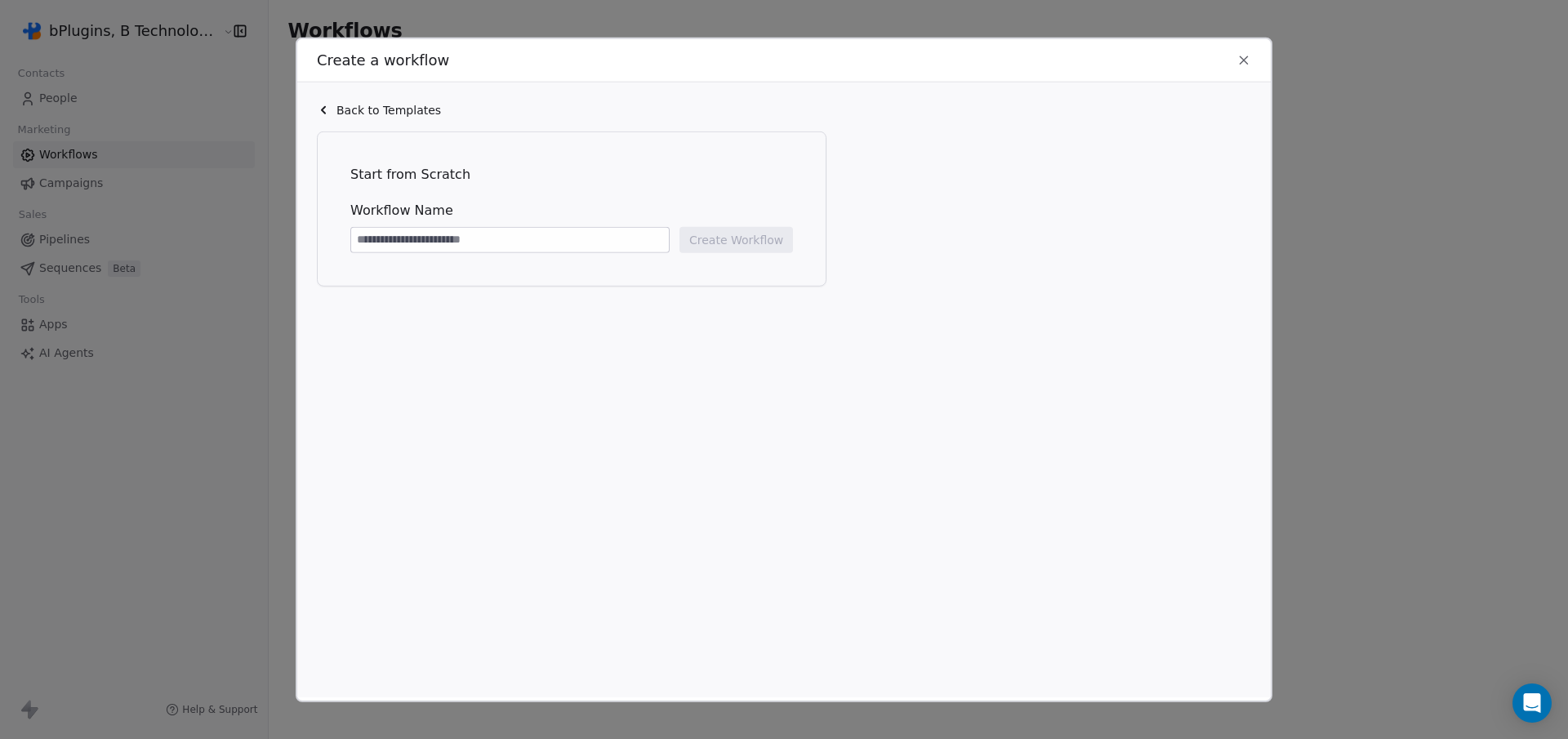
click at [426, 241] on input at bounding box center [509, 239] width 317 height 24
type input "**********"
click at [734, 235] on button "Create Workflow" at bounding box center [736, 239] width 114 height 26
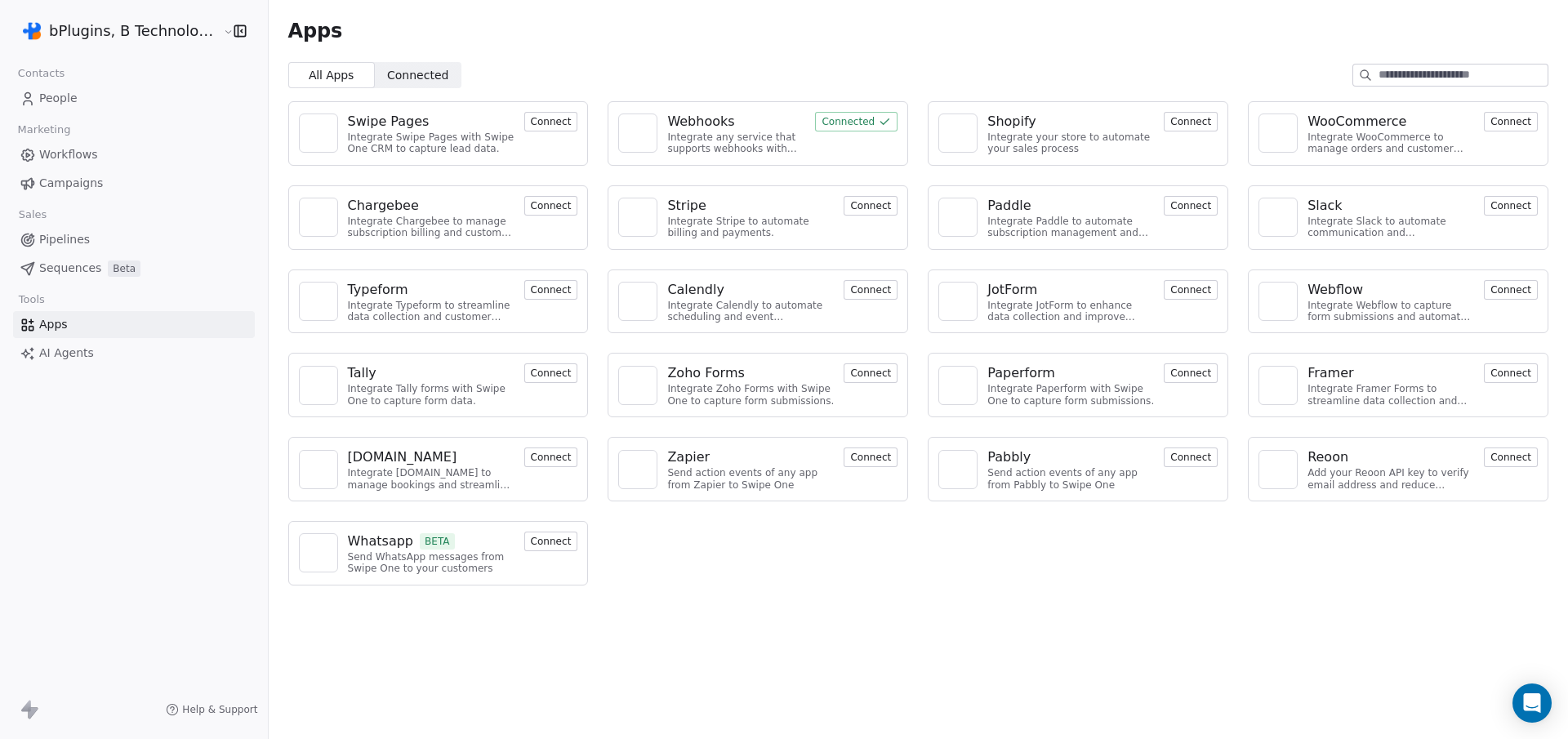
click at [689, 118] on div "Webhooks" at bounding box center [701, 121] width 67 height 19
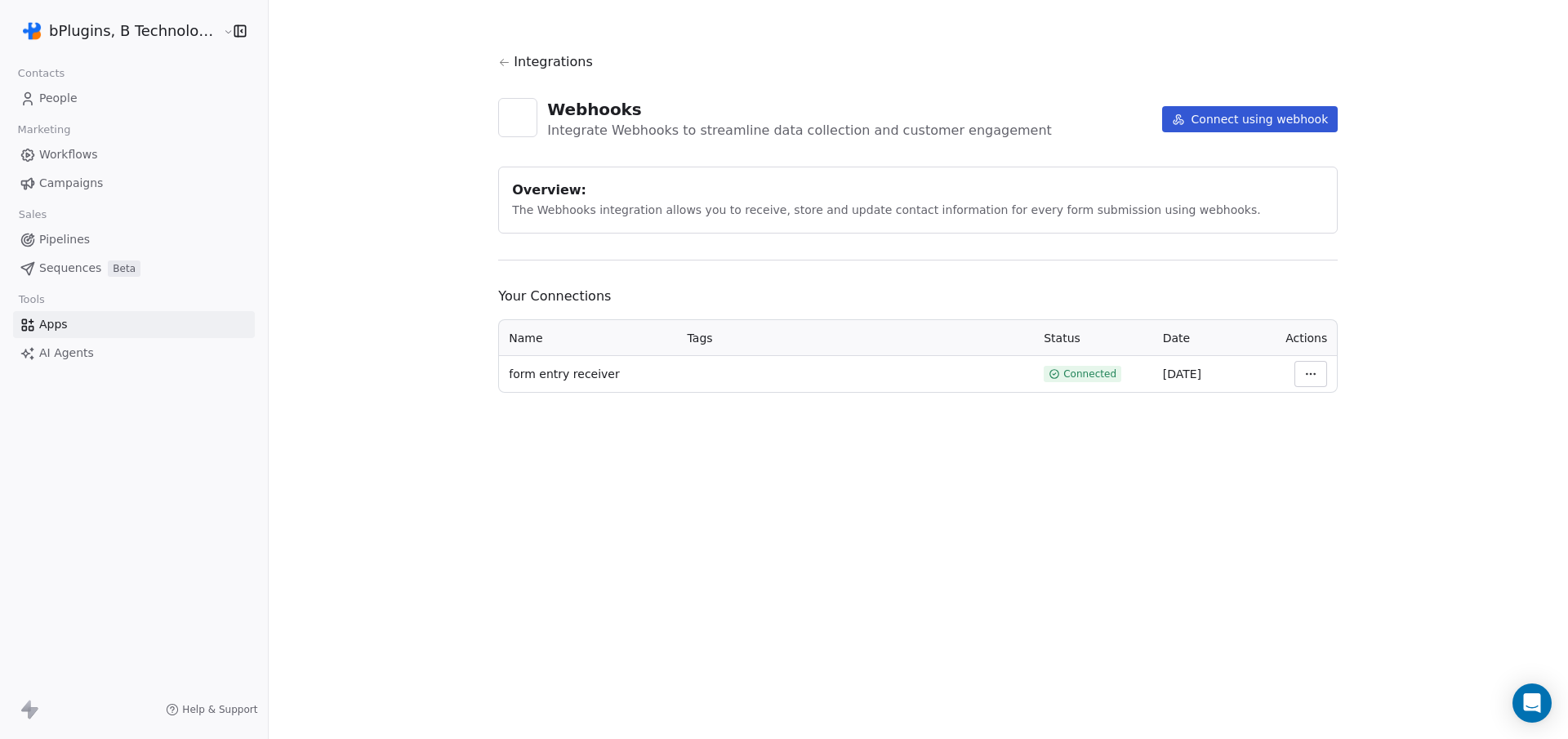
click at [84, 99] on link "People" at bounding box center [134, 98] width 242 height 27
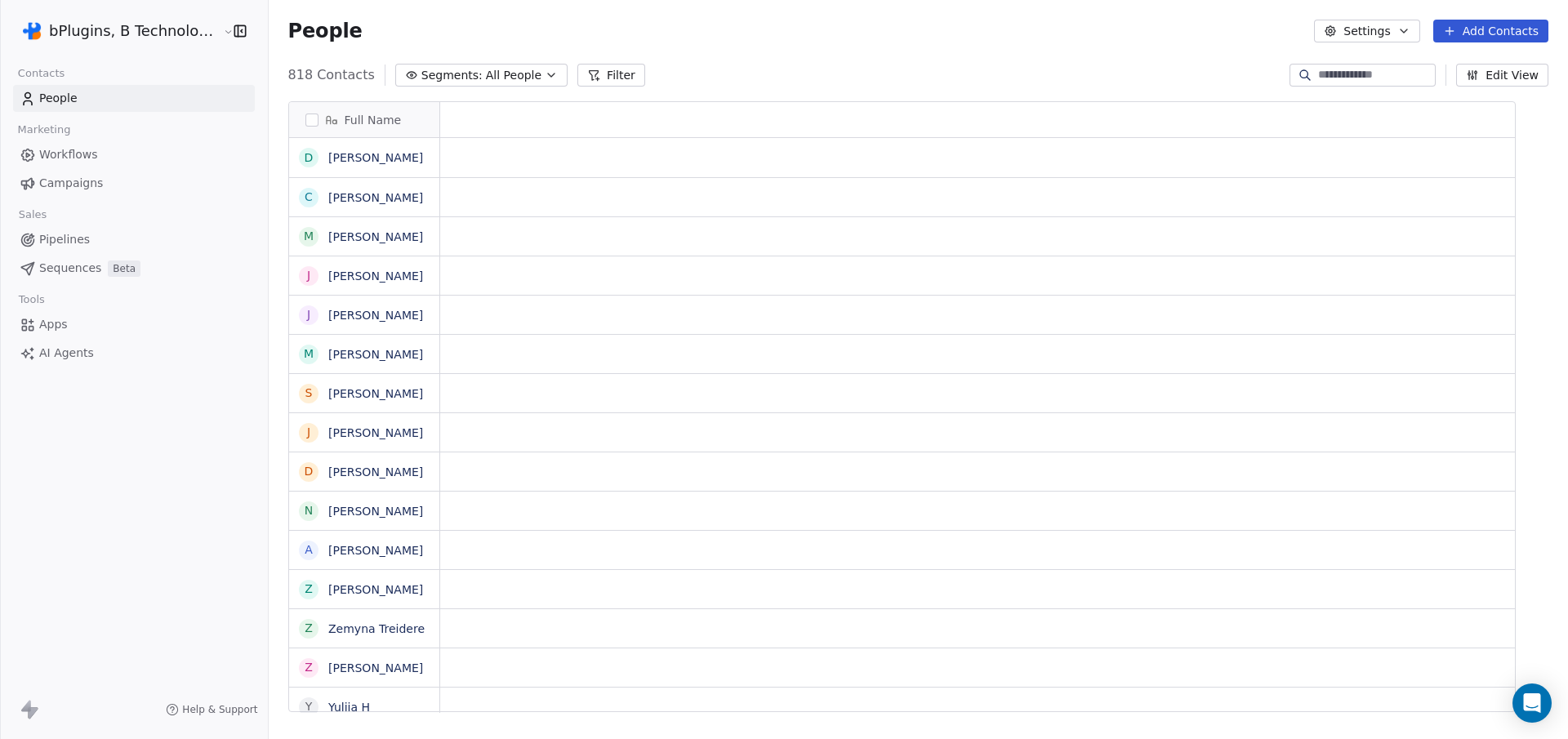
scroll to position [639, 1297]
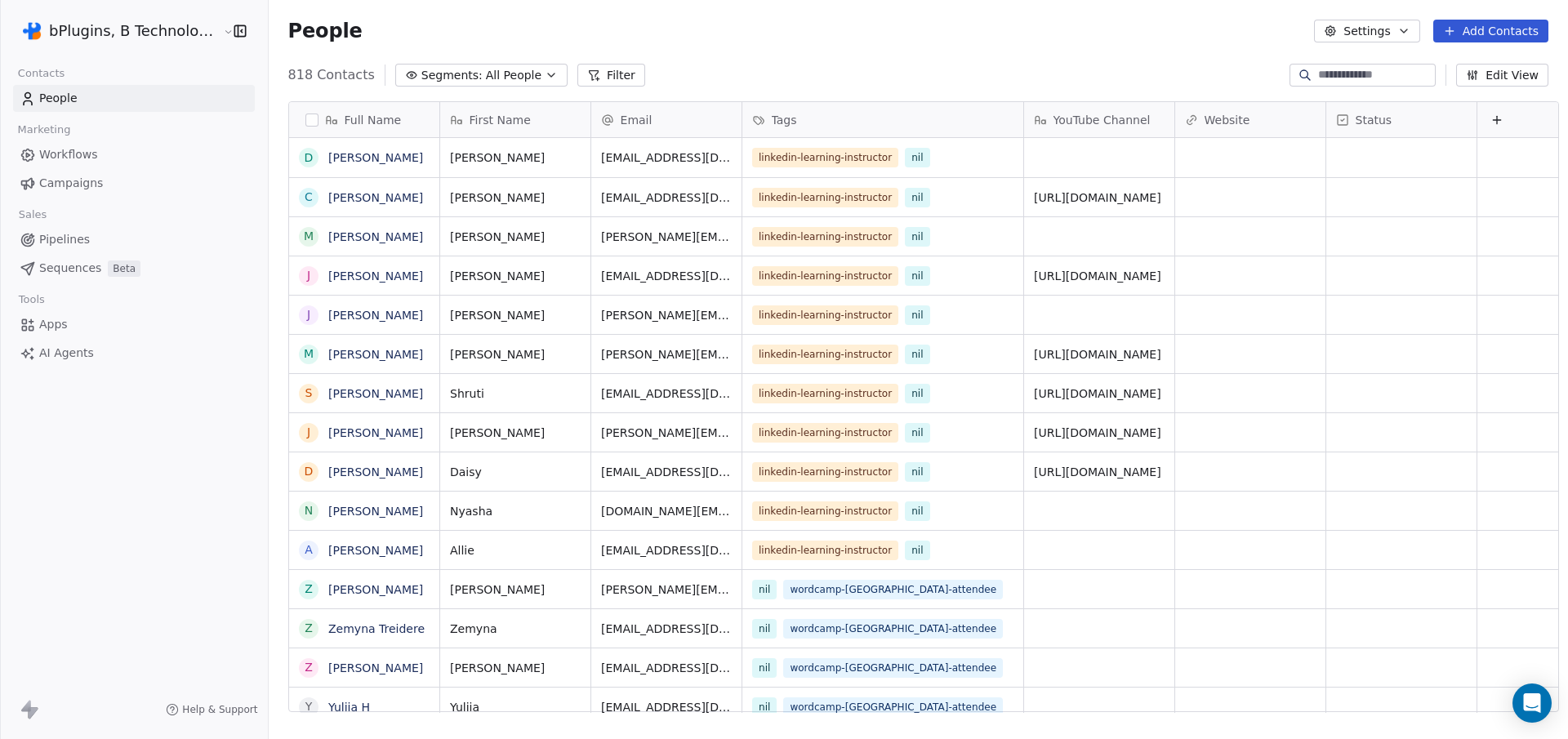
click at [1342, 78] on input at bounding box center [1375, 75] width 115 height 17
type input "**********"
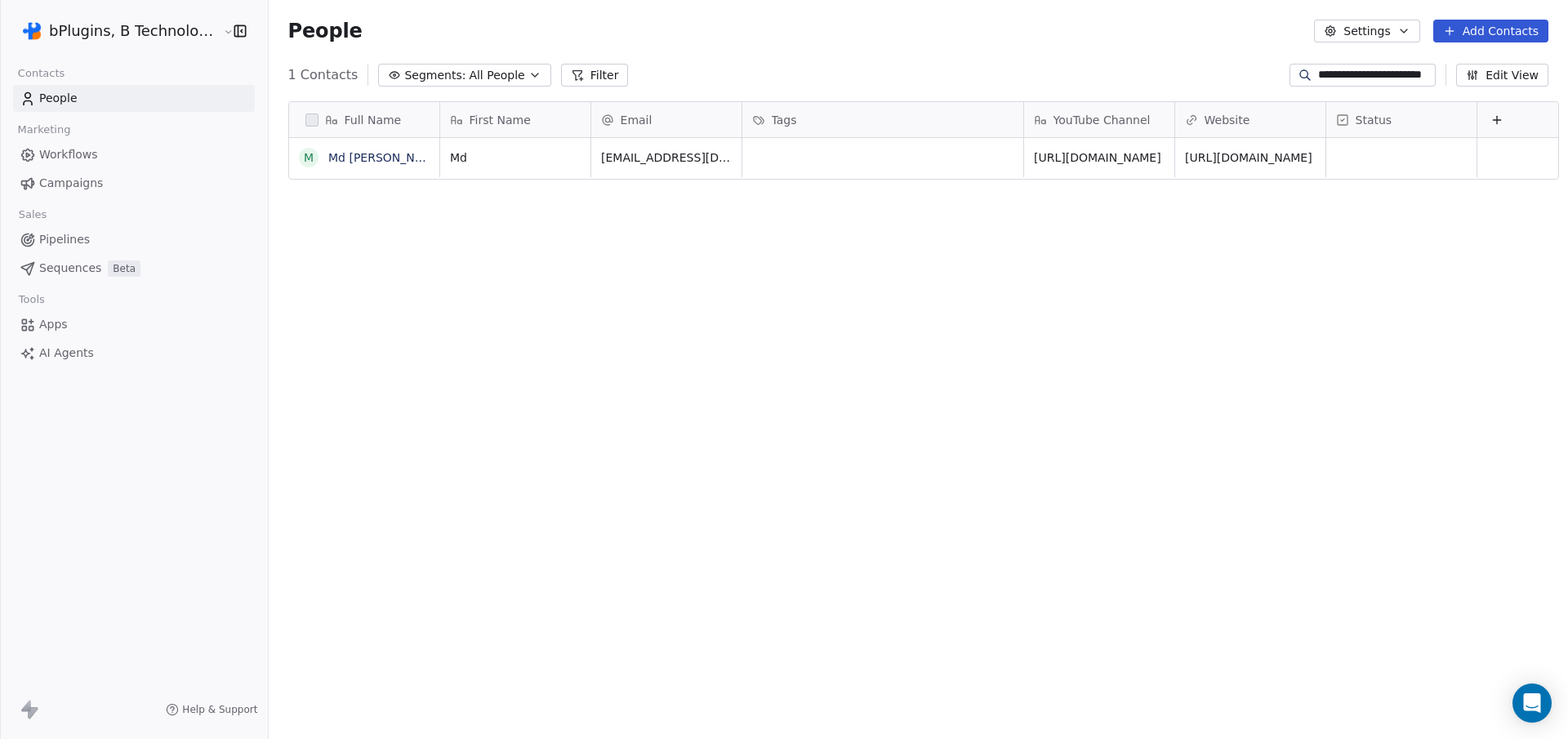
click at [1389, 75] on input "**********" at bounding box center [1375, 75] width 115 height 17
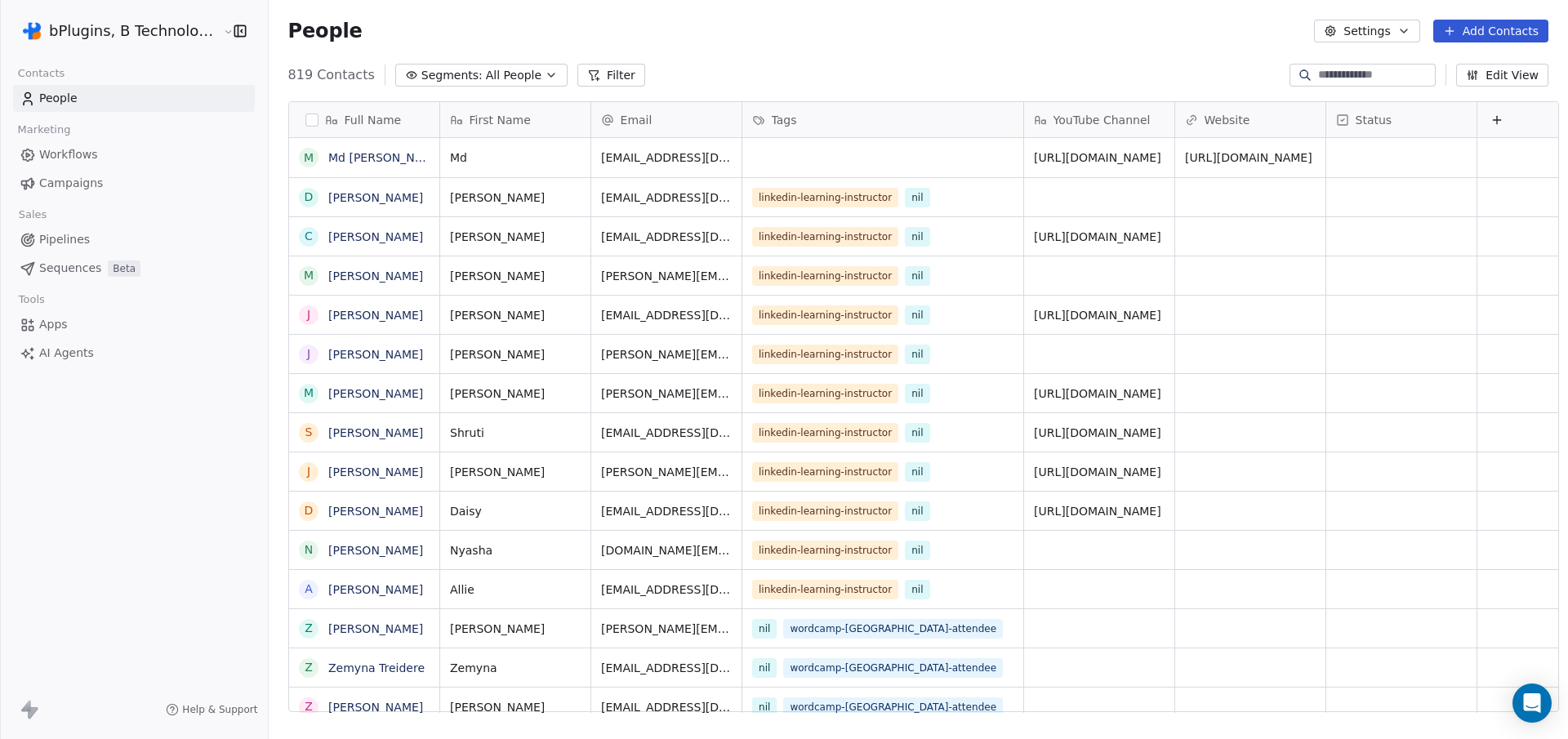
click at [942, 44] on div "People Settings Add Contacts" at bounding box center [918, 31] width 1299 height 62
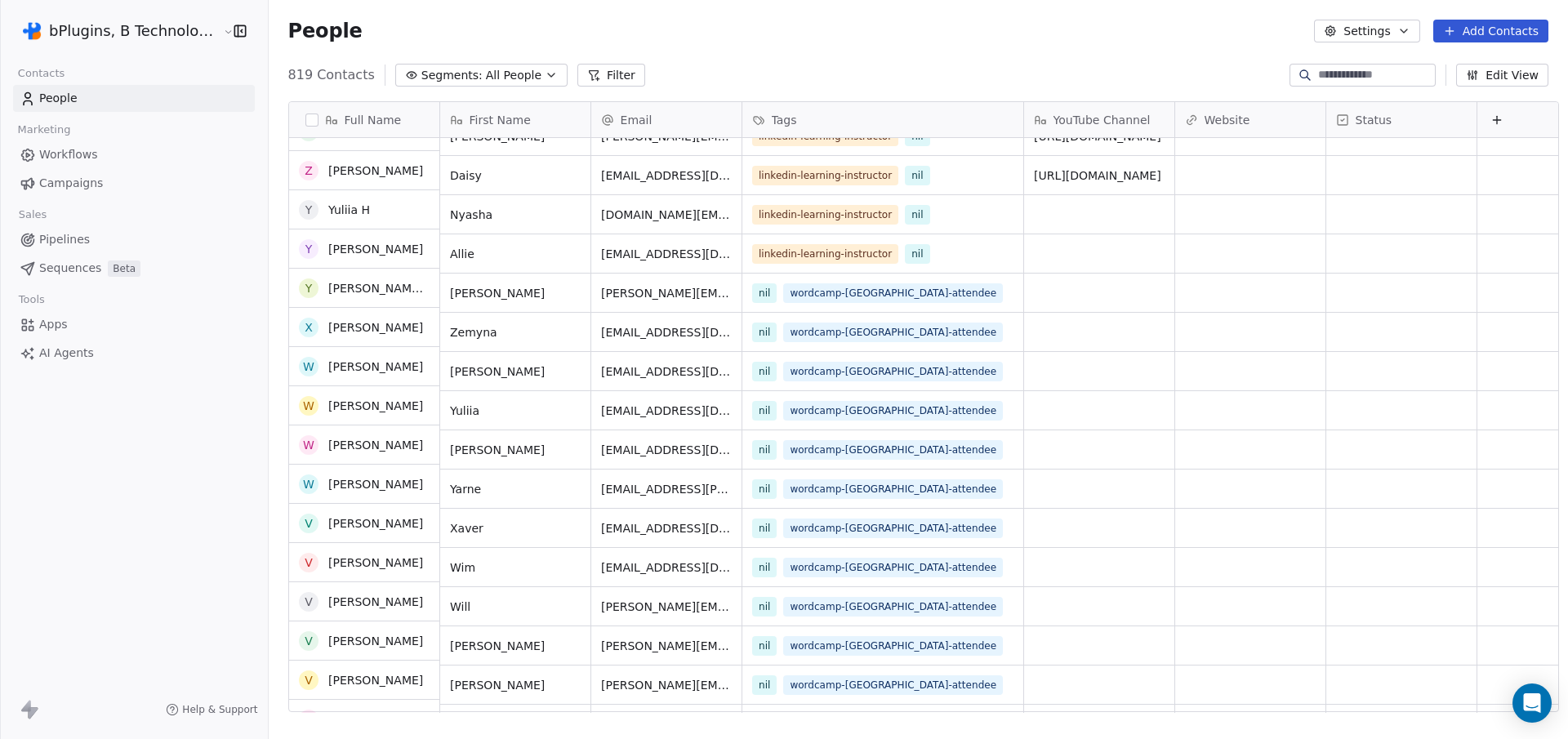
scroll to position [0, 0]
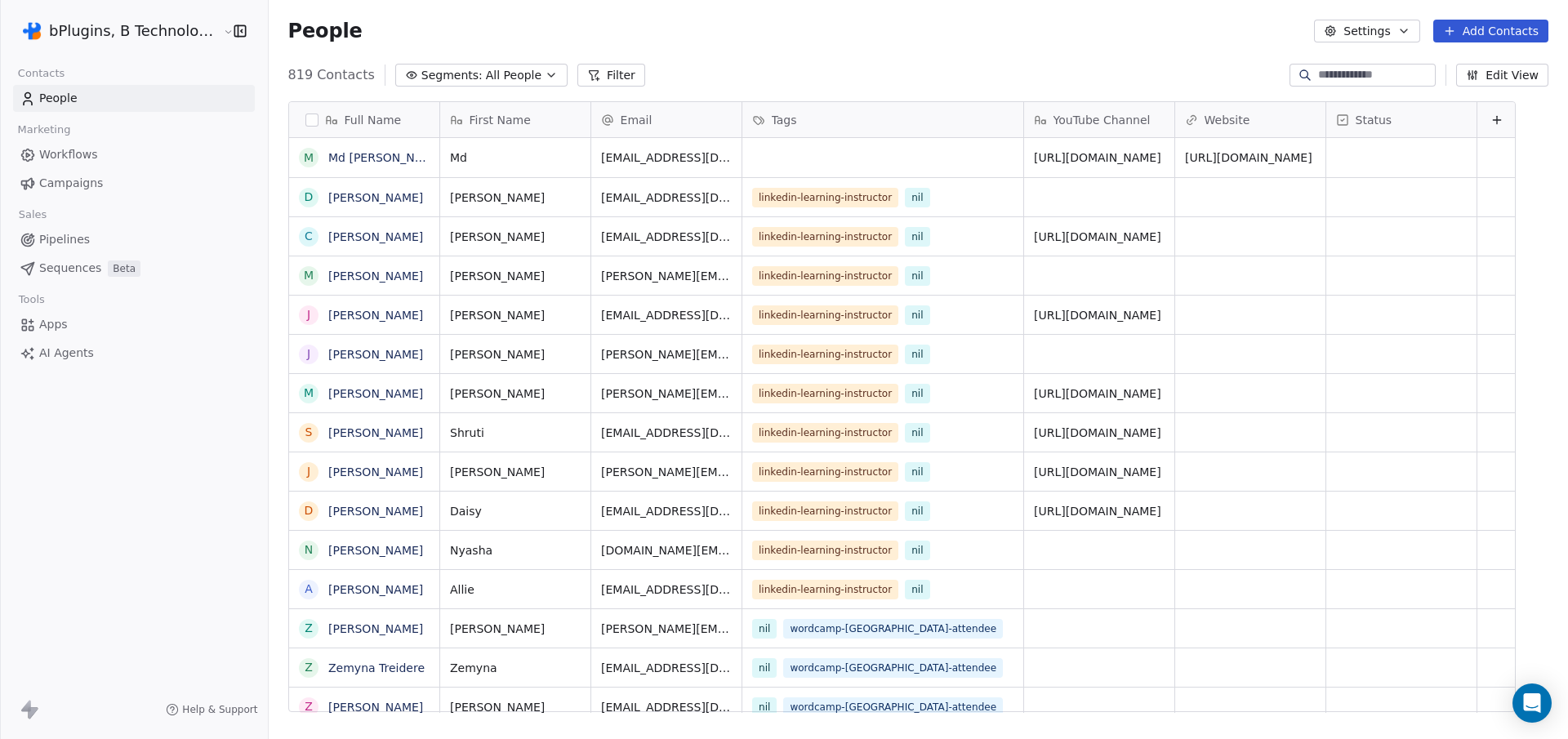
scroll to position [639, 1297]
click at [1330, 71] on input at bounding box center [1375, 75] width 115 height 17
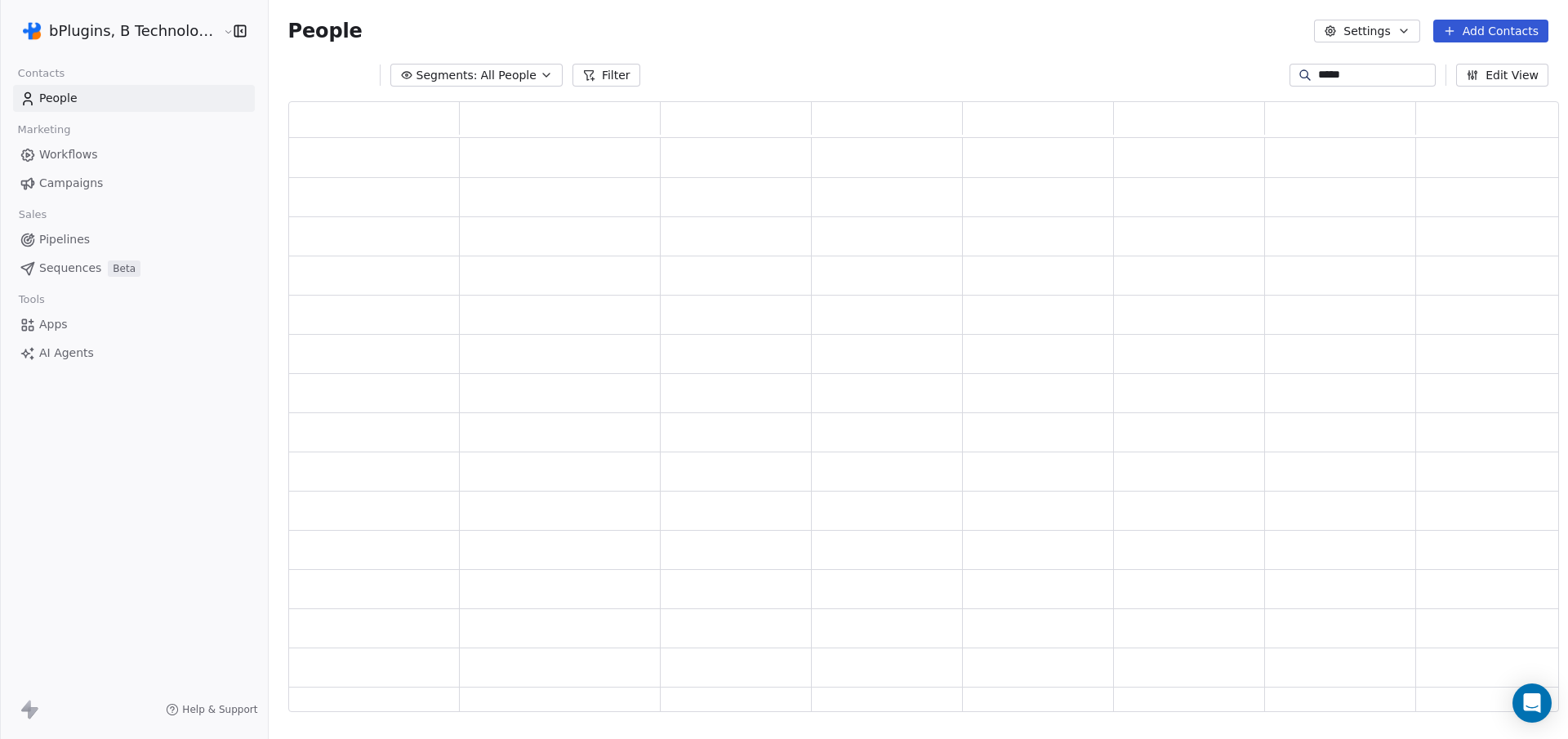
scroll to position [600, 1259]
type input "*"
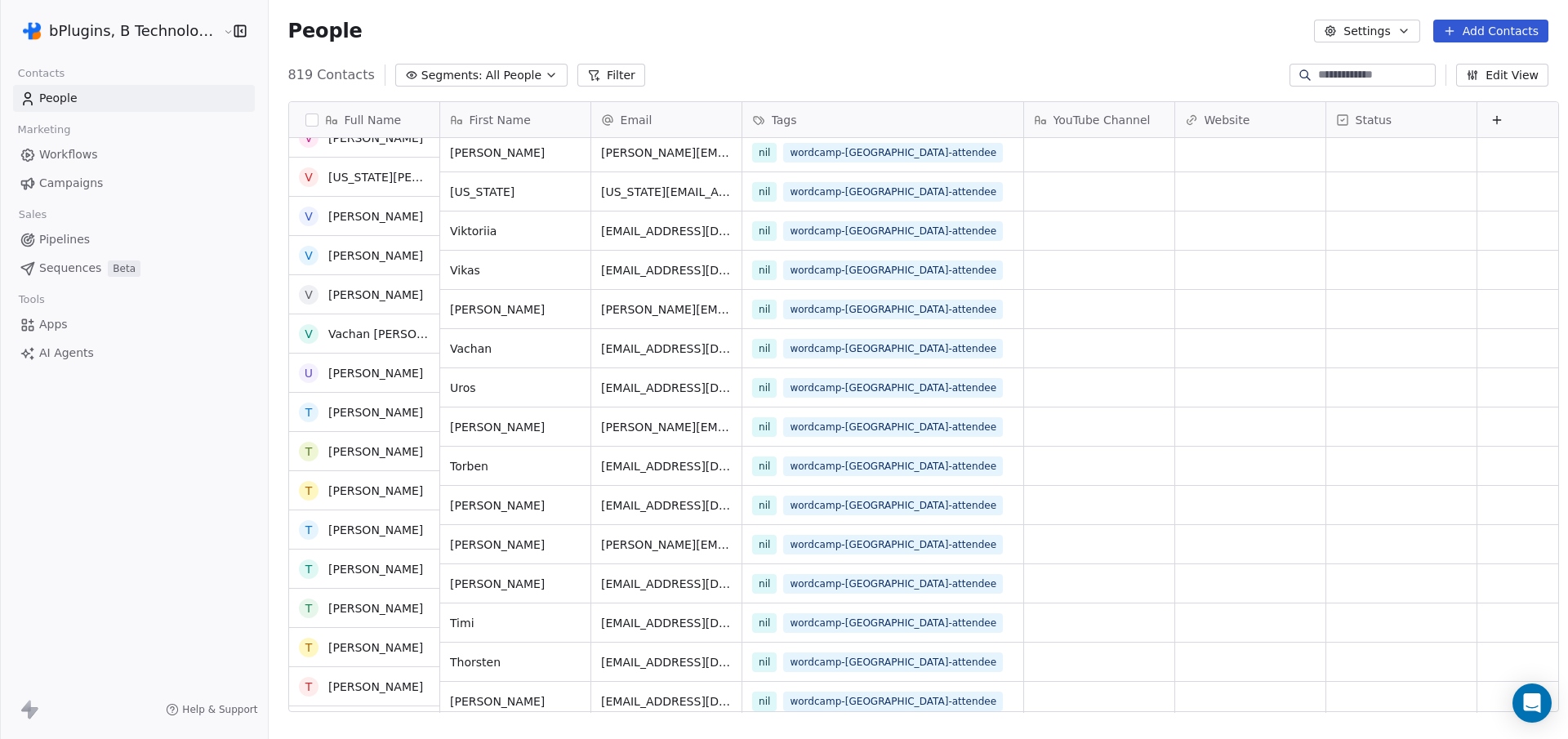
scroll to position [0, 0]
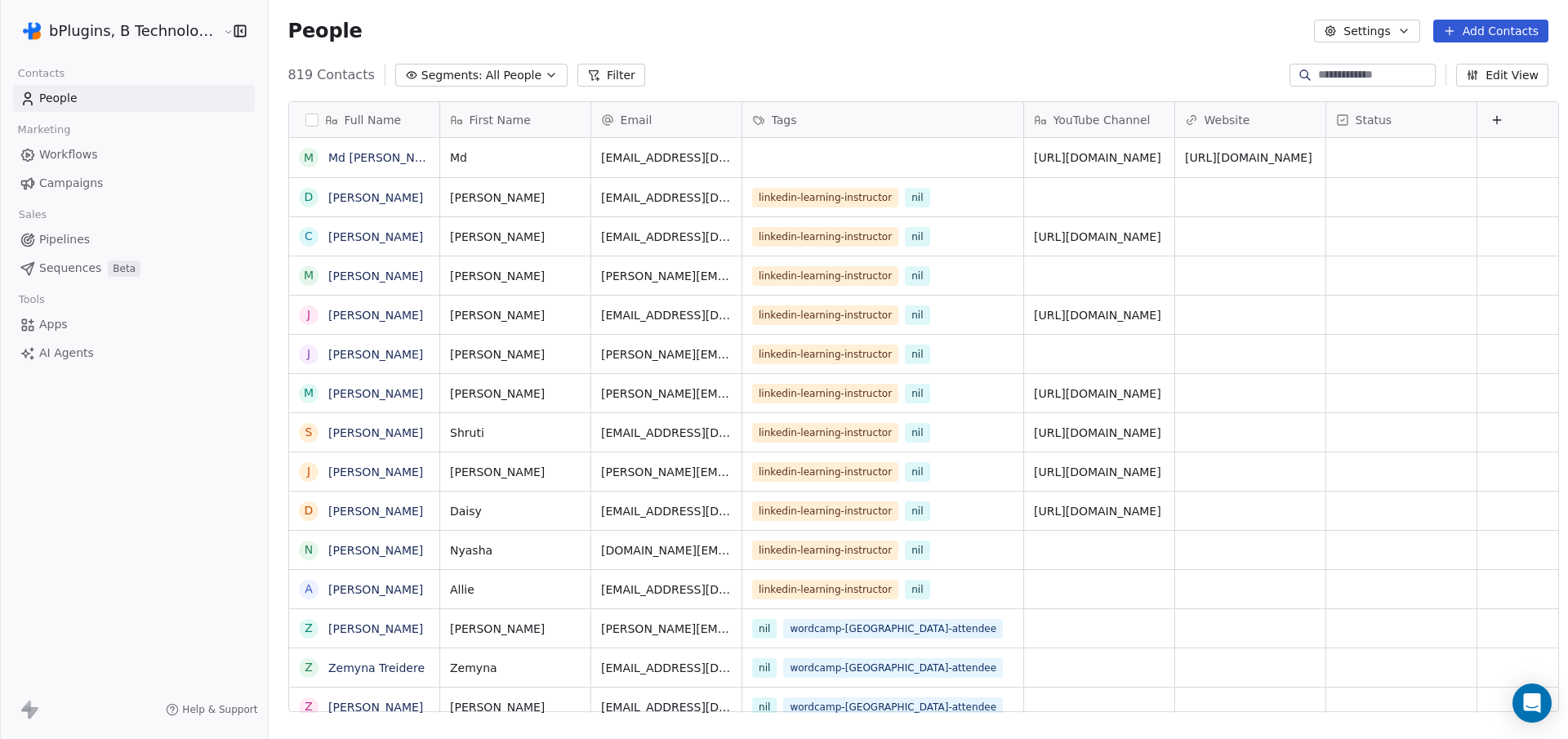
click at [89, 314] on link "Apps" at bounding box center [134, 325] width 242 height 27
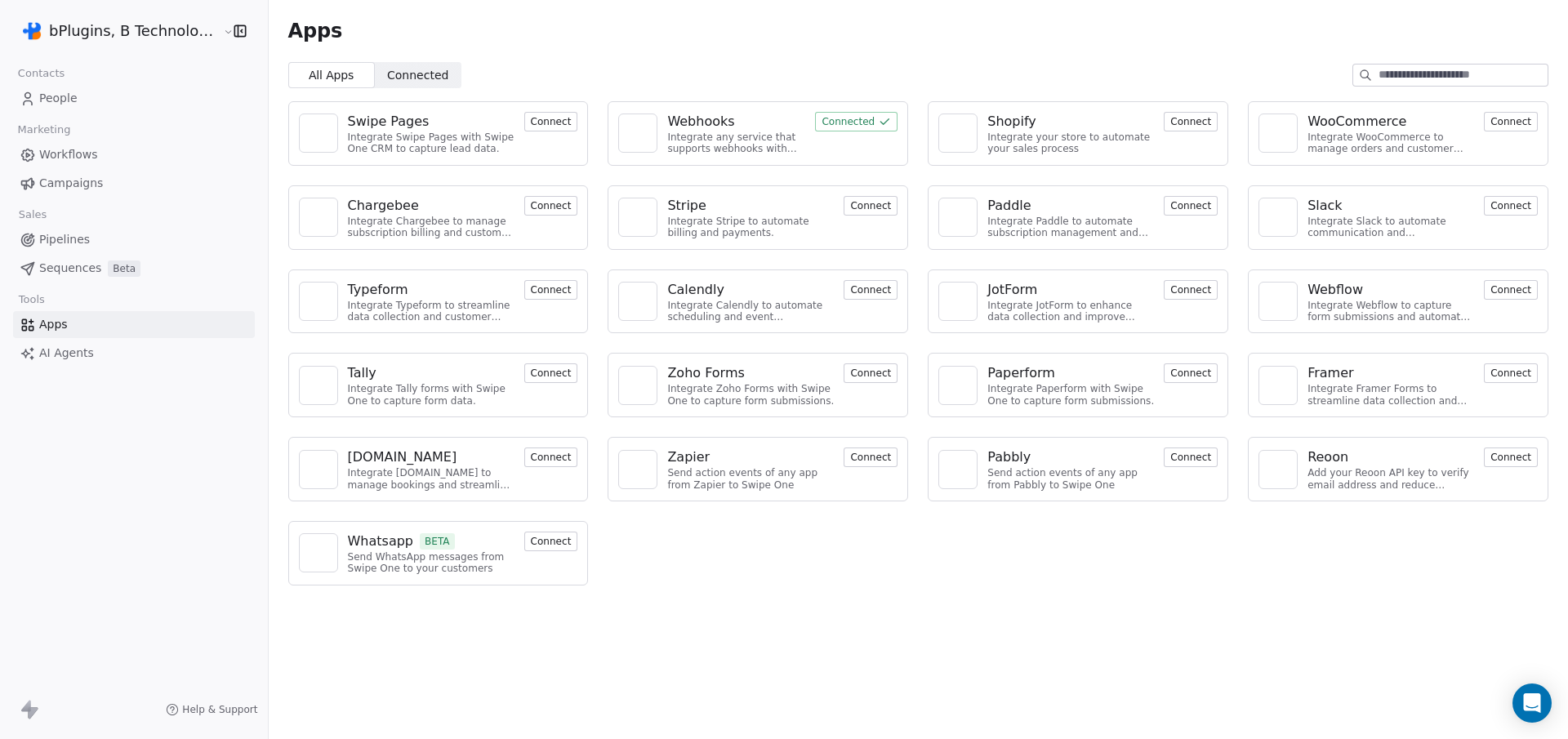
click at [689, 124] on div "Webhooks" at bounding box center [701, 121] width 67 height 19
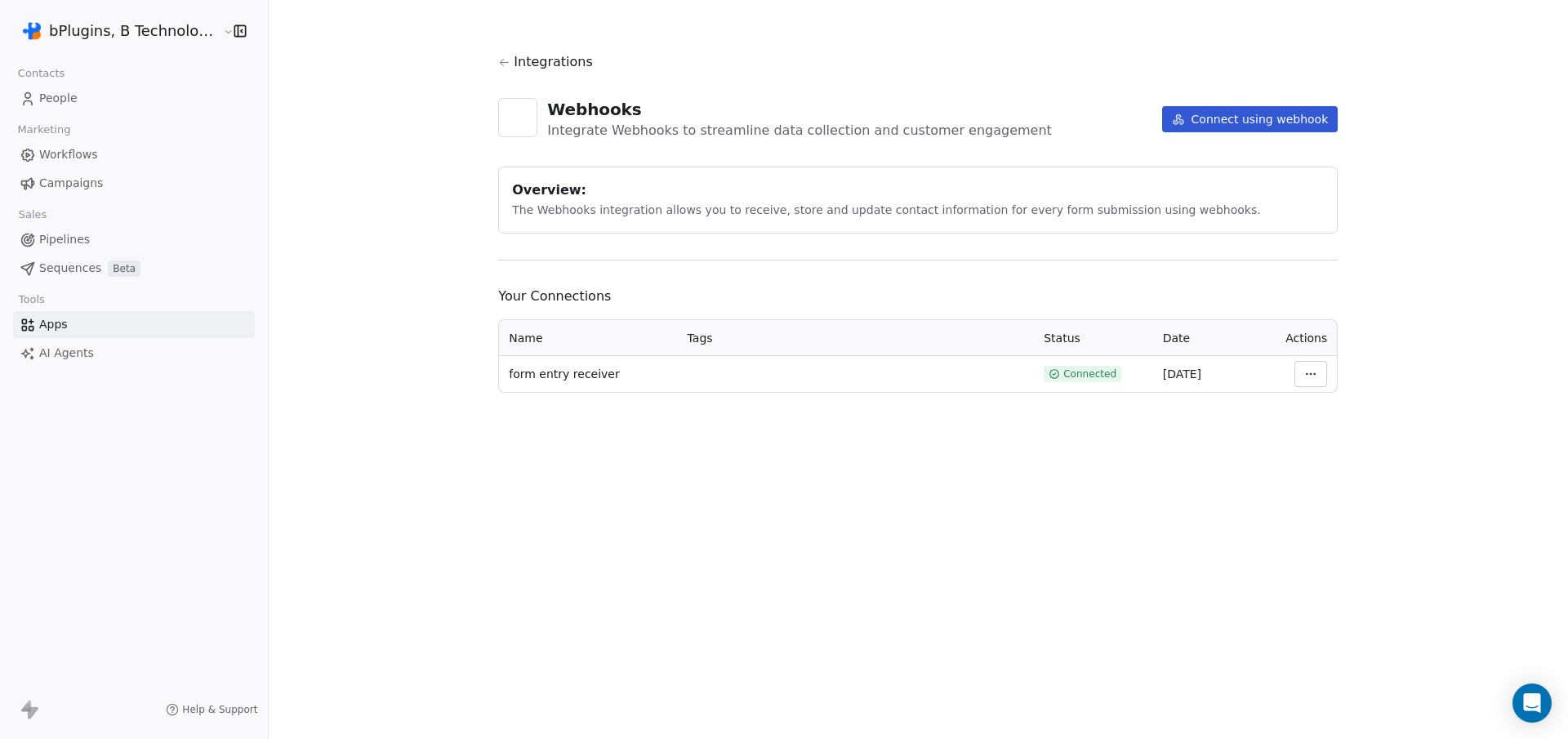
click at [1308, 369] on html "bPlugins, B Technologies LLC Contacts People Marketing Workflows Campaigns Sale…" at bounding box center [784, 370] width 1568 height 739
click at [1357, 494] on div "Manage Mapping" at bounding box center [1355, 488] width 117 height 26
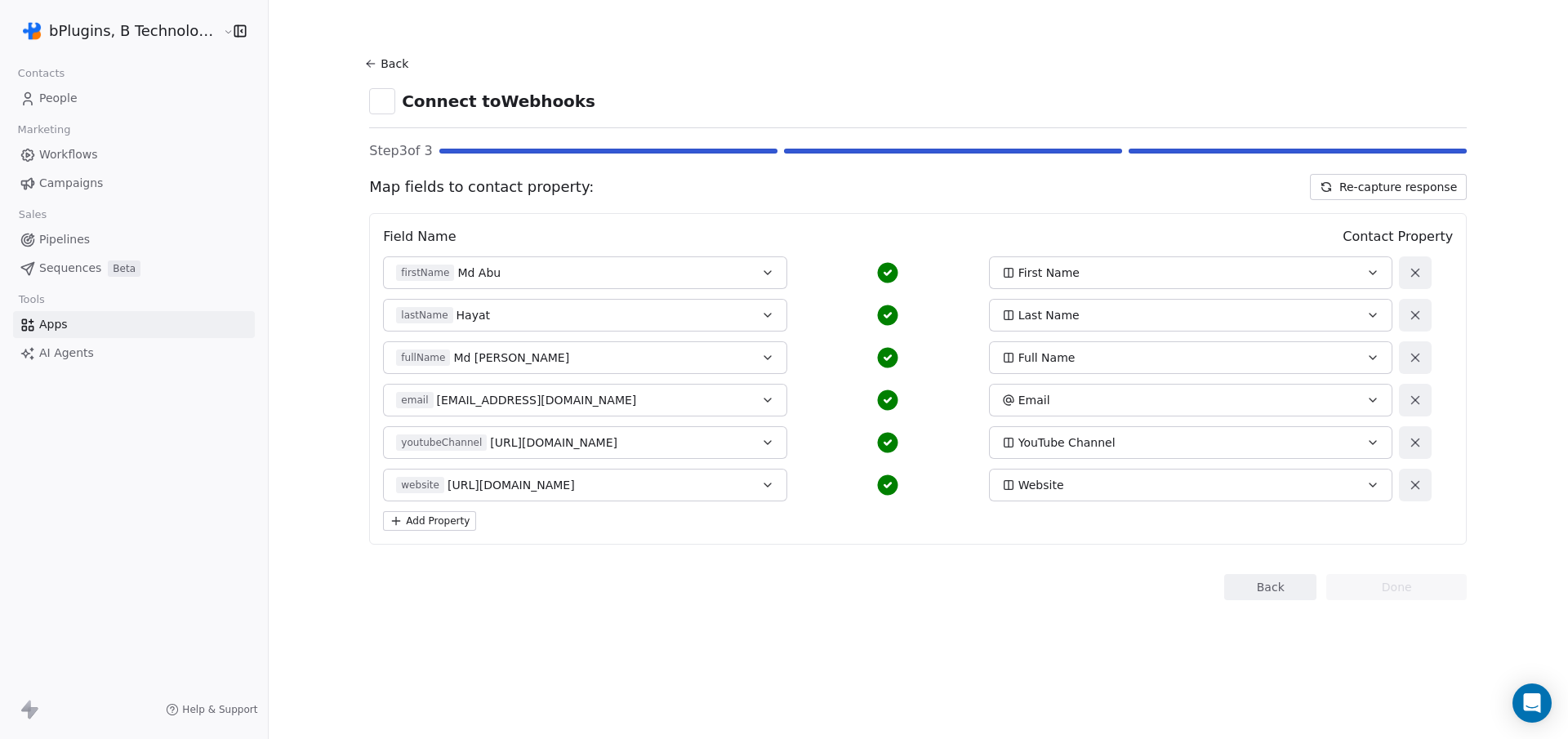
click at [436, 526] on button "Add Property" at bounding box center [429, 520] width 93 height 19
click at [451, 530] on span "Select a Field" at bounding box center [434, 528] width 76 height 17
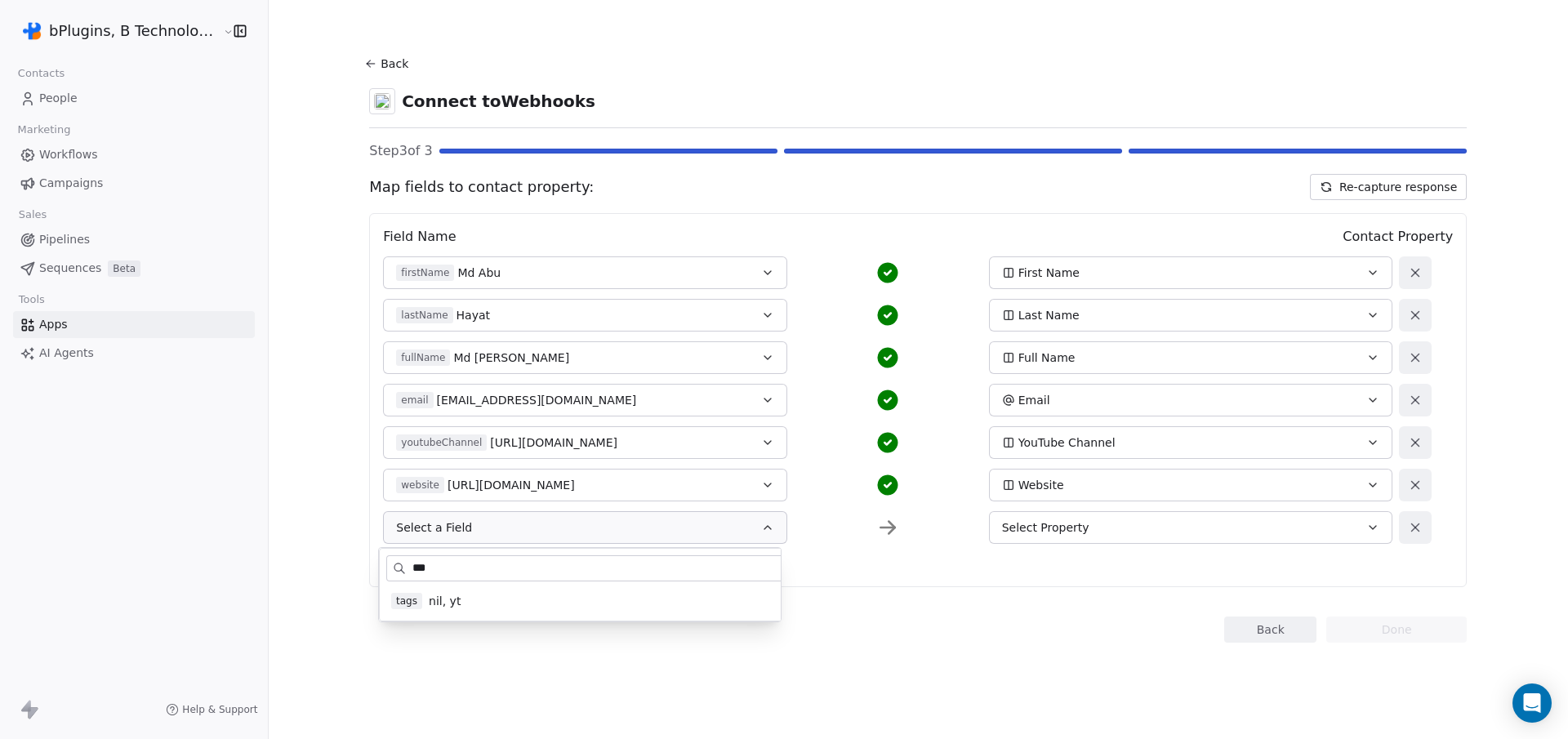
type input "***"
click at [423, 595] on div "tags nil, yt" at bounding box center [614, 602] width 446 height 17
click at [1055, 529] on span "Select Property" at bounding box center [1045, 528] width 87 height 17
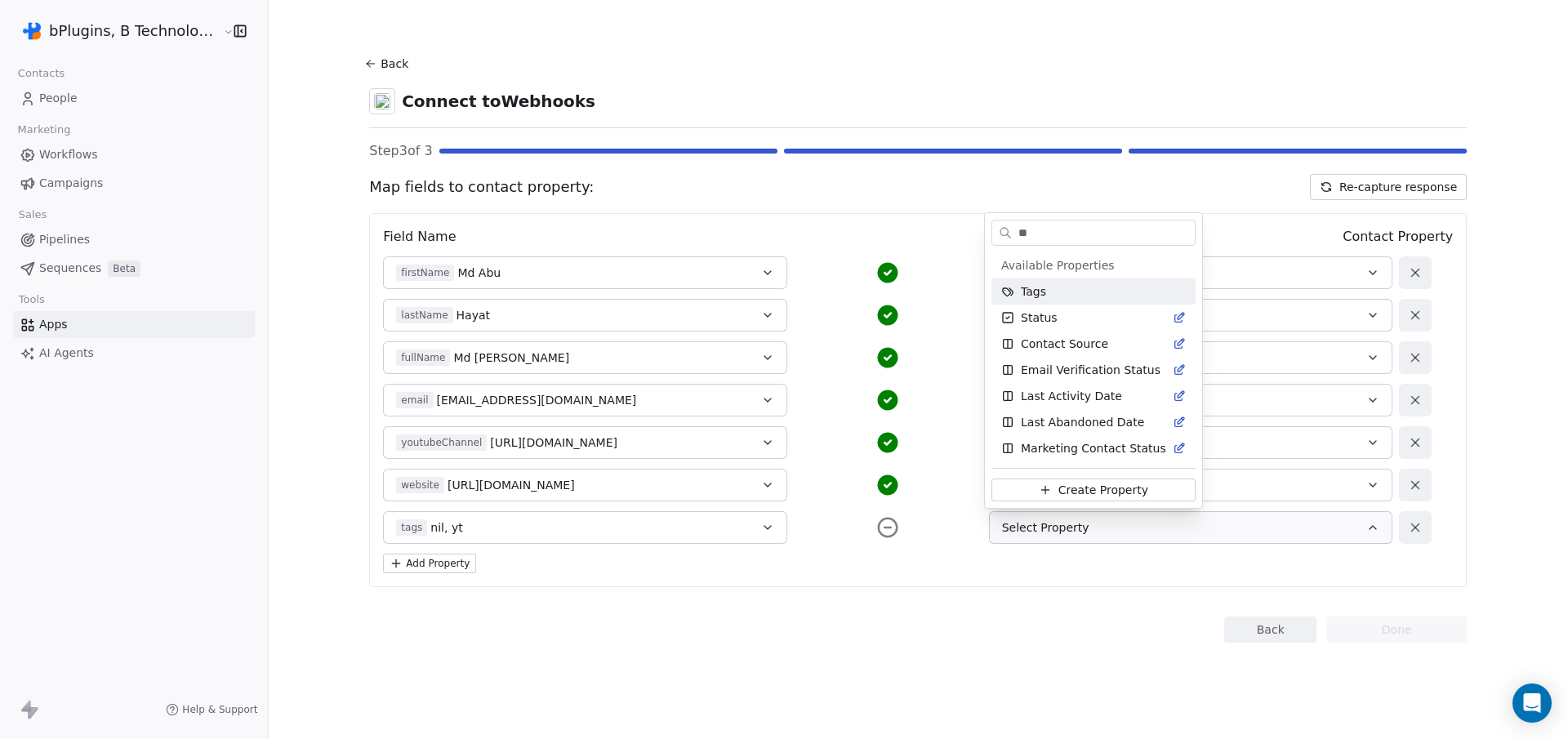
type input "**"
click at [1040, 295] on span "Tags" at bounding box center [1034, 292] width 25 height 17
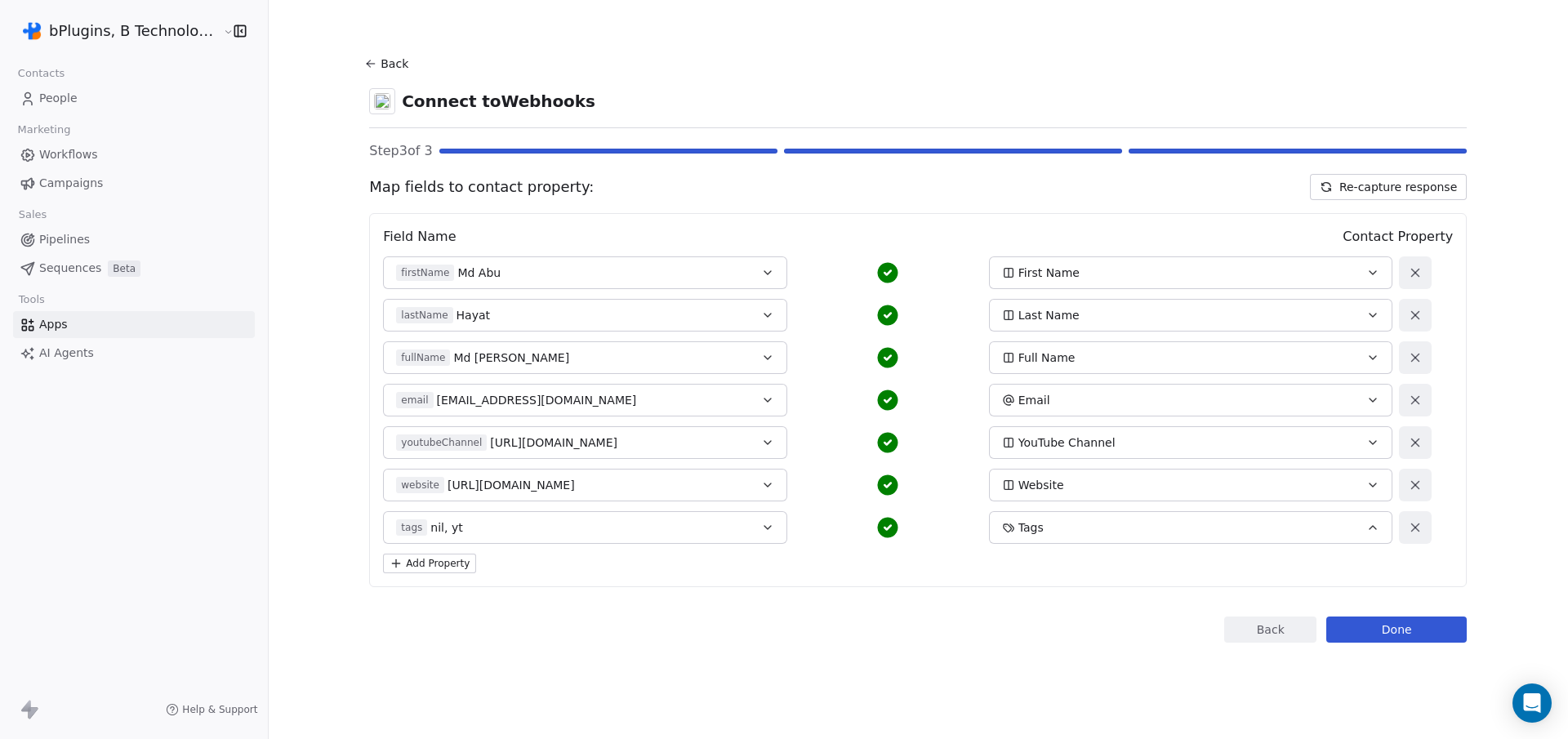
click at [1372, 628] on button "Done" at bounding box center [1397, 629] width 141 height 26
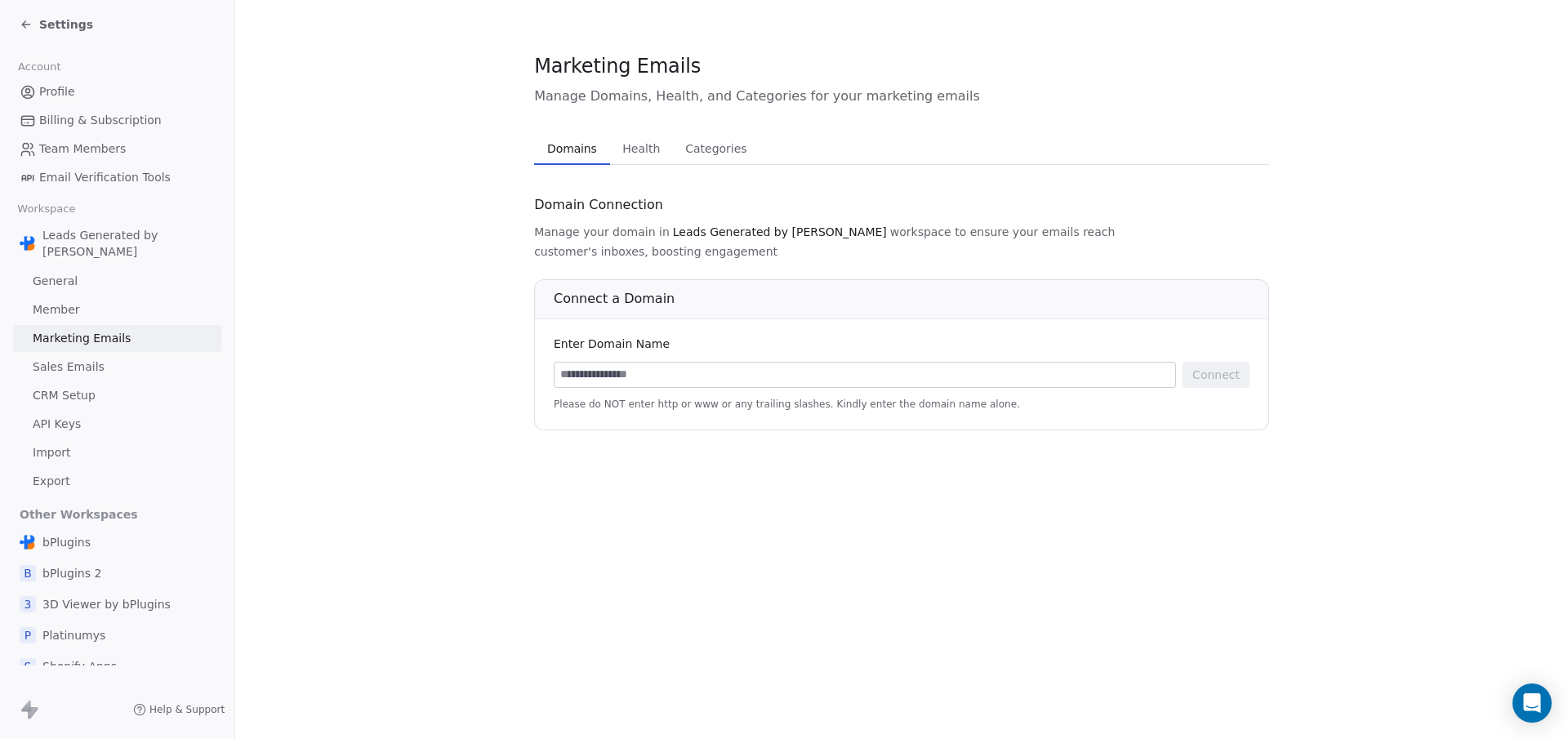
click at [614, 363] on input at bounding box center [864, 375] width 621 height 24
type input "**********"
click at [1225, 362] on button "Connect" at bounding box center [1216, 375] width 67 height 26
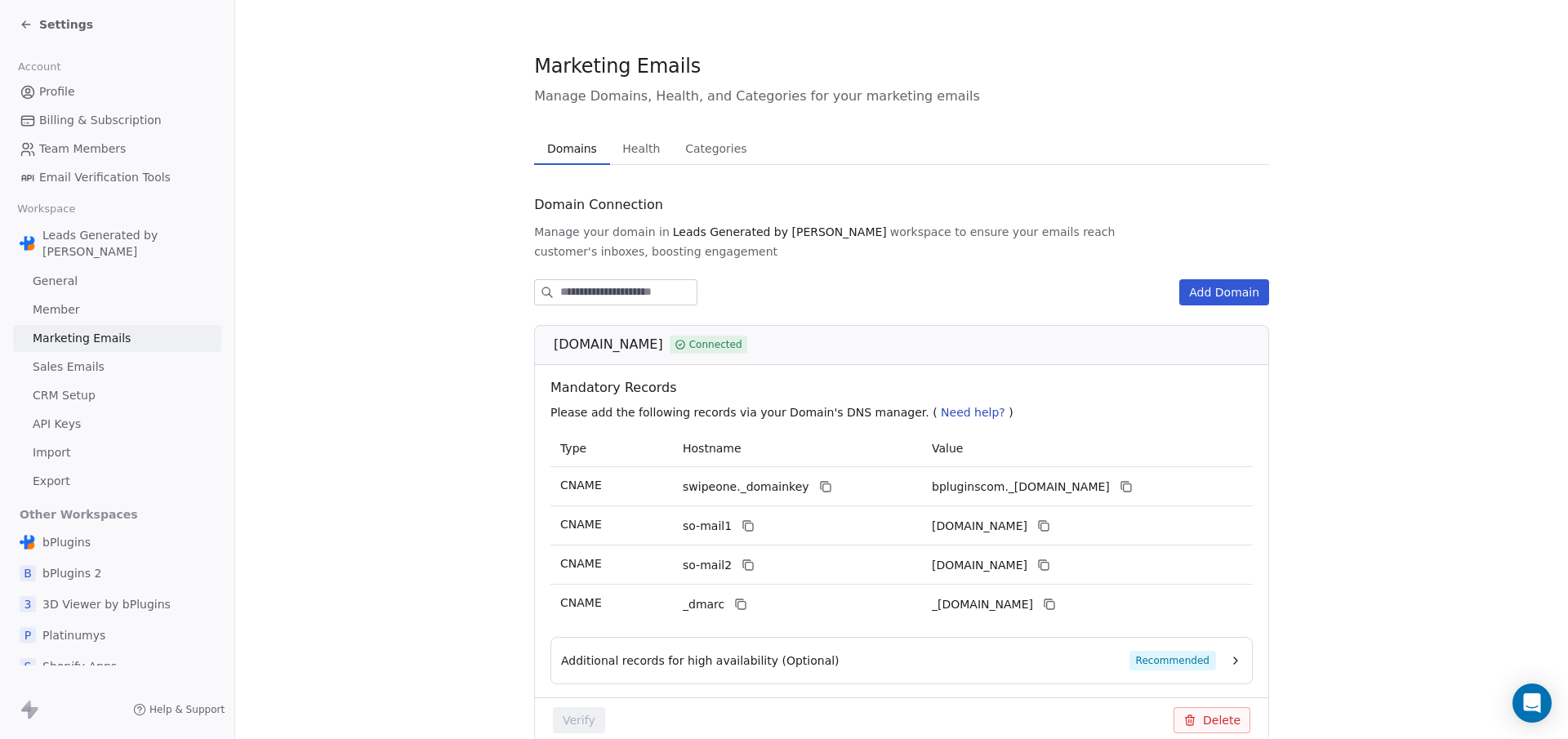
click at [584, 280] on input at bounding box center [628, 292] width 137 height 24
